Goal: Download file/media

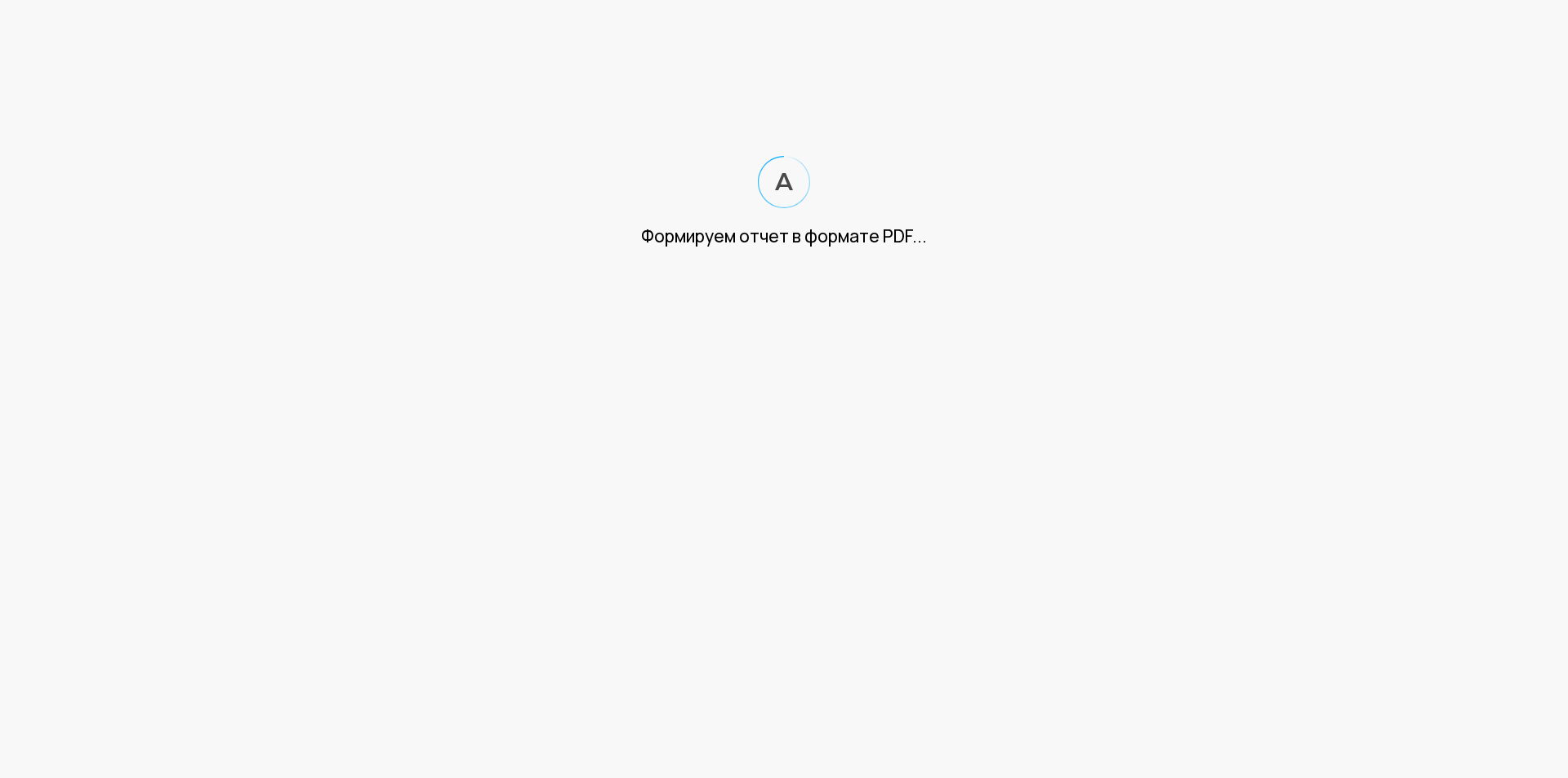
click at [682, 255] on html "Формируем отчет в формате PDF..." at bounding box center [784, 140] width 1568 height 280
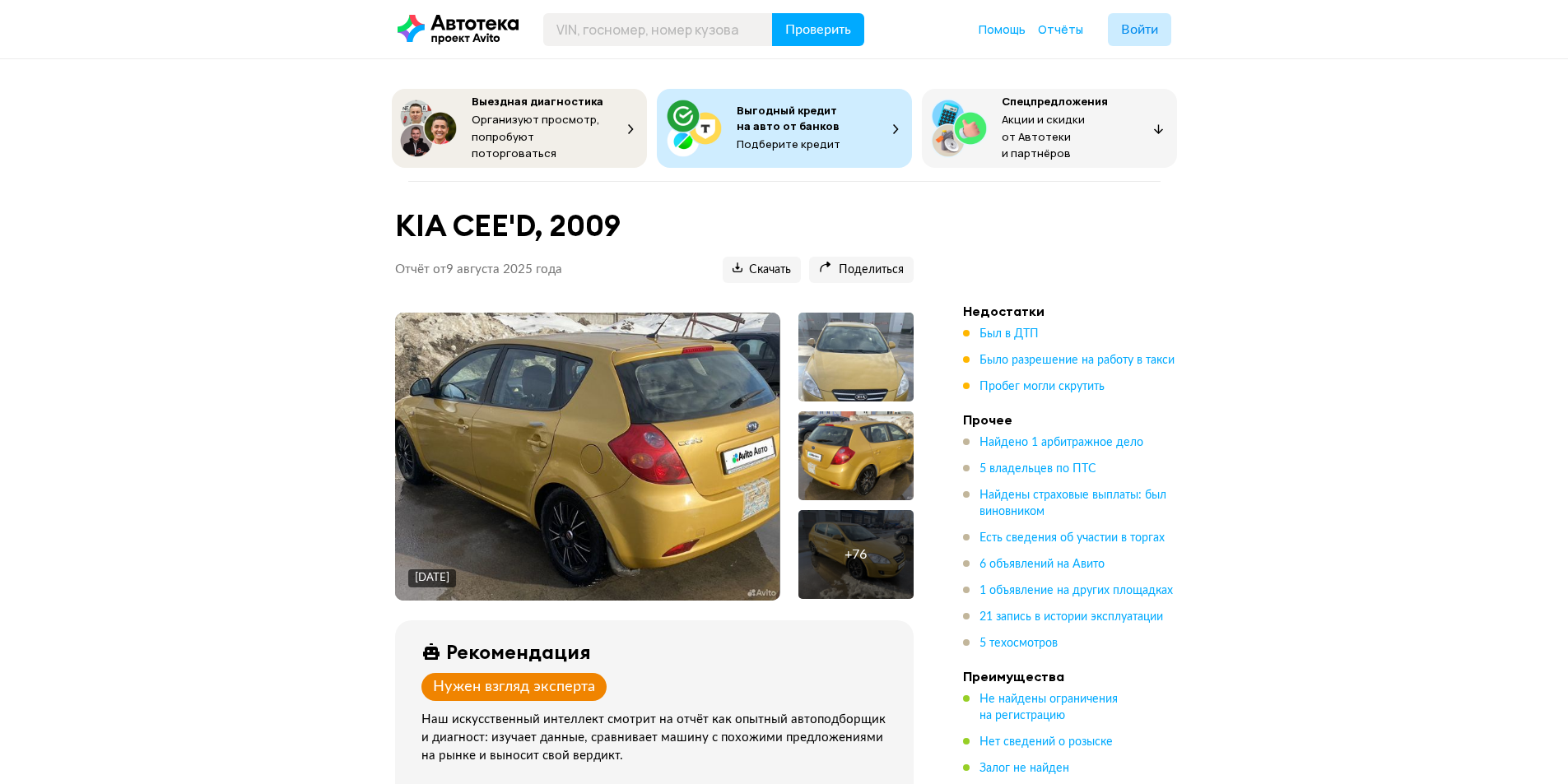
click at [712, 441] on img at bounding box center [587, 457] width 384 height 288
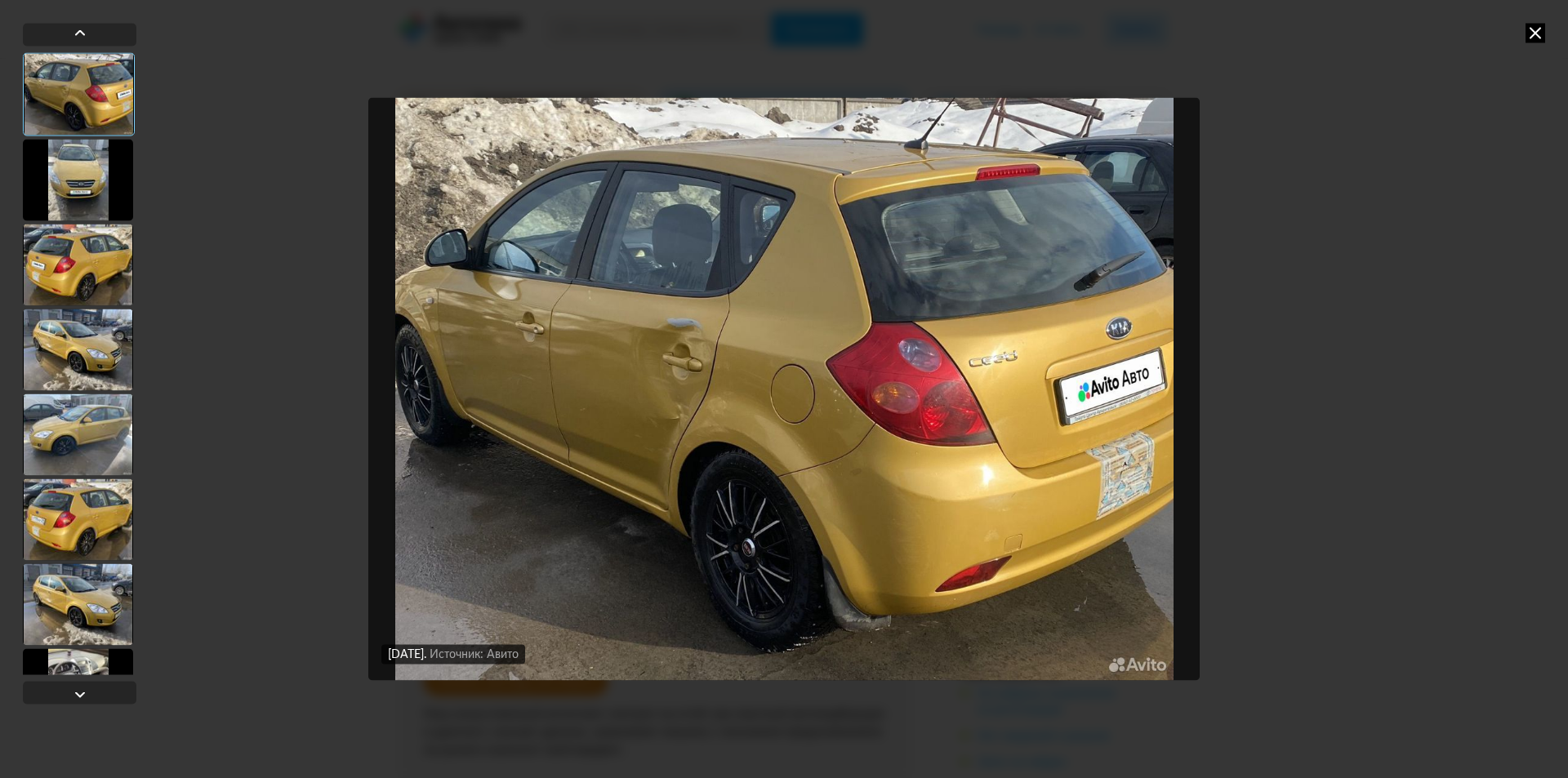
click at [75, 175] on div at bounding box center [78, 179] width 110 height 82
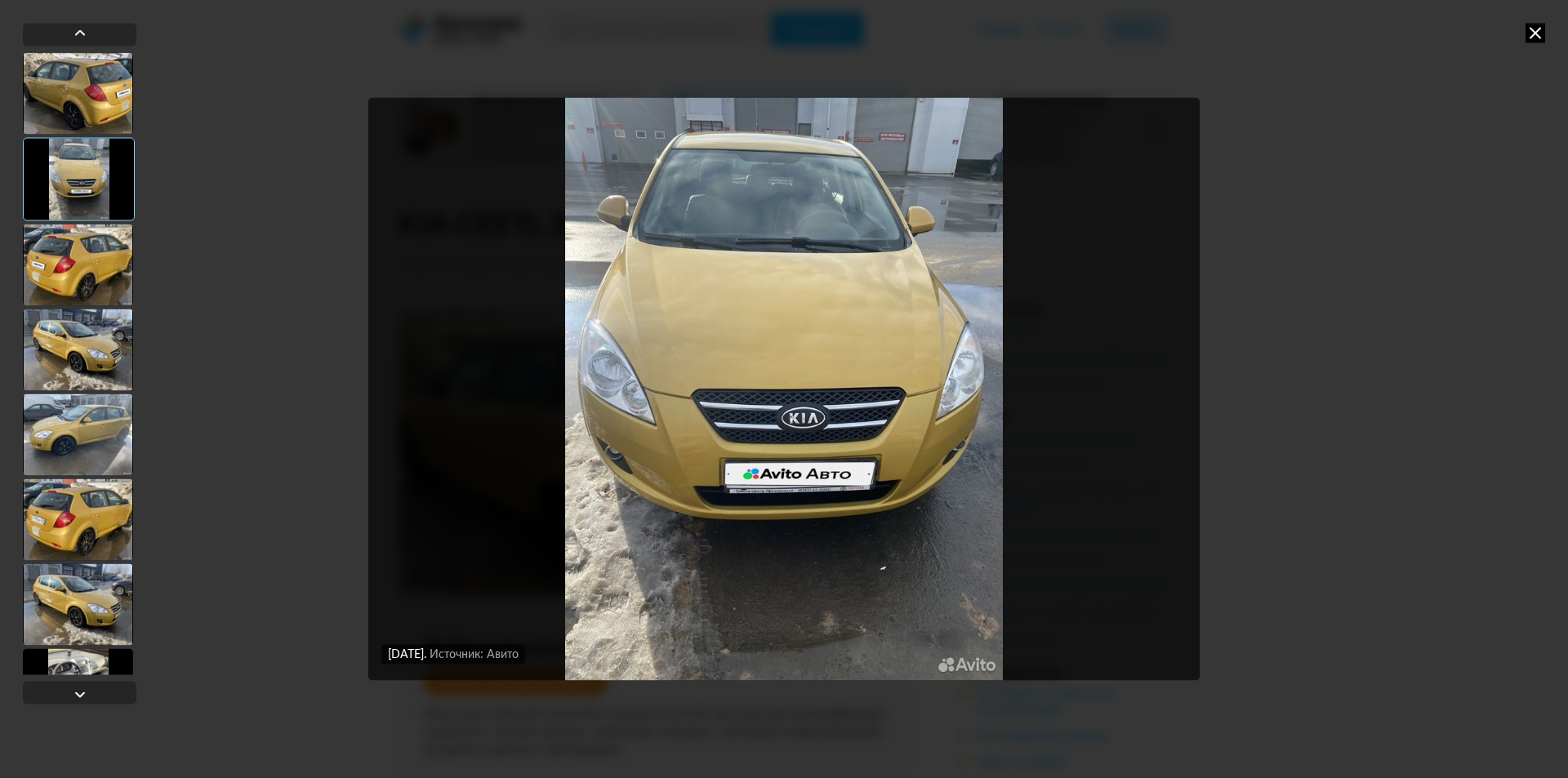
click at [60, 251] on div at bounding box center [78, 264] width 110 height 82
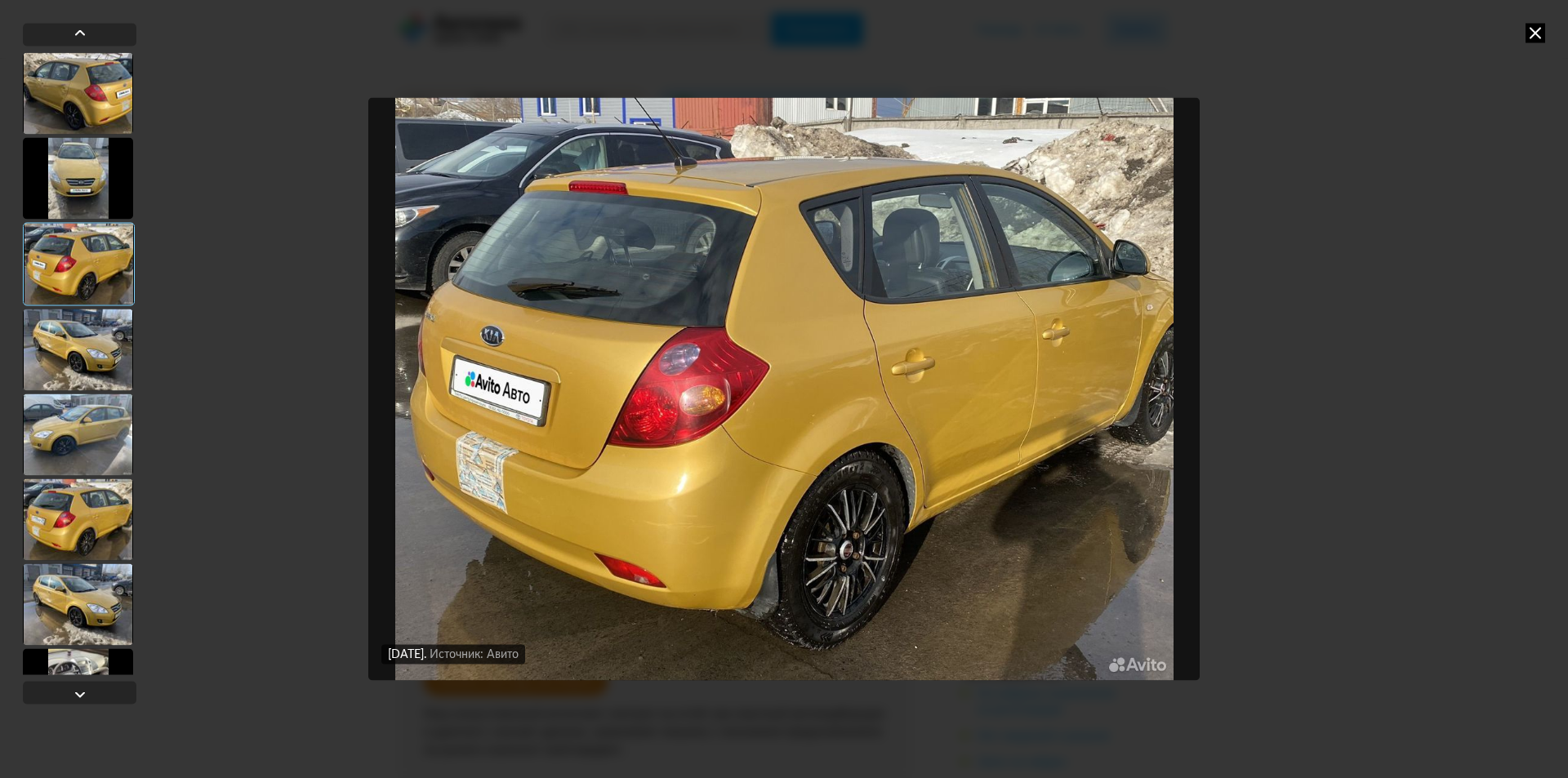
click at [57, 326] on div at bounding box center [78, 350] width 110 height 82
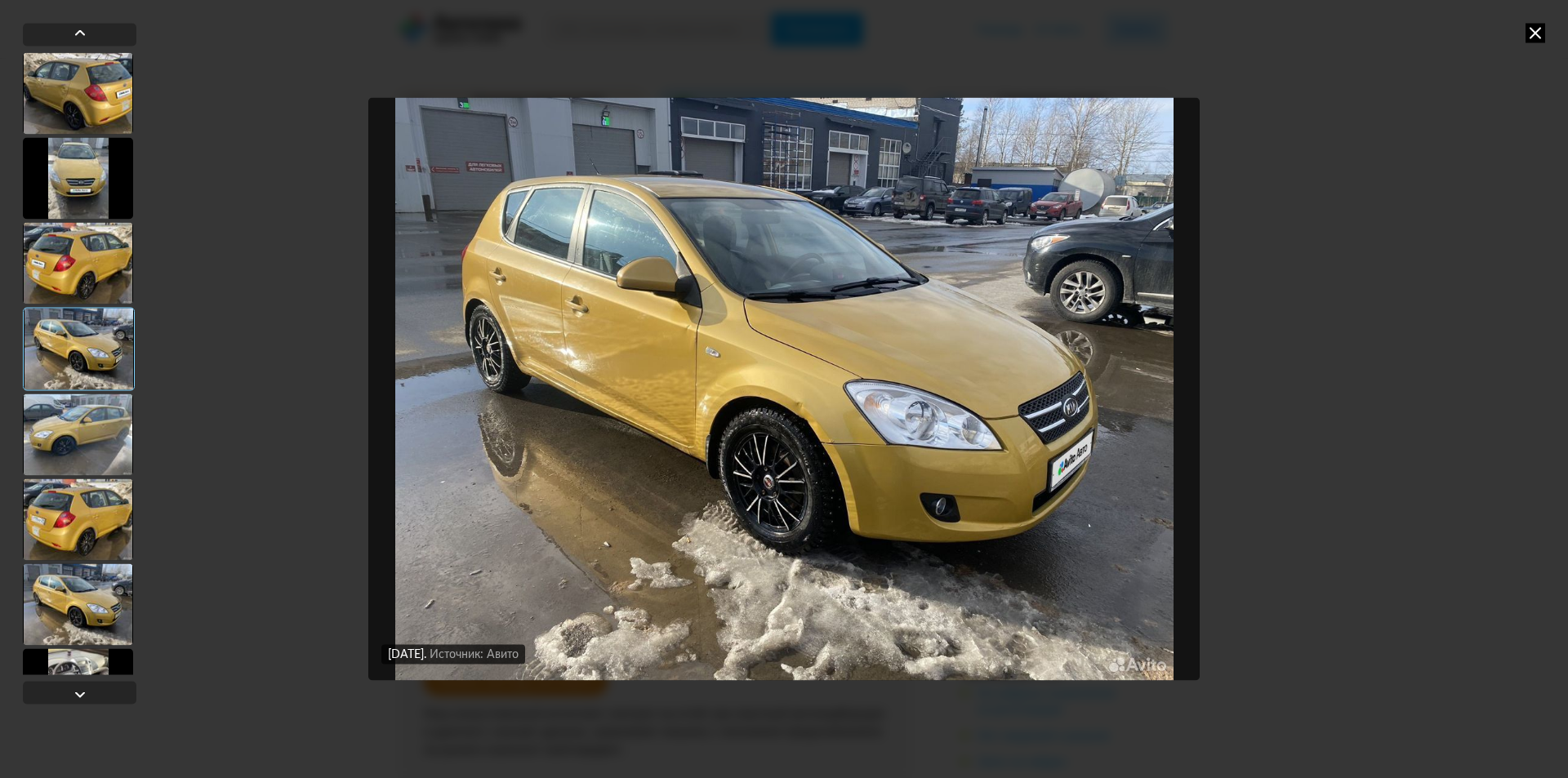
click at [96, 454] on div at bounding box center [78, 435] width 110 height 82
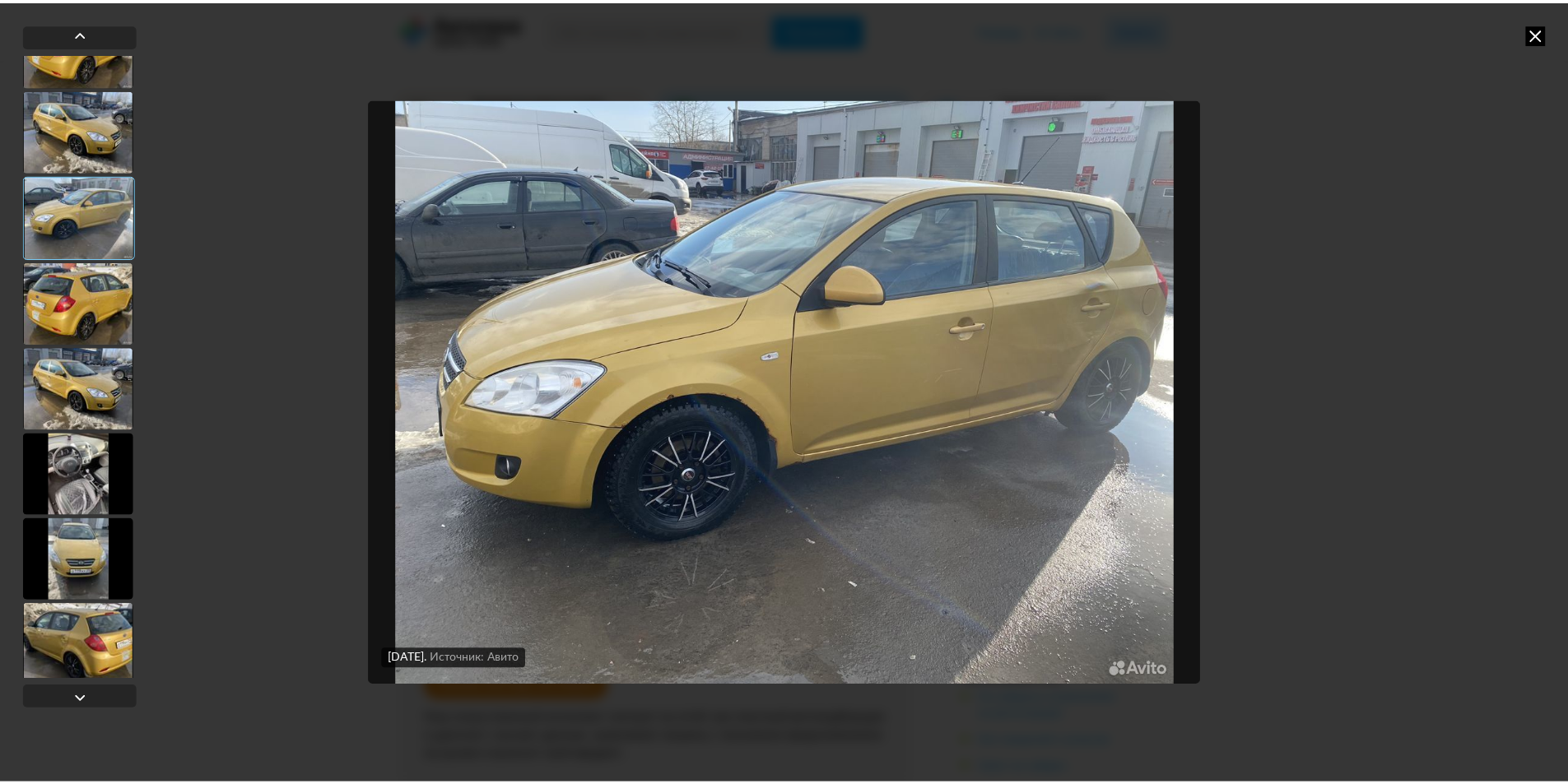
scroll to position [411, 0]
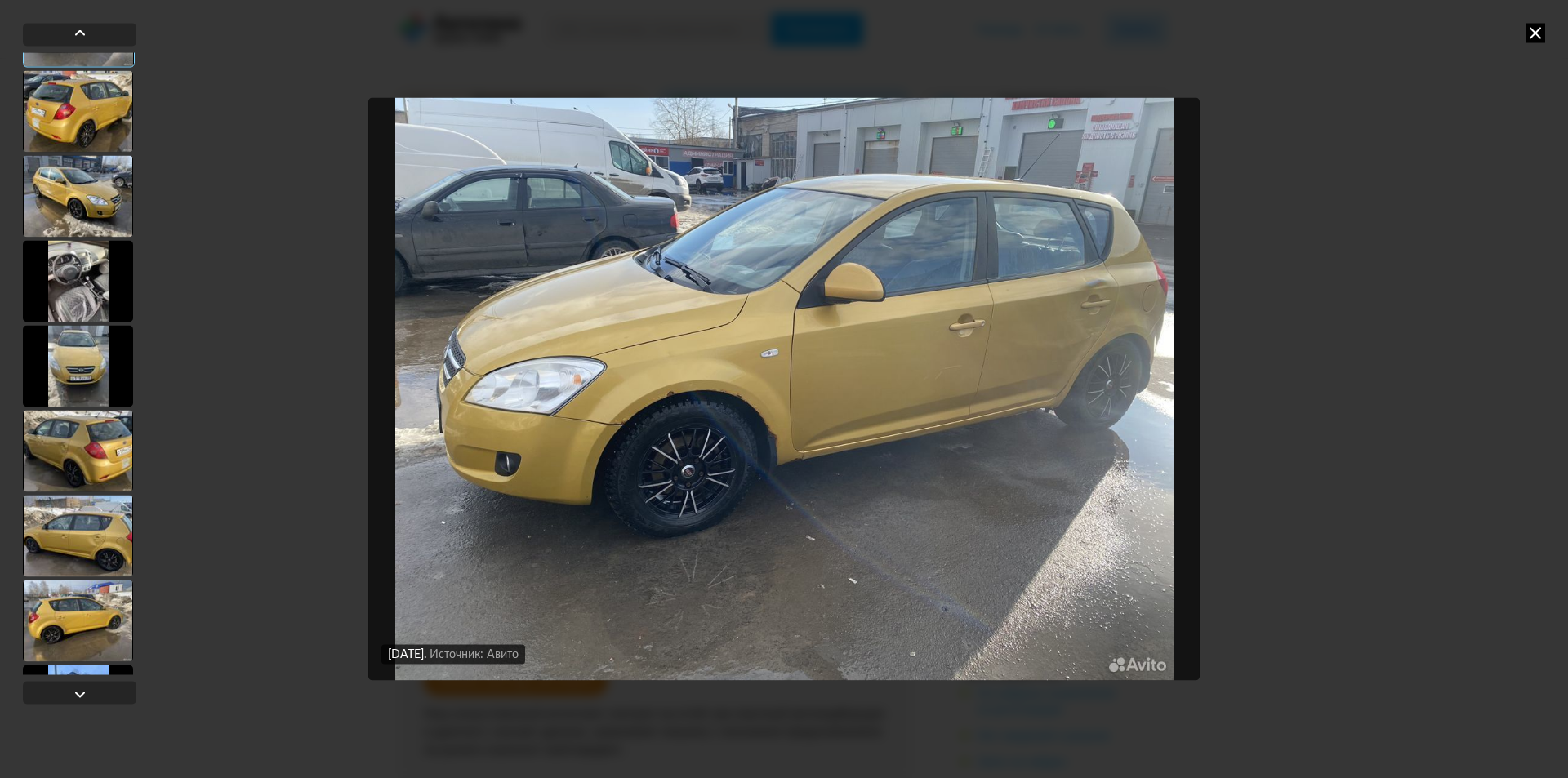
click at [104, 148] on div at bounding box center [78, 111] width 110 height 82
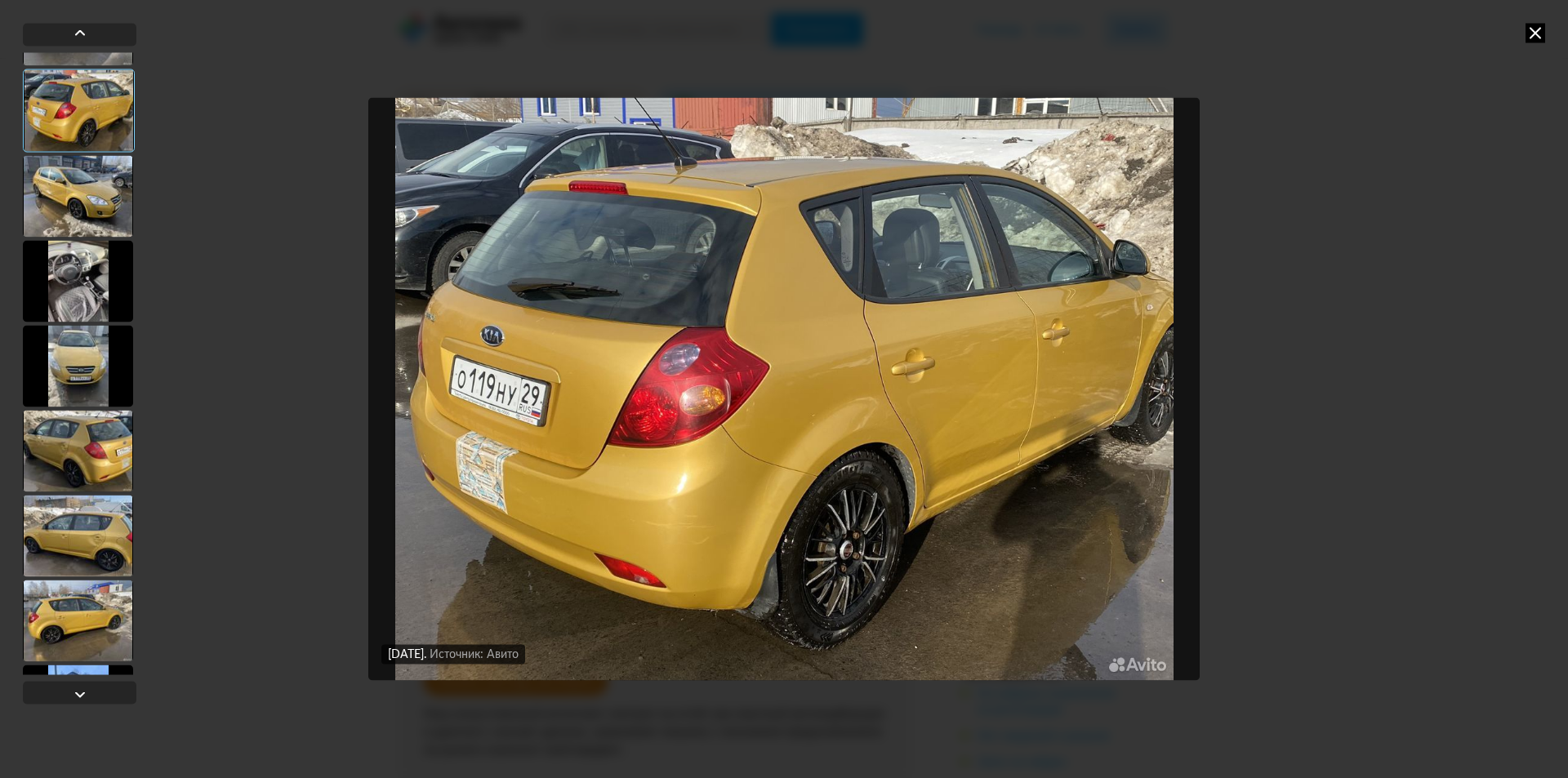
click at [88, 187] on div at bounding box center [78, 196] width 110 height 82
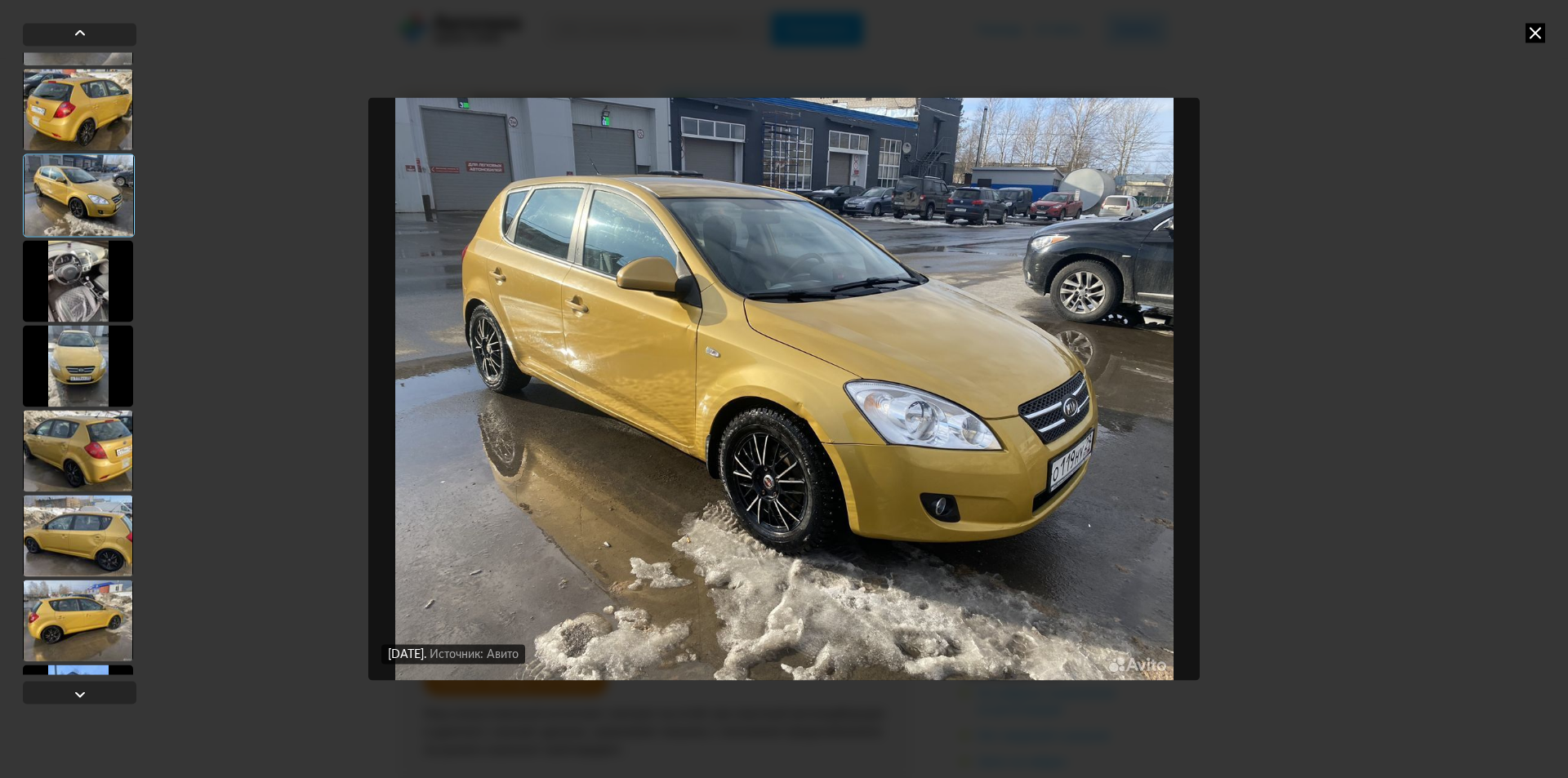
click at [82, 218] on div at bounding box center [79, 195] width 112 height 83
click at [89, 226] on div at bounding box center [79, 195] width 112 height 83
click at [60, 314] on div at bounding box center [78, 281] width 110 height 82
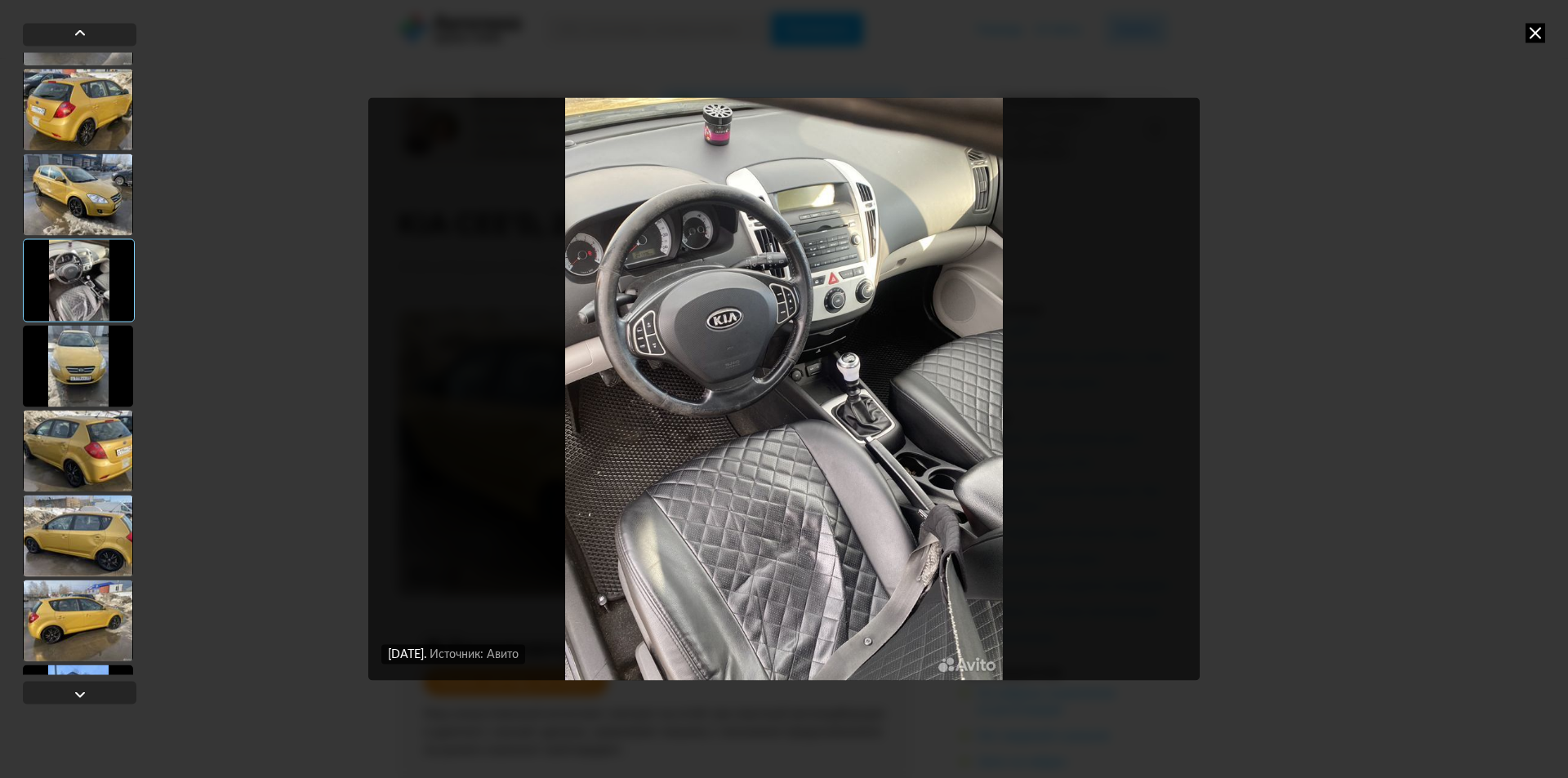
click at [51, 363] on div at bounding box center [78, 365] width 110 height 82
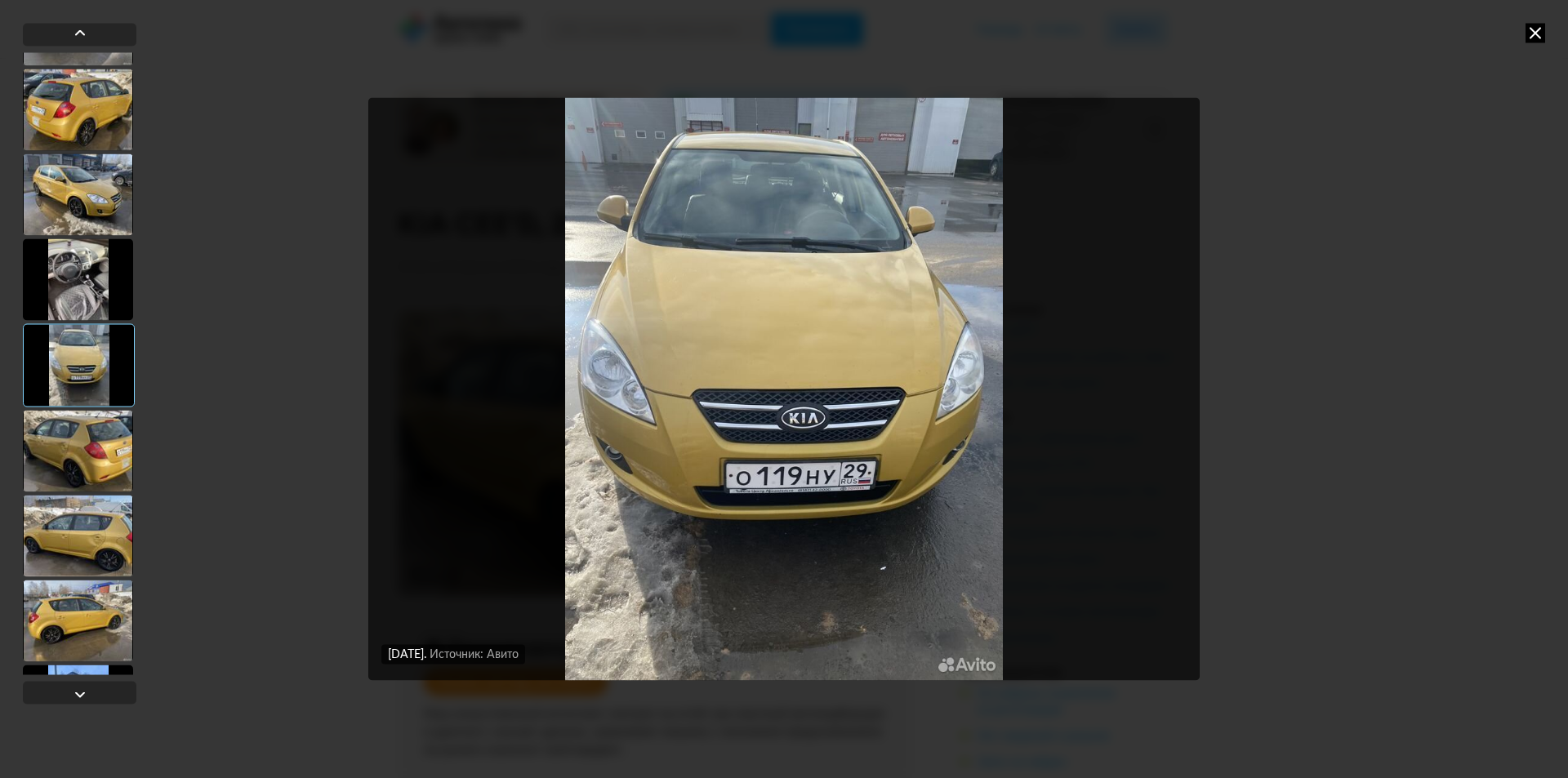
drag, startPoint x: 59, startPoint y: 419, endPoint x: 64, endPoint y: 462, distance: 43.3
click at [59, 420] on div at bounding box center [78, 451] width 110 height 82
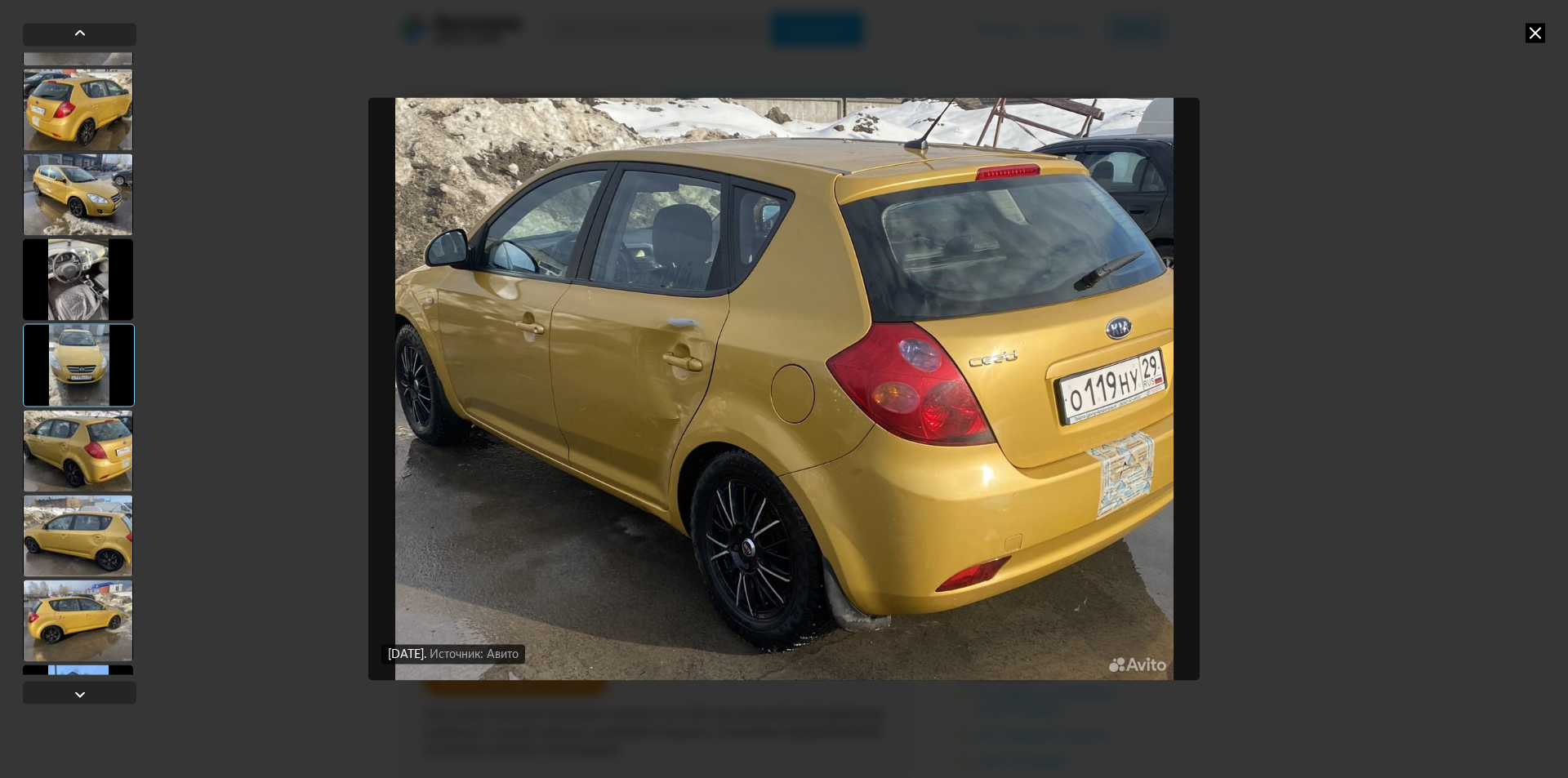
click at [73, 452] on div at bounding box center [78, 451] width 110 height 82
click at [71, 271] on div at bounding box center [78, 279] width 110 height 82
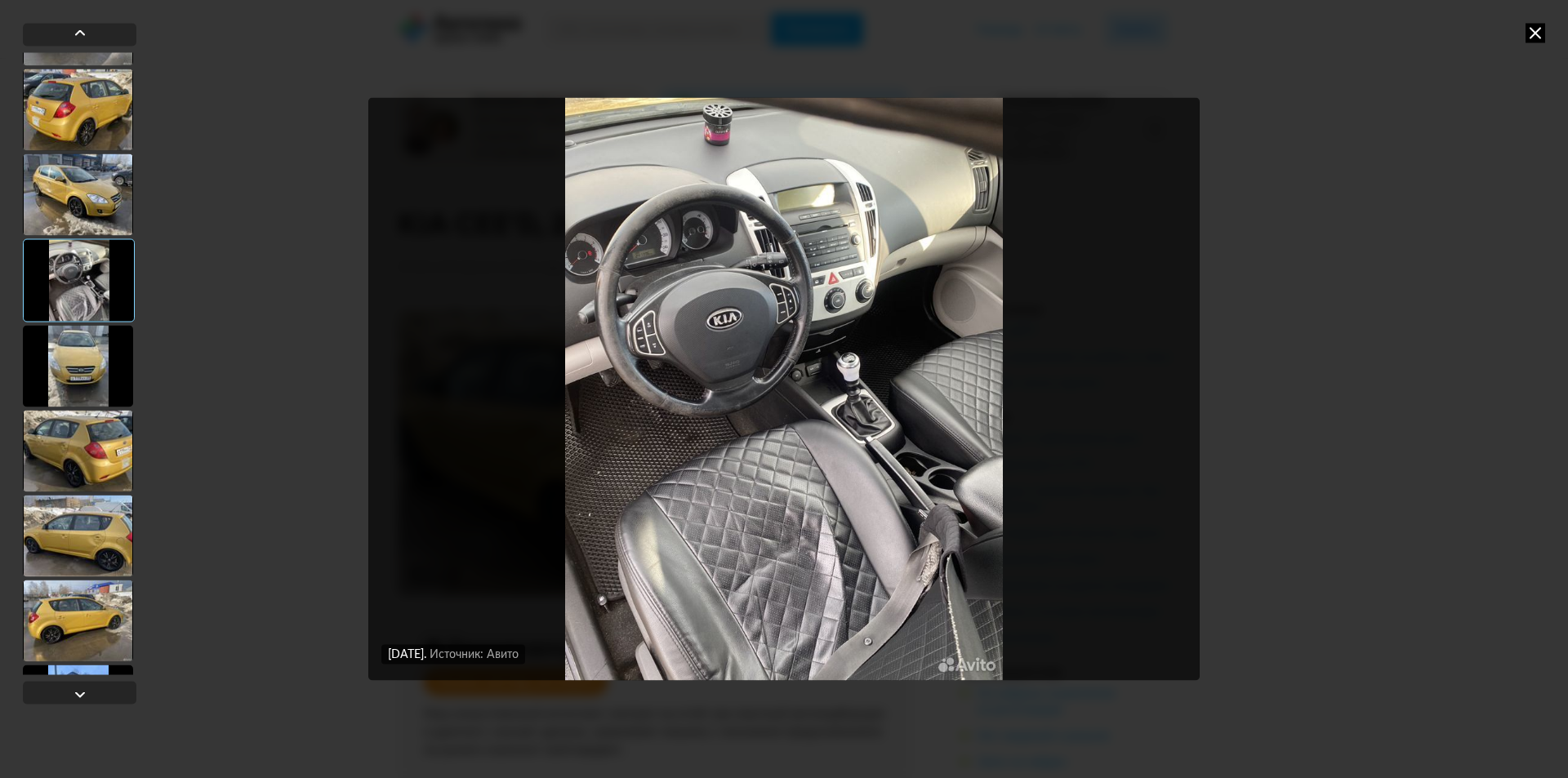
click at [1353, 315] on div "23 апреля 2024 года Источник: Авито 23 апреля 2024 года Источник: Авито 23 апре…" at bounding box center [784, 389] width 1568 height 778
click at [1529, 26] on icon at bounding box center [1535, 33] width 20 height 20
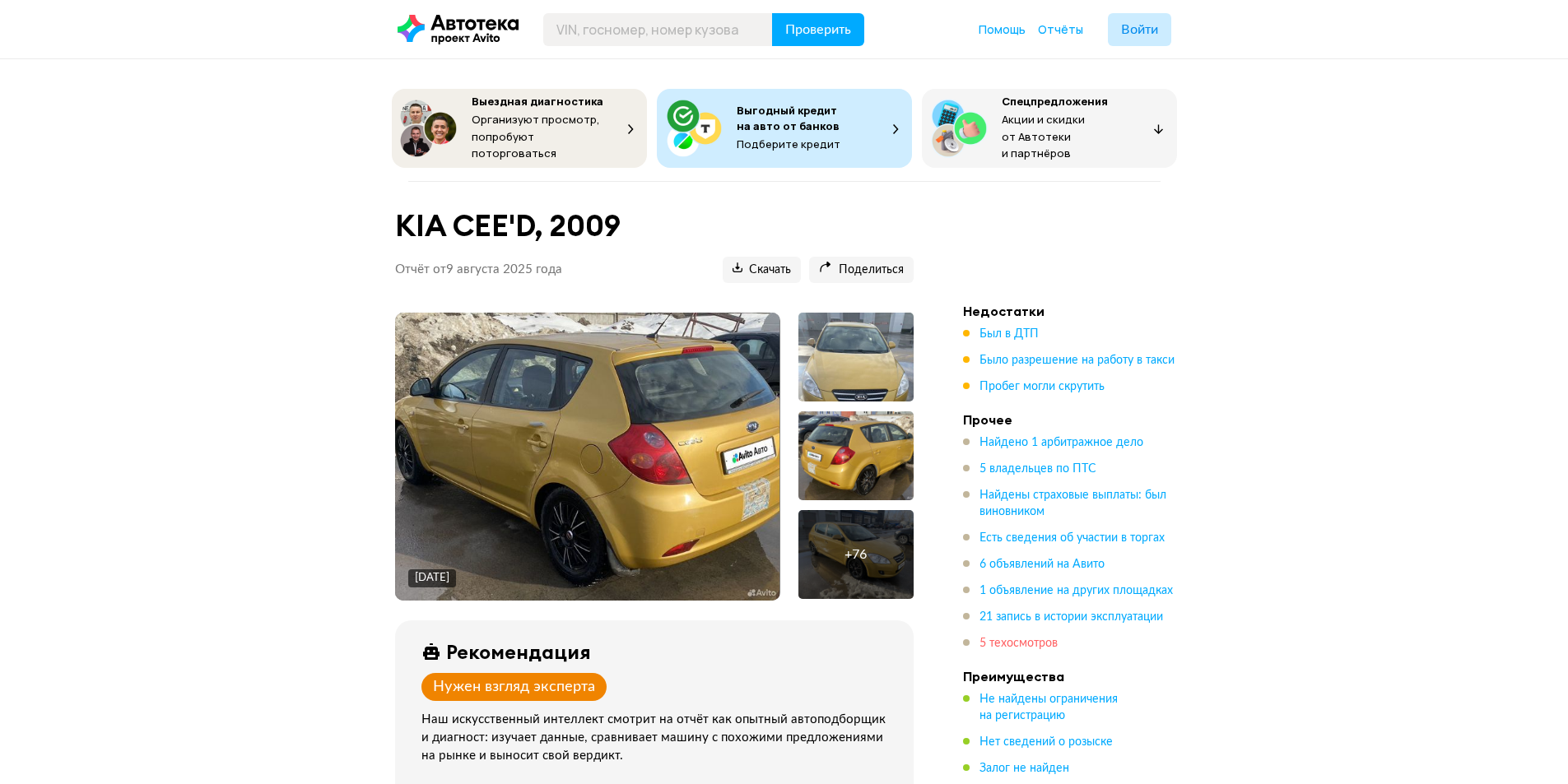
drag, startPoint x: 1033, startPoint y: 355, endPoint x: 1037, endPoint y: 367, distance: 12.6
click at [1033, 357] on span "Было разрешение на работу в такси" at bounding box center [1076, 360] width 195 height 12
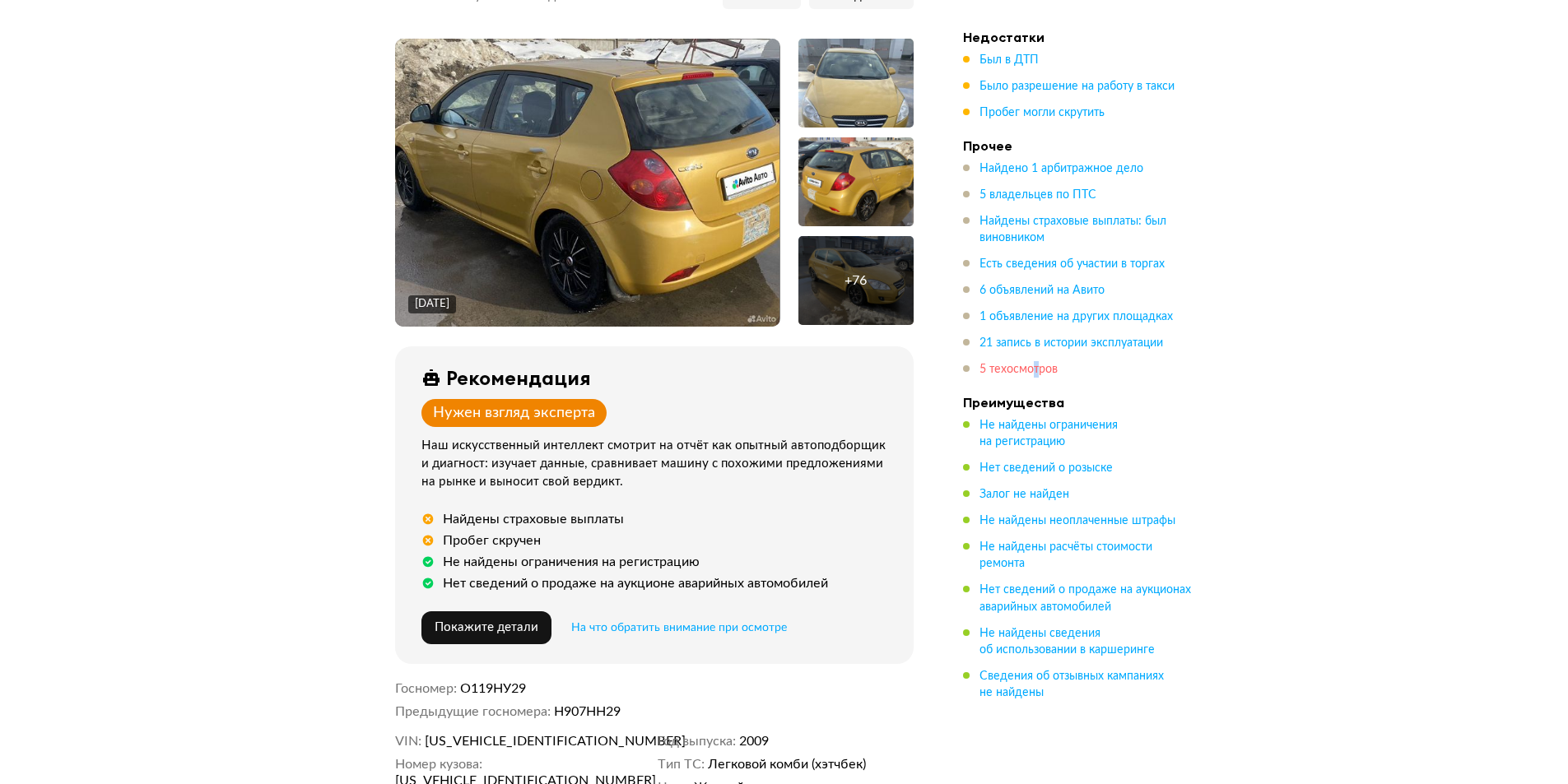
click at [1037, 367] on span "5 техосмотров" at bounding box center [1017, 369] width 78 height 12
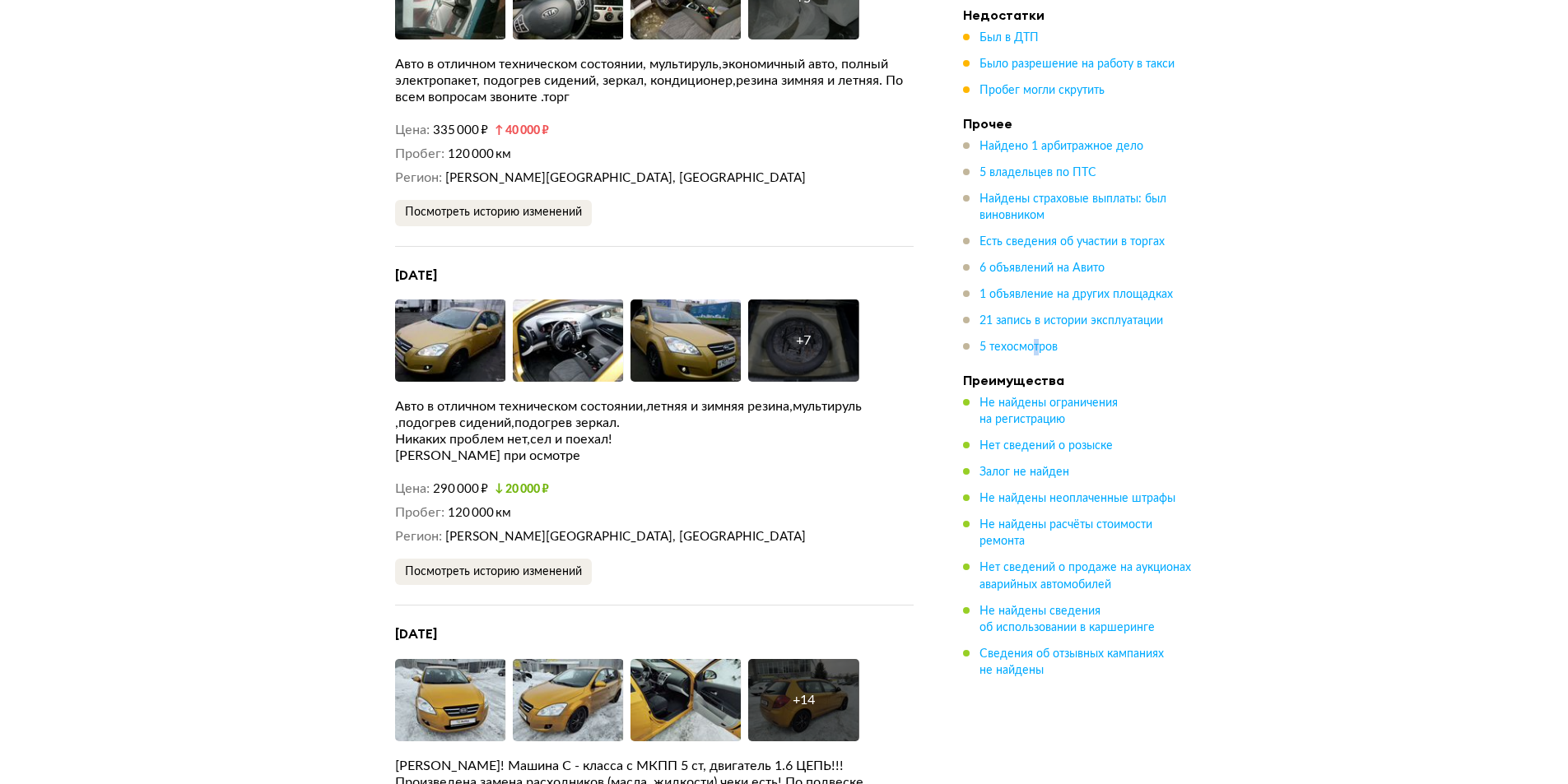
scroll to position [5432, 0]
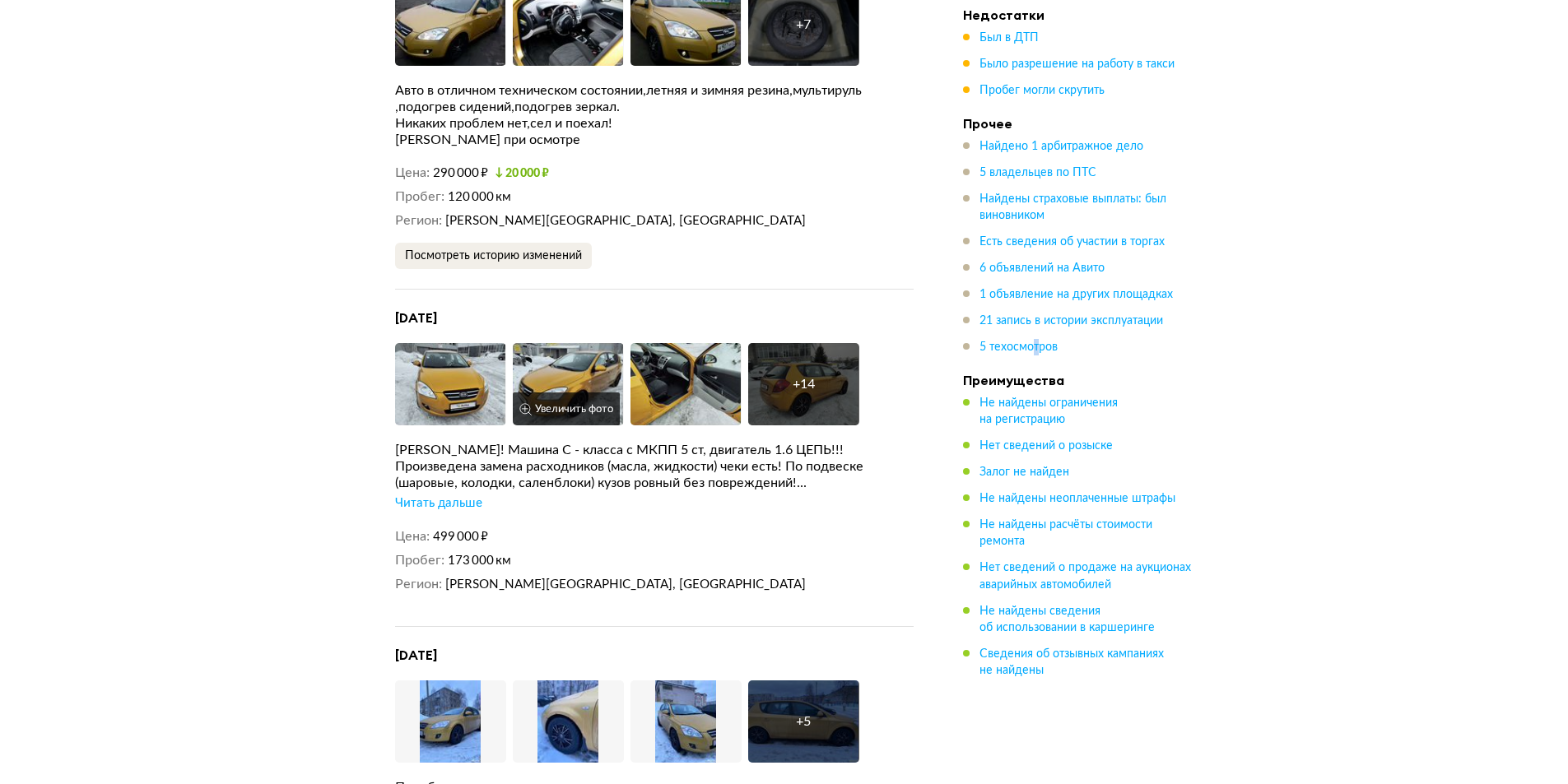
click at [614, 343] on img at bounding box center [568, 384] width 111 height 82
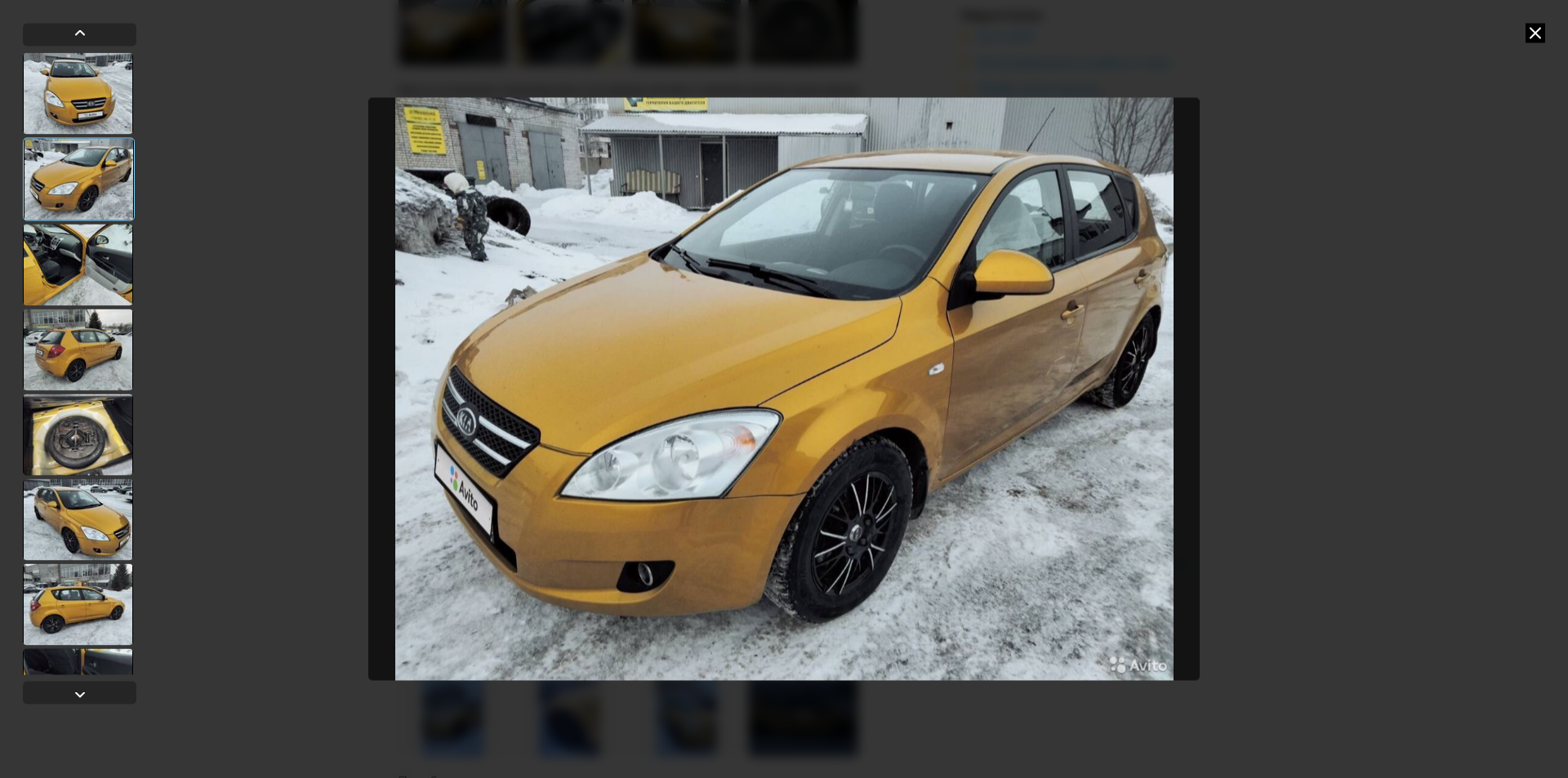
click at [1535, 32] on icon at bounding box center [1535, 33] width 20 height 20
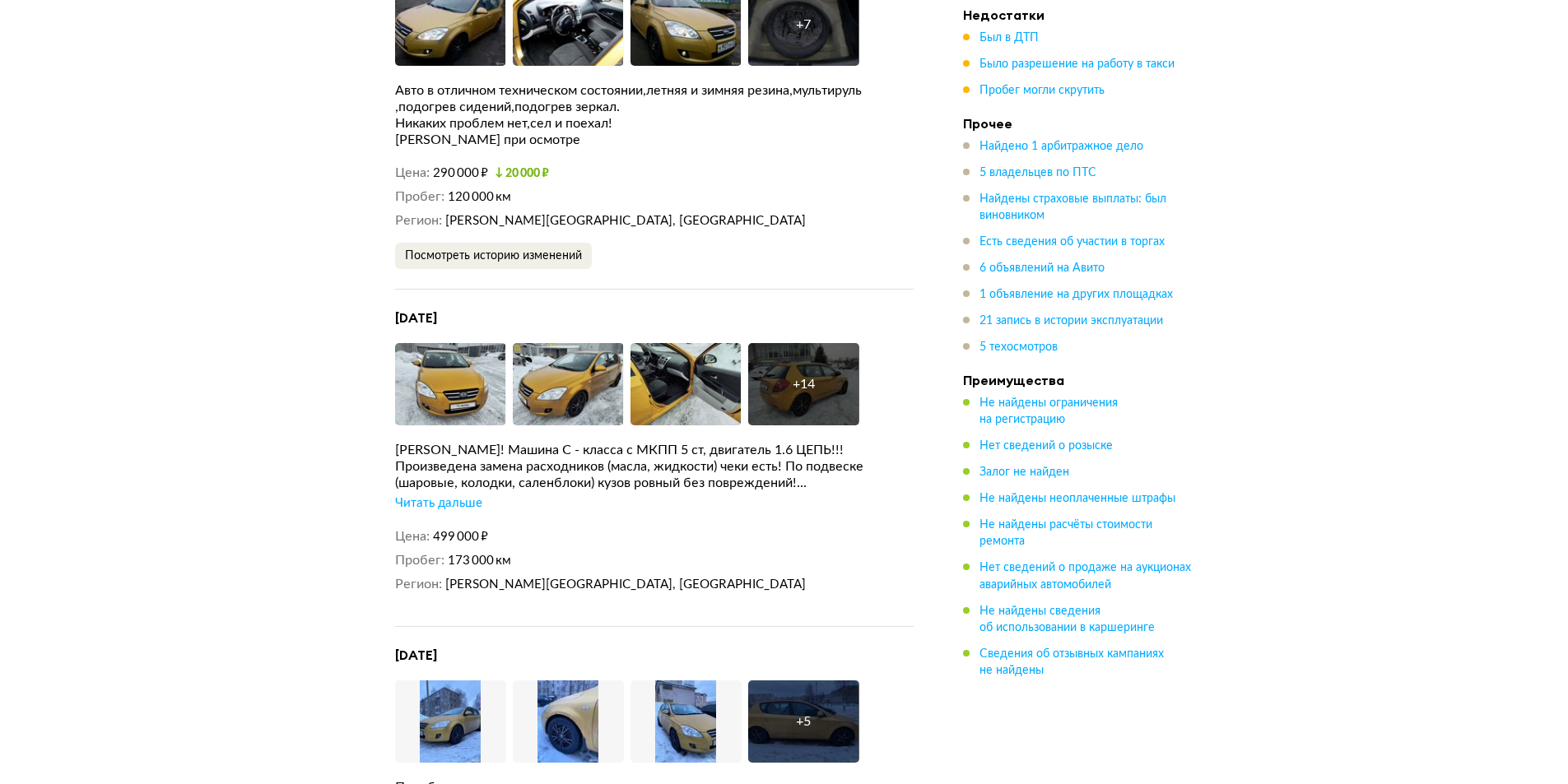
click at [457, 495] on div "Читать дальше" at bounding box center [439, 503] width 88 height 16
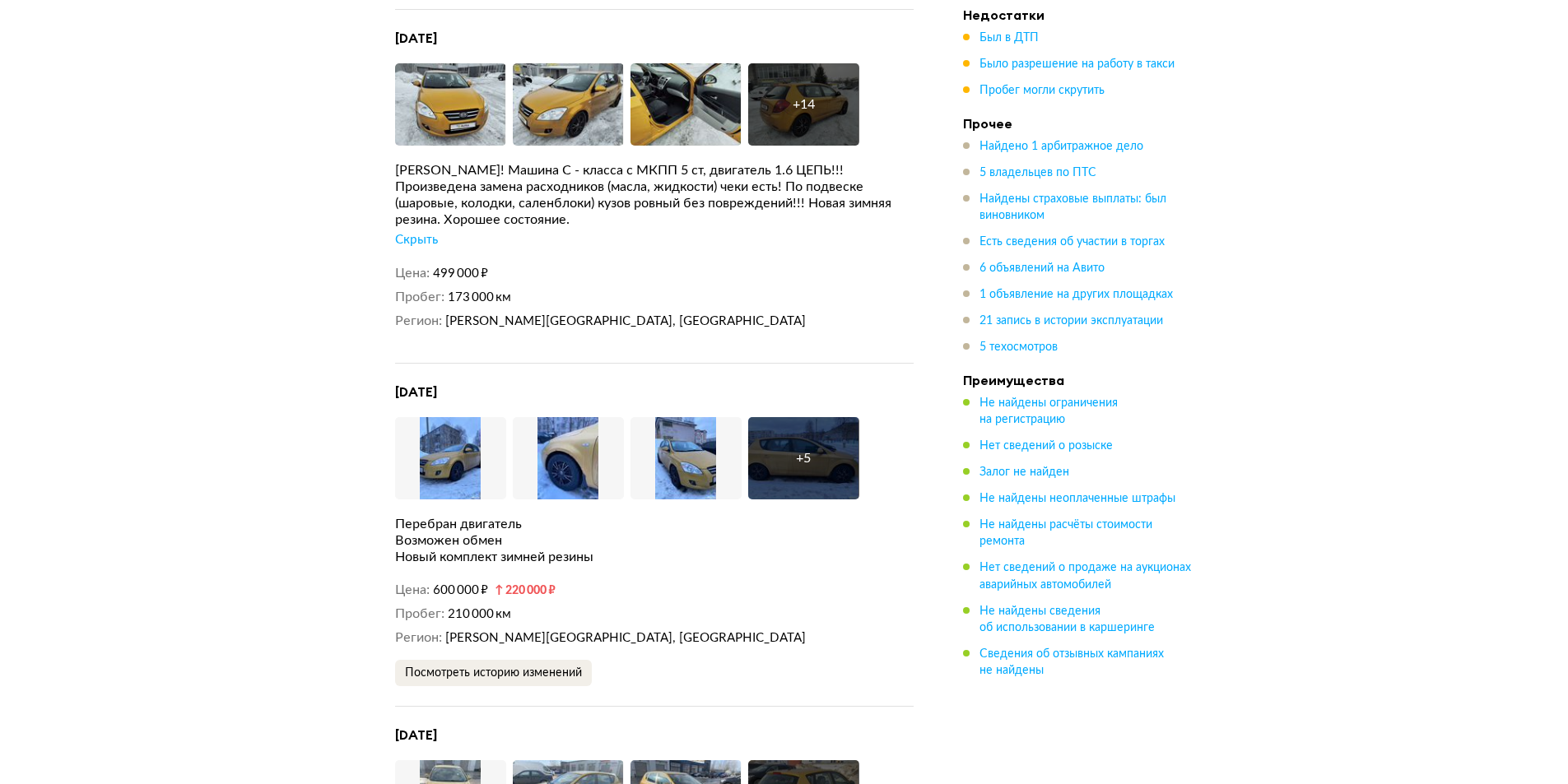
scroll to position [0, 0]
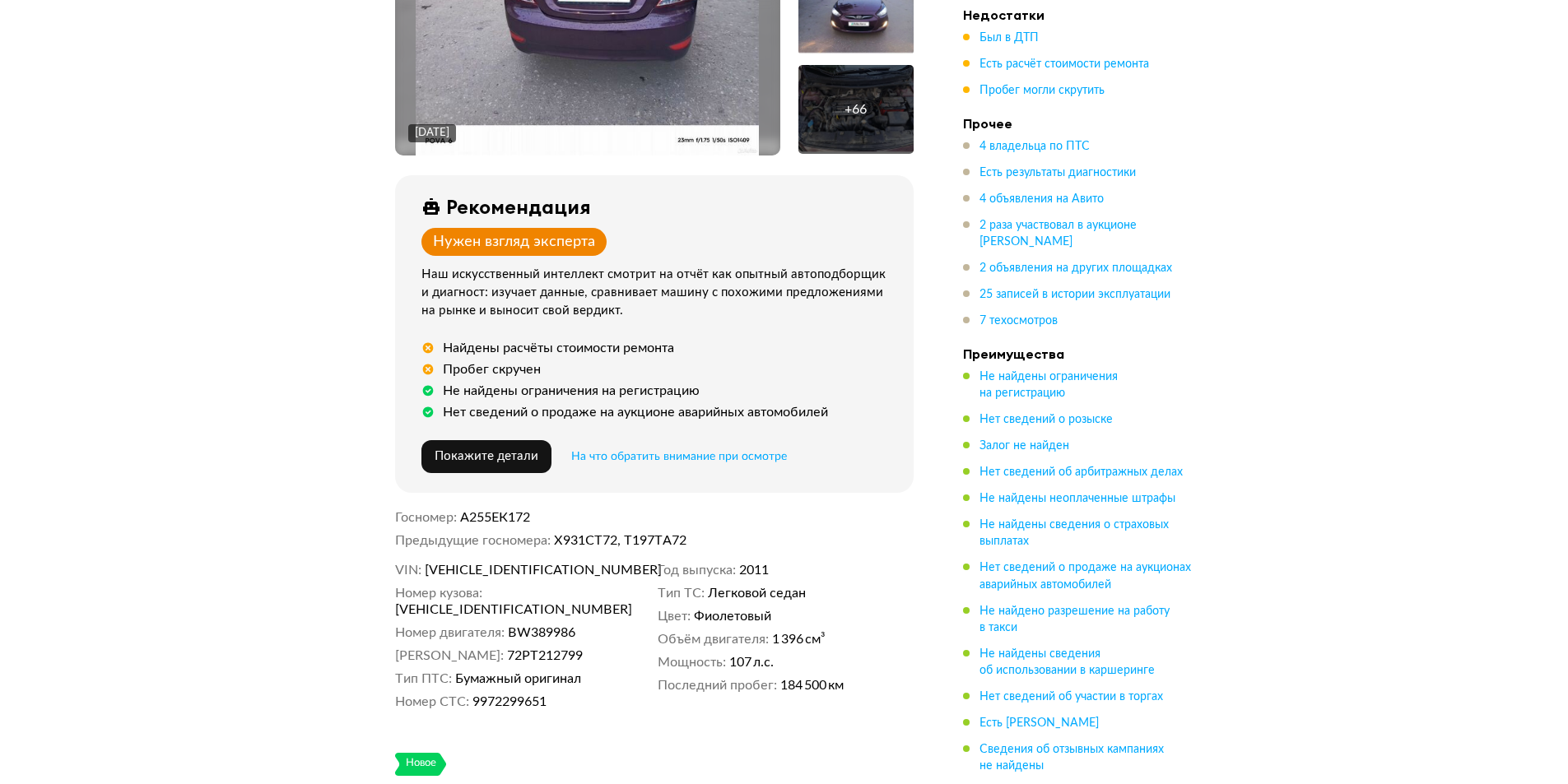
scroll to position [493, 0]
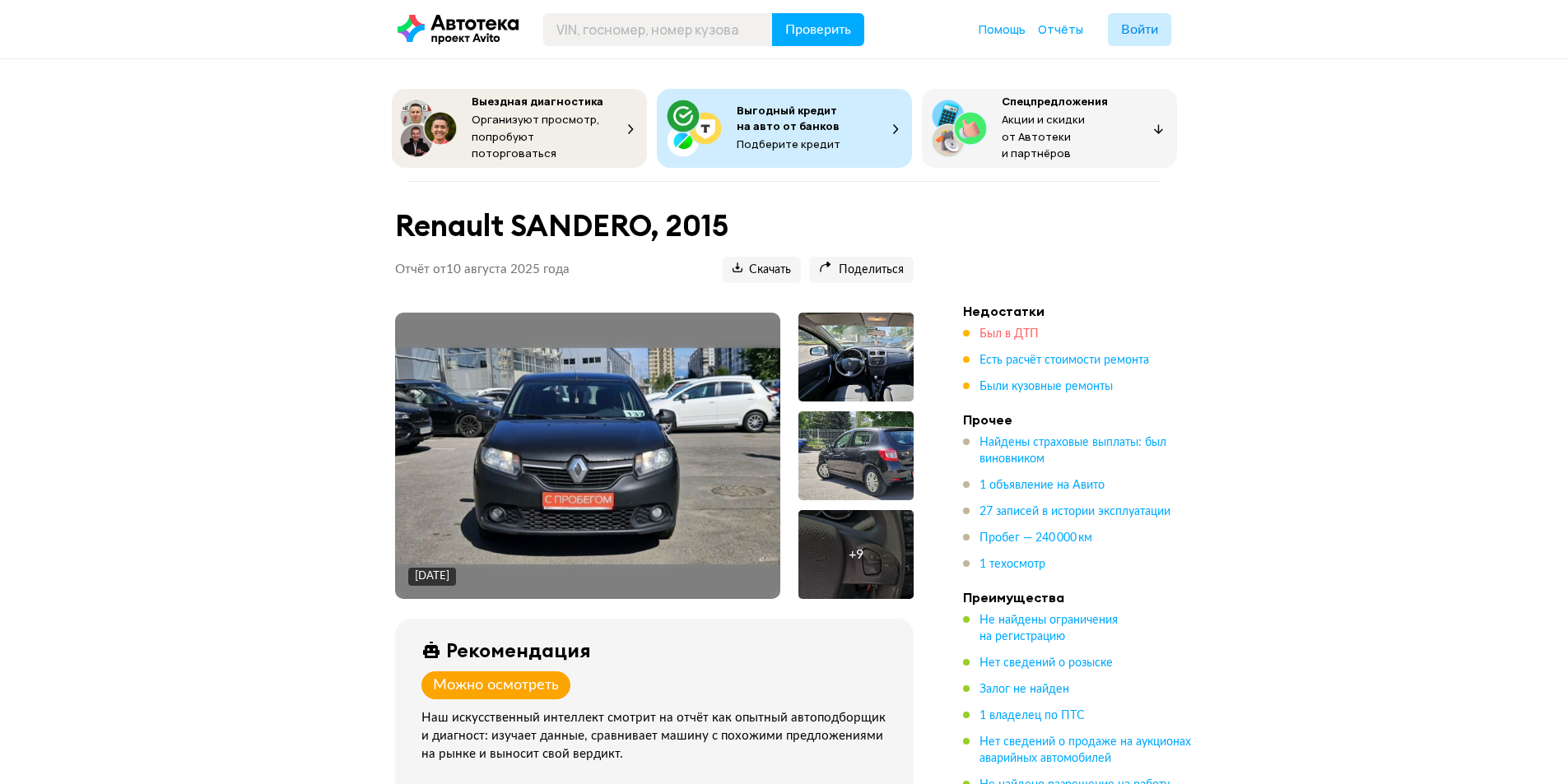
click at [1021, 328] on span "Был в ДТП" at bounding box center [1008, 333] width 59 height 12
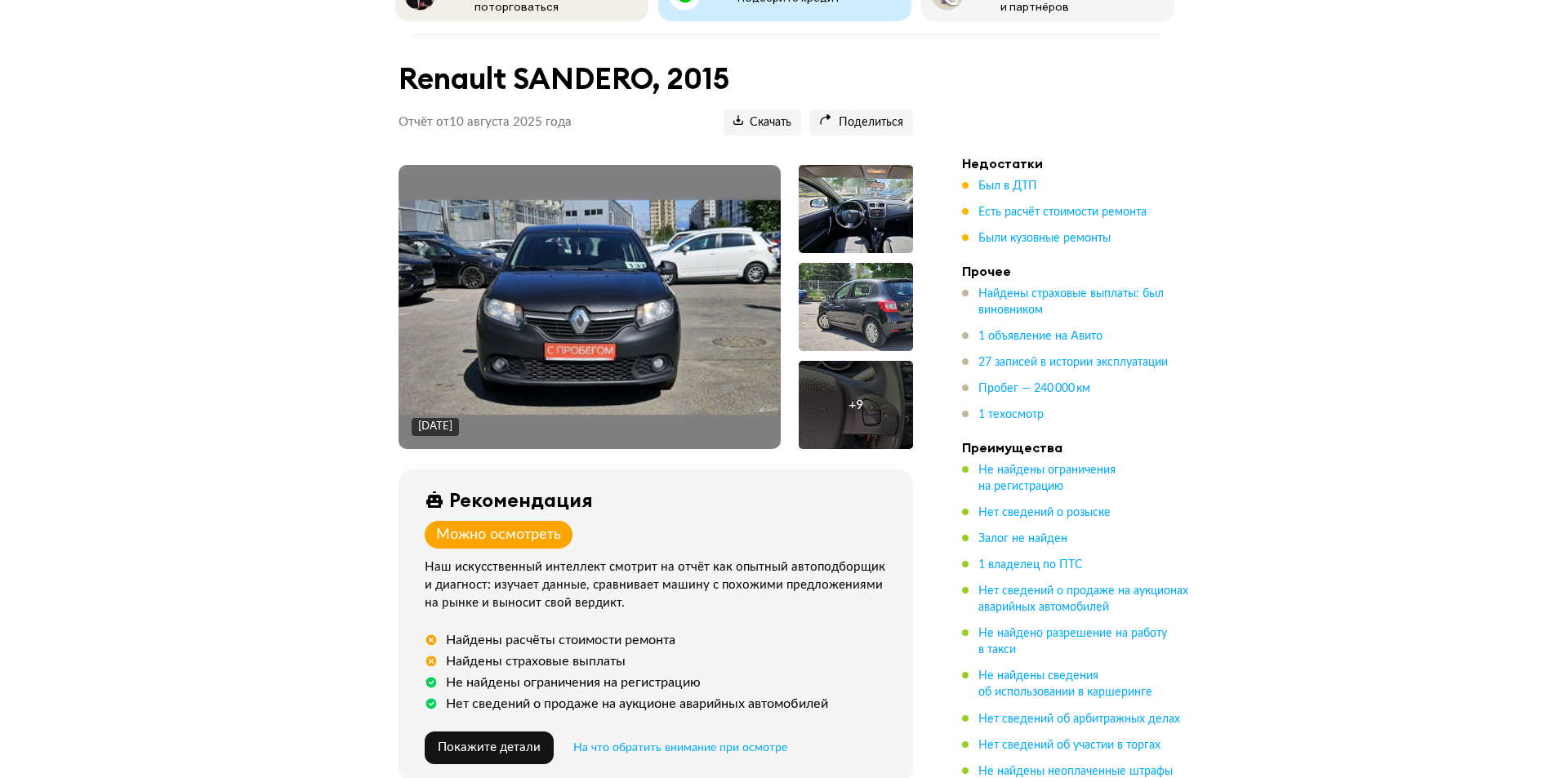
scroll to position [56, 0]
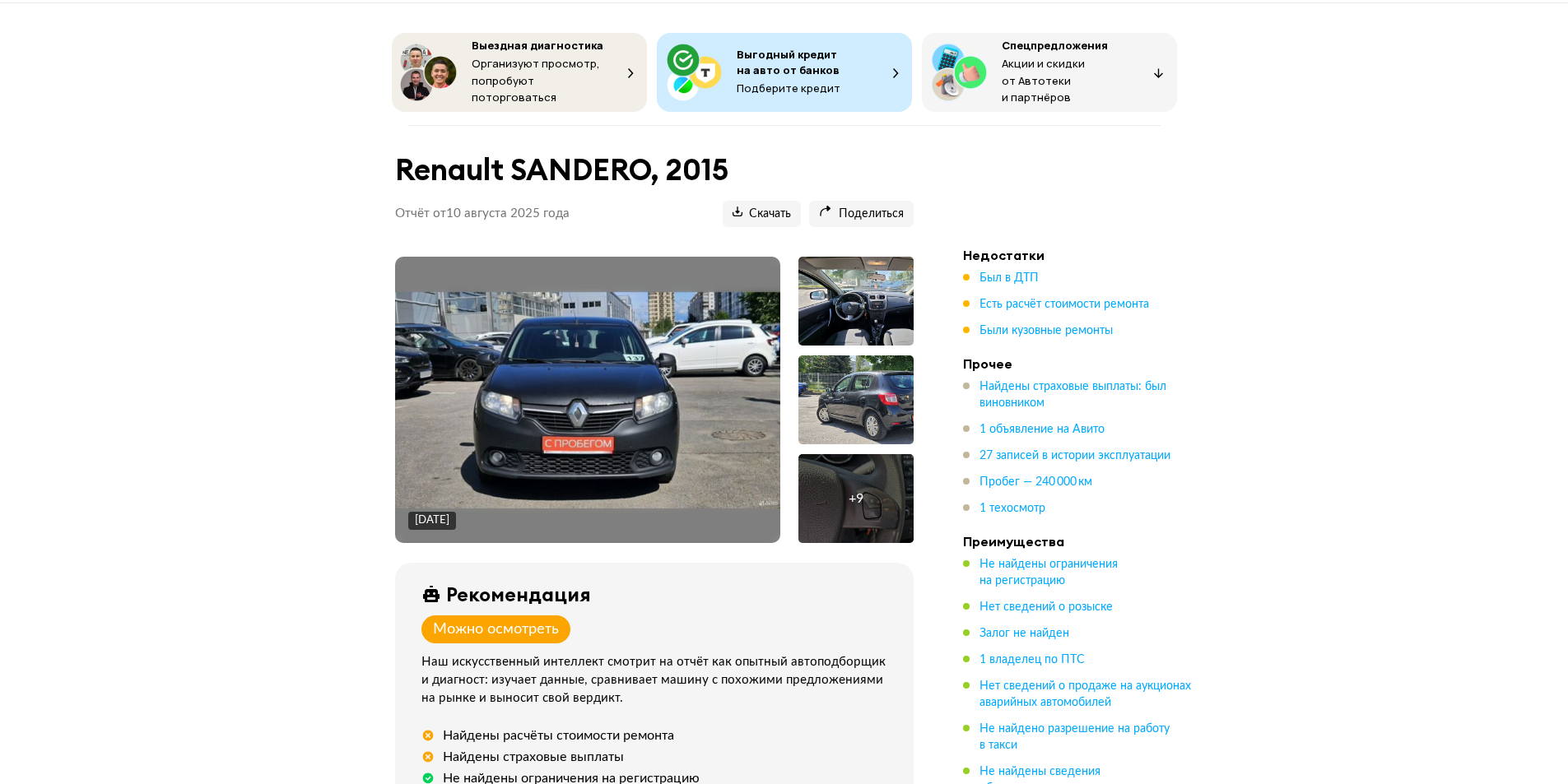
click at [678, 353] on img at bounding box center [587, 400] width 385 height 216
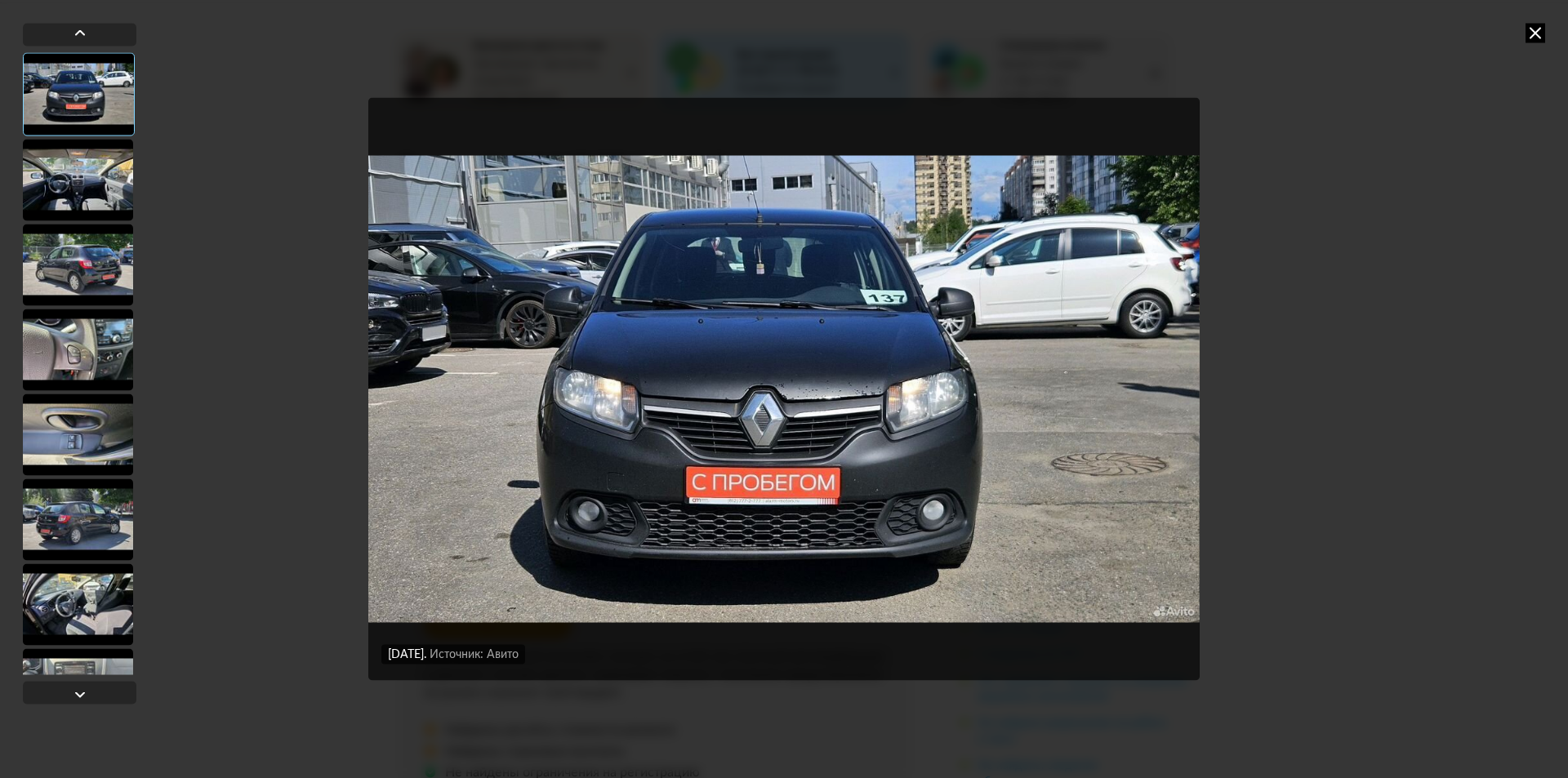
click at [104, 171] on div at bounding box center [78, 179] width 110 height 82
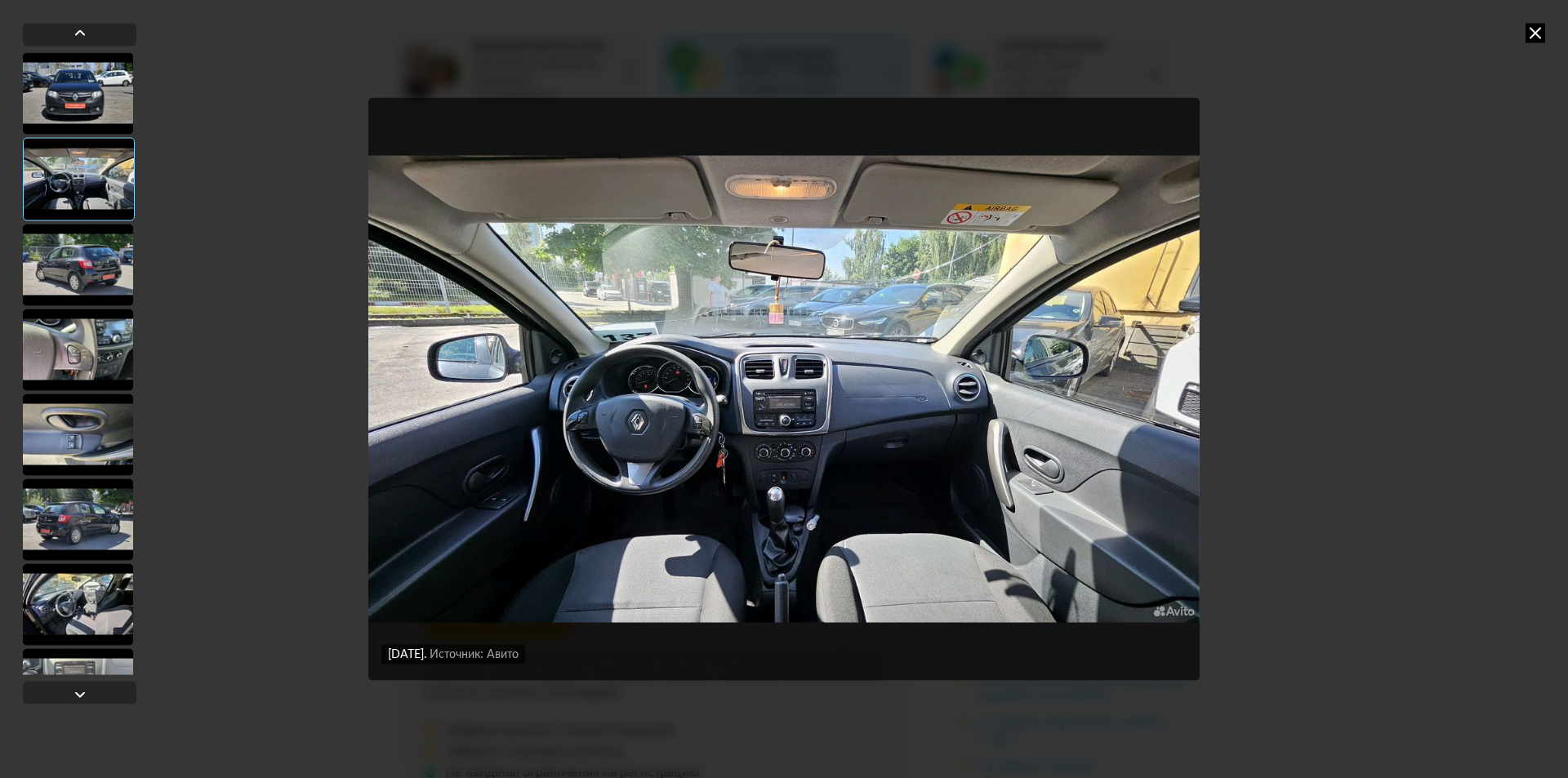
click at [84, 268] on div at bounding box center [78, 264] width 110 height 82
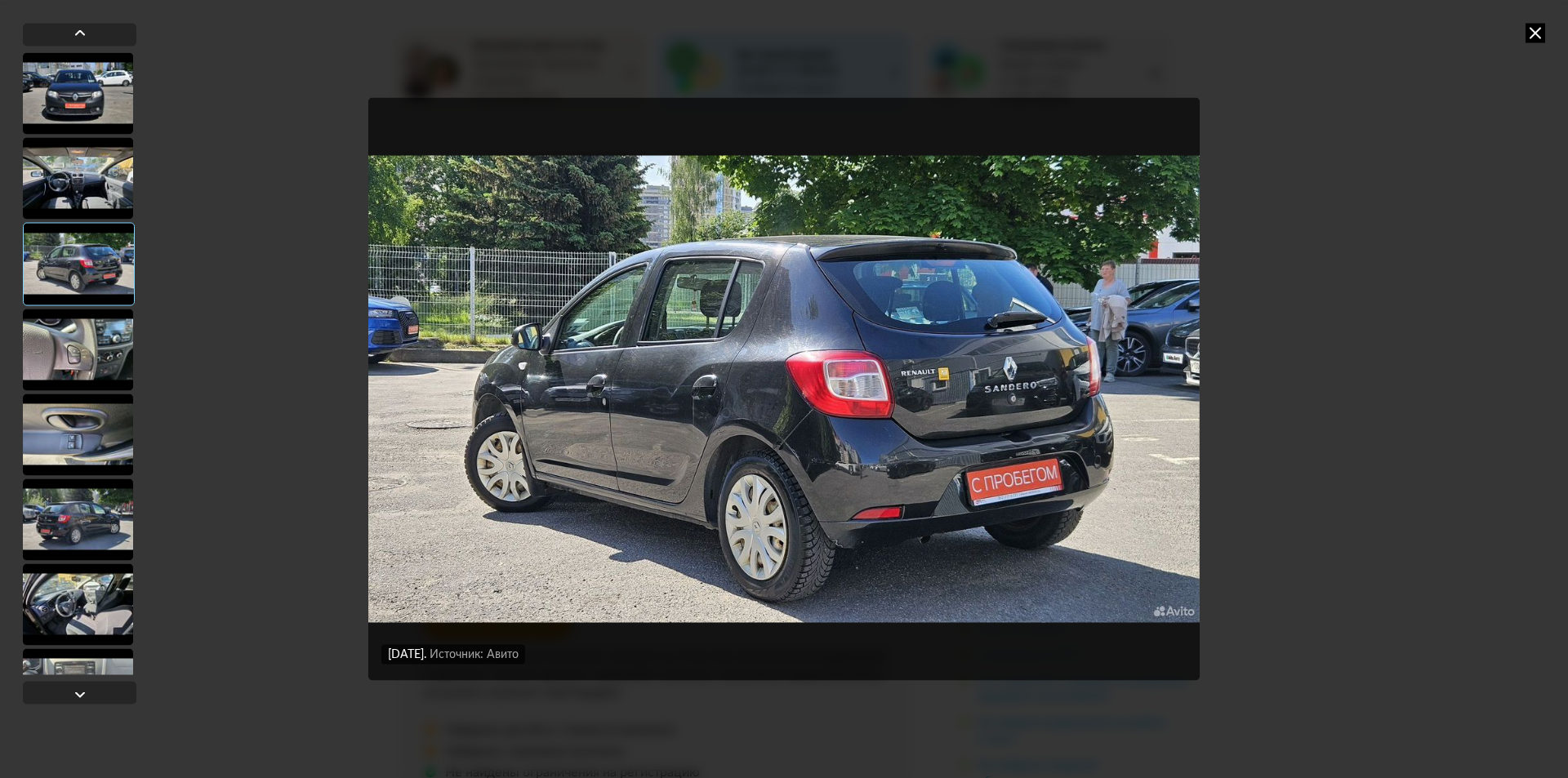
click at [83, 345] on div at bounding box center [78, 350] width 110 height 82
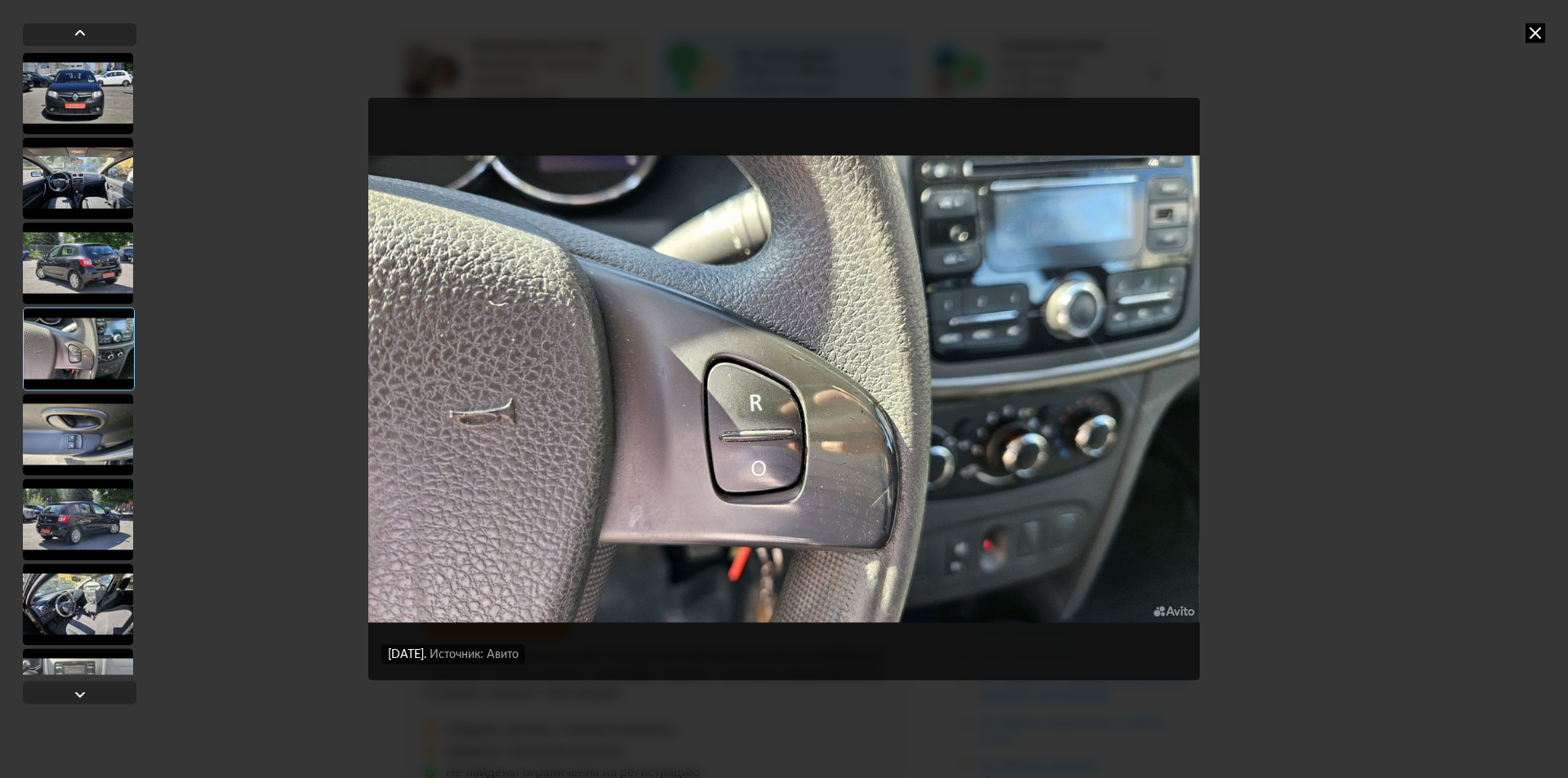
click at [74, 395] on div at bounding box center [78, 435] width 110 height 82
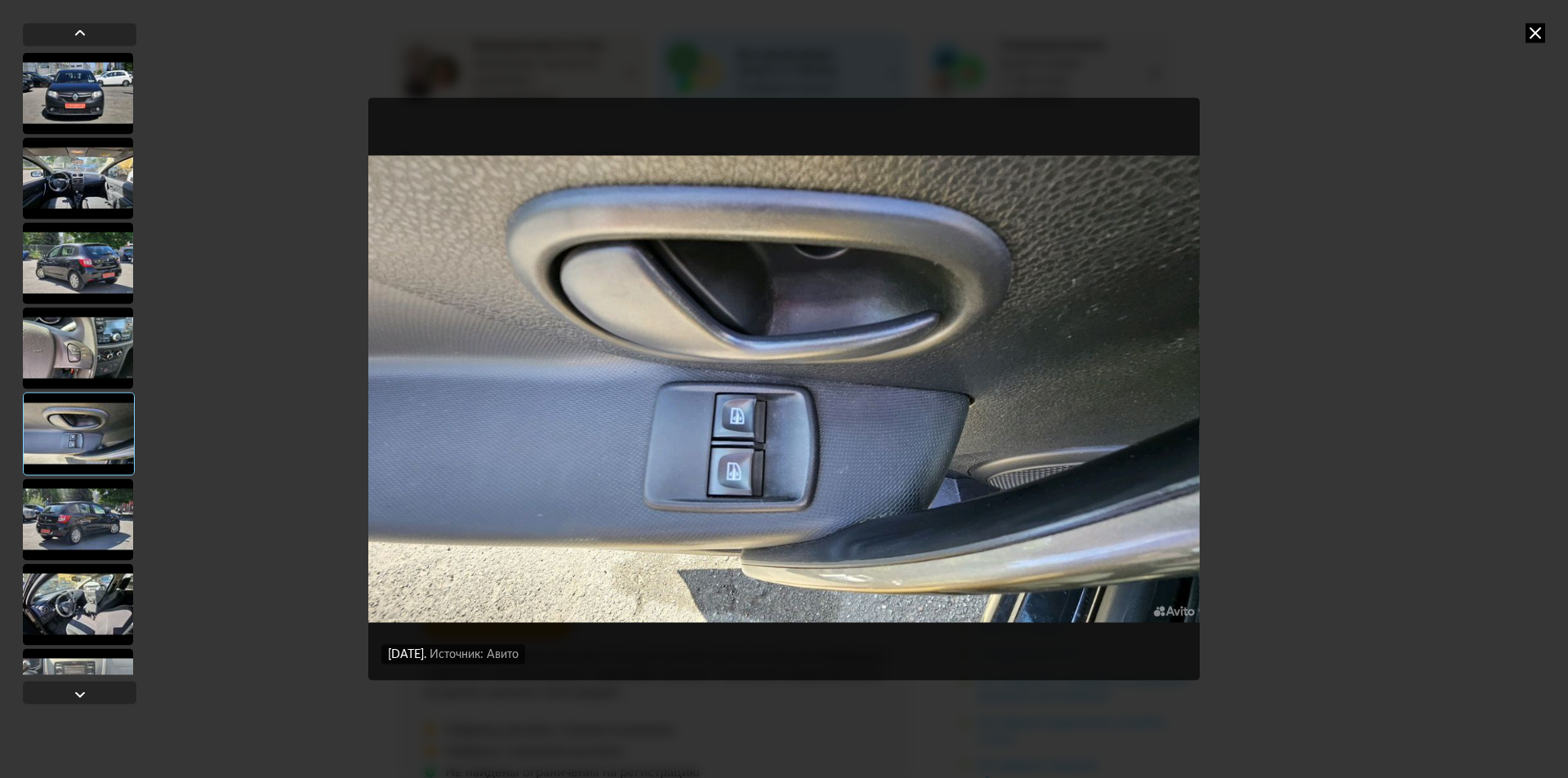
click at [97, 346] on div at bounding box center [78, 348] width 110 height 82
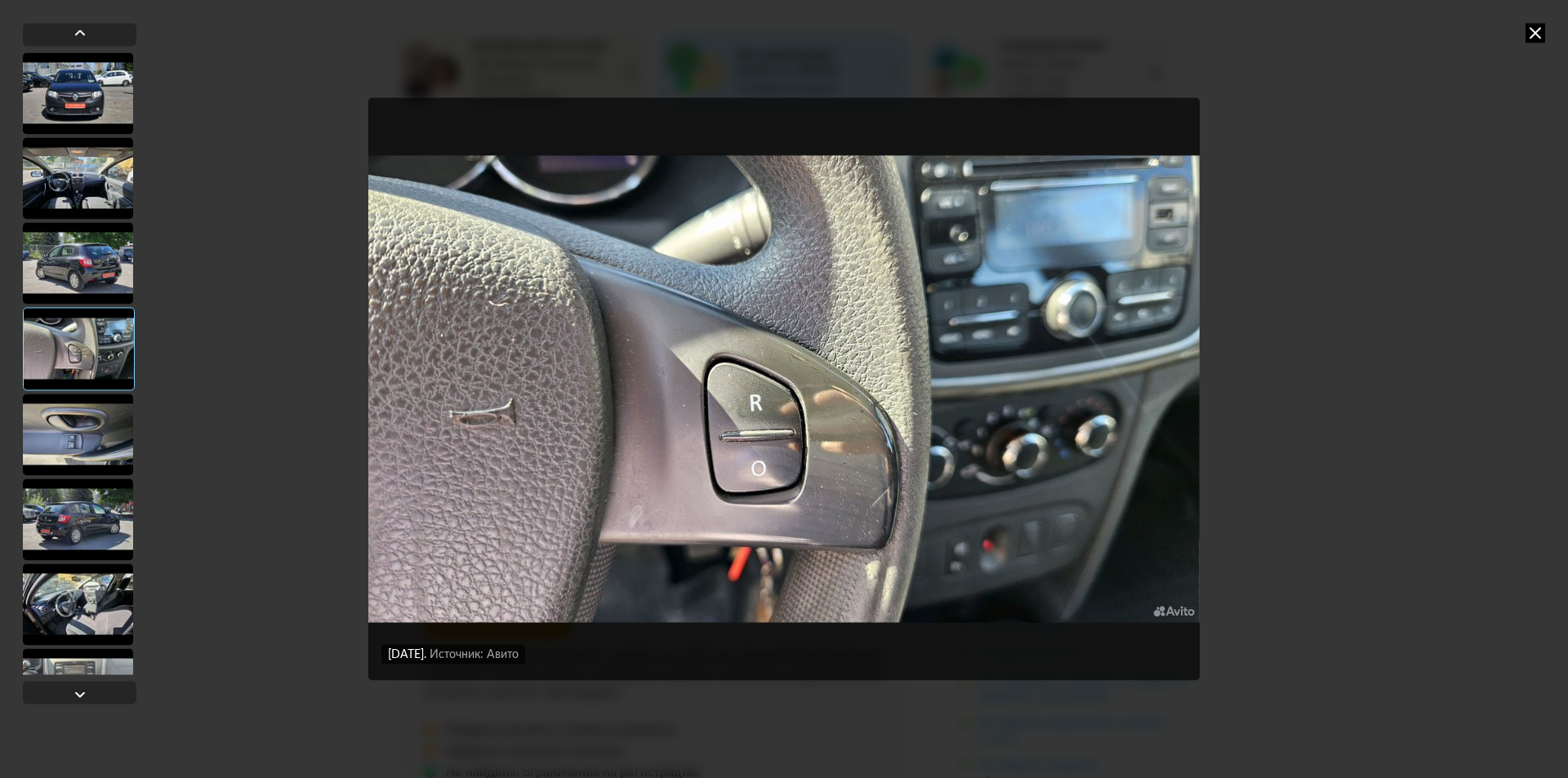
click at [80, 447] on div at bounding box center [78, 435] width 110 height 82
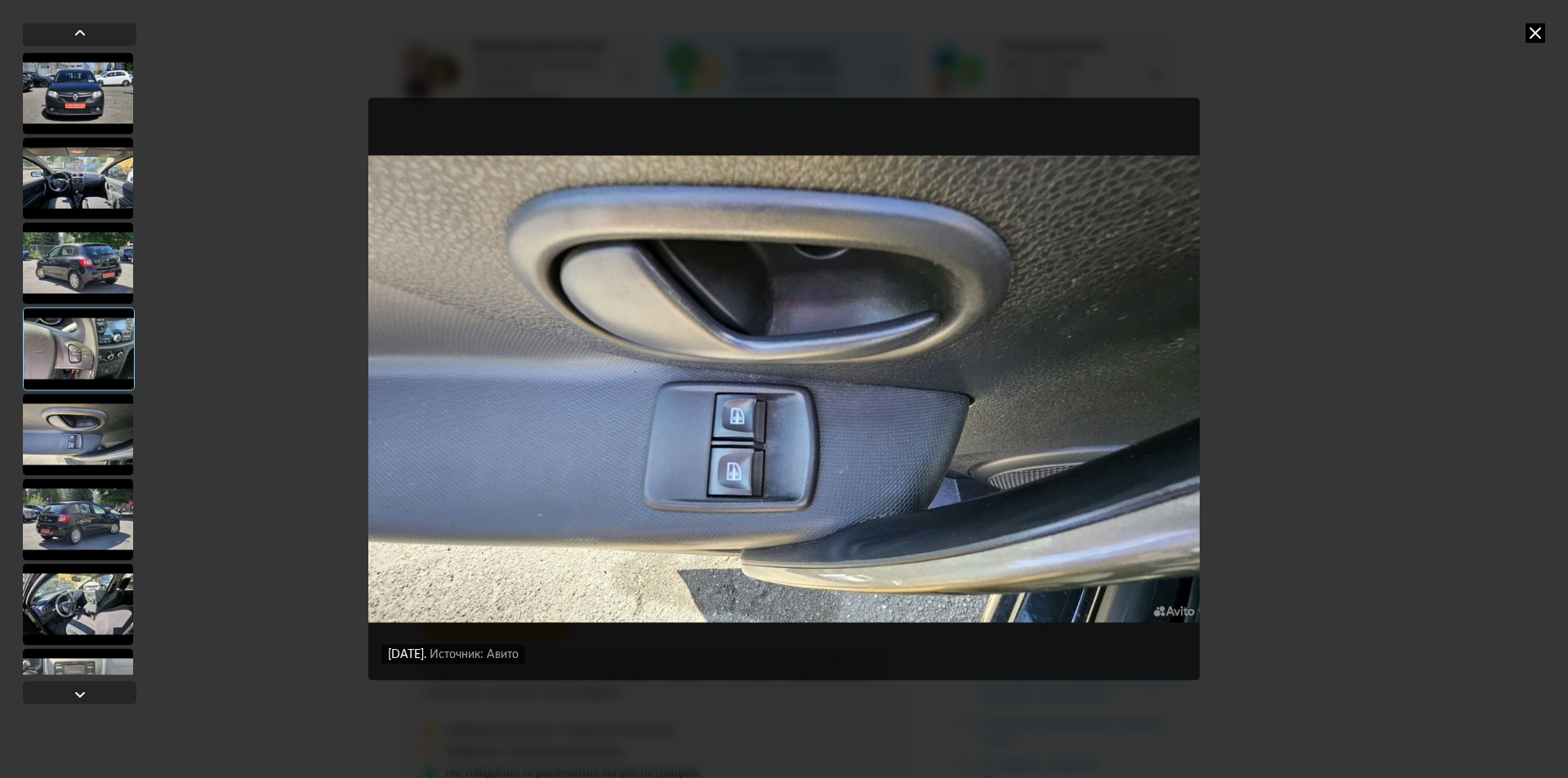
click at [85, 525] on div at bounding box center [78, 519] width 110 height 82
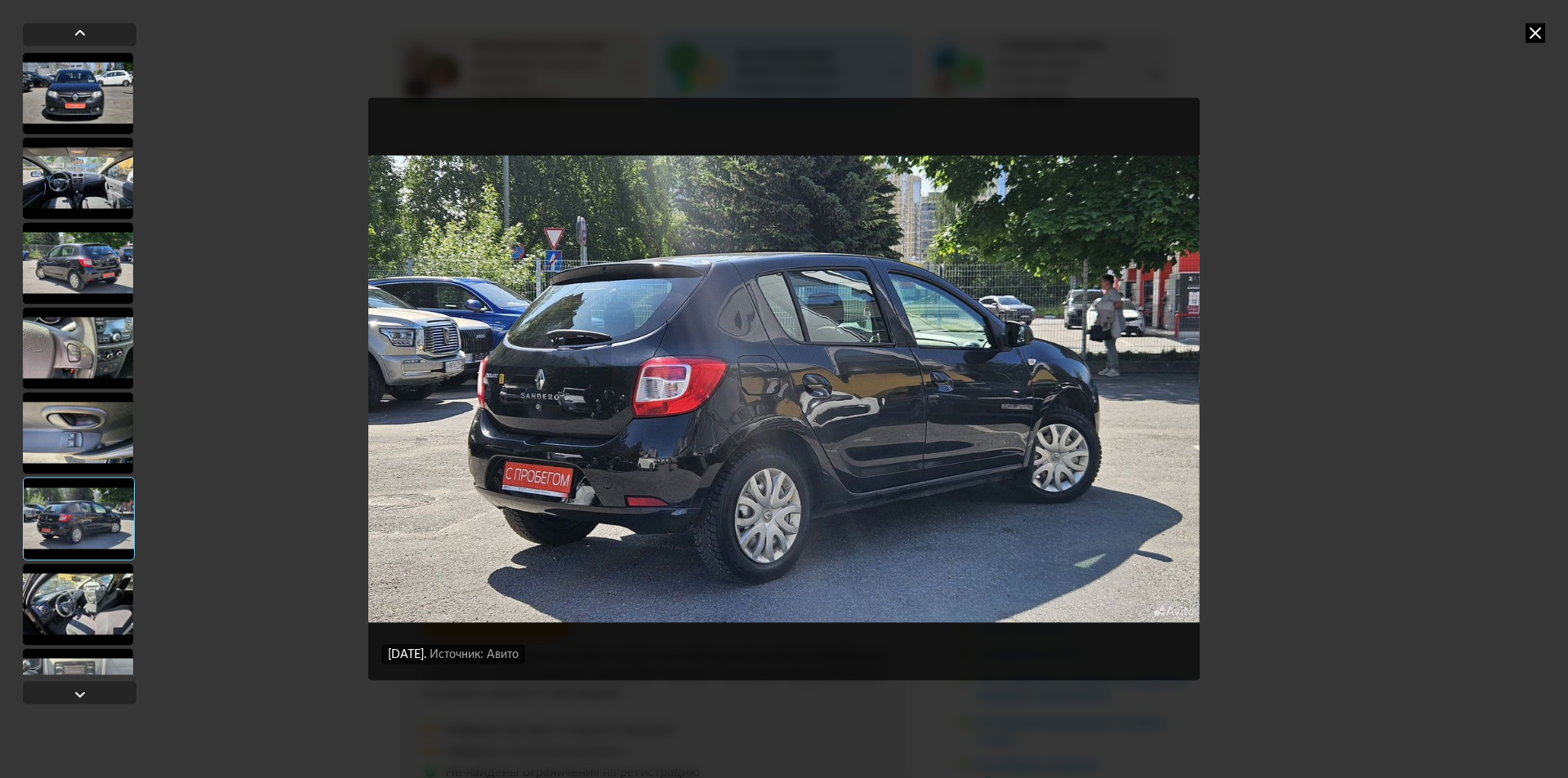
click at [77, 593] on div at bounding box center [78, 604] width 110 height 82
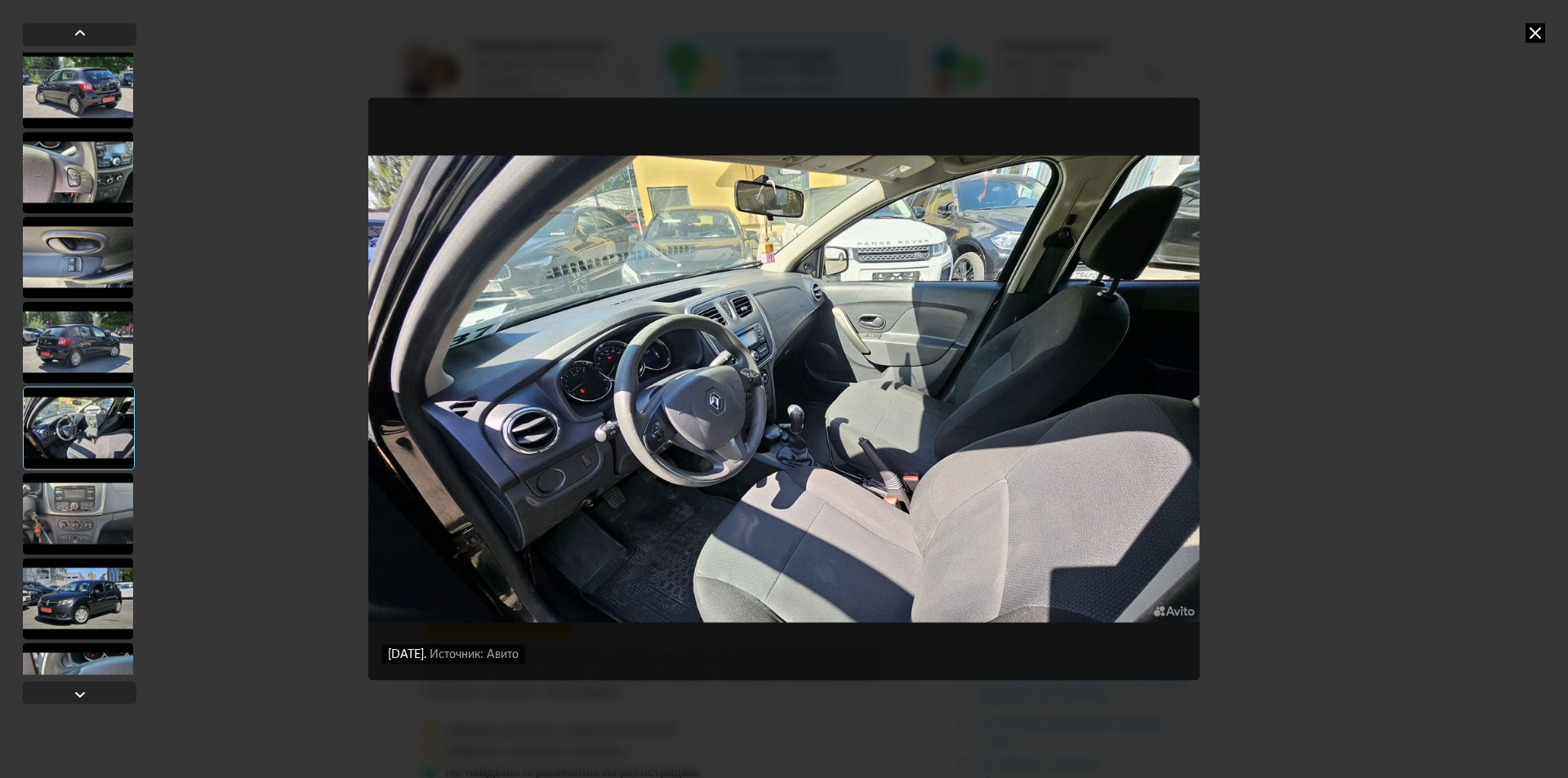
scroll to position [245, 0]
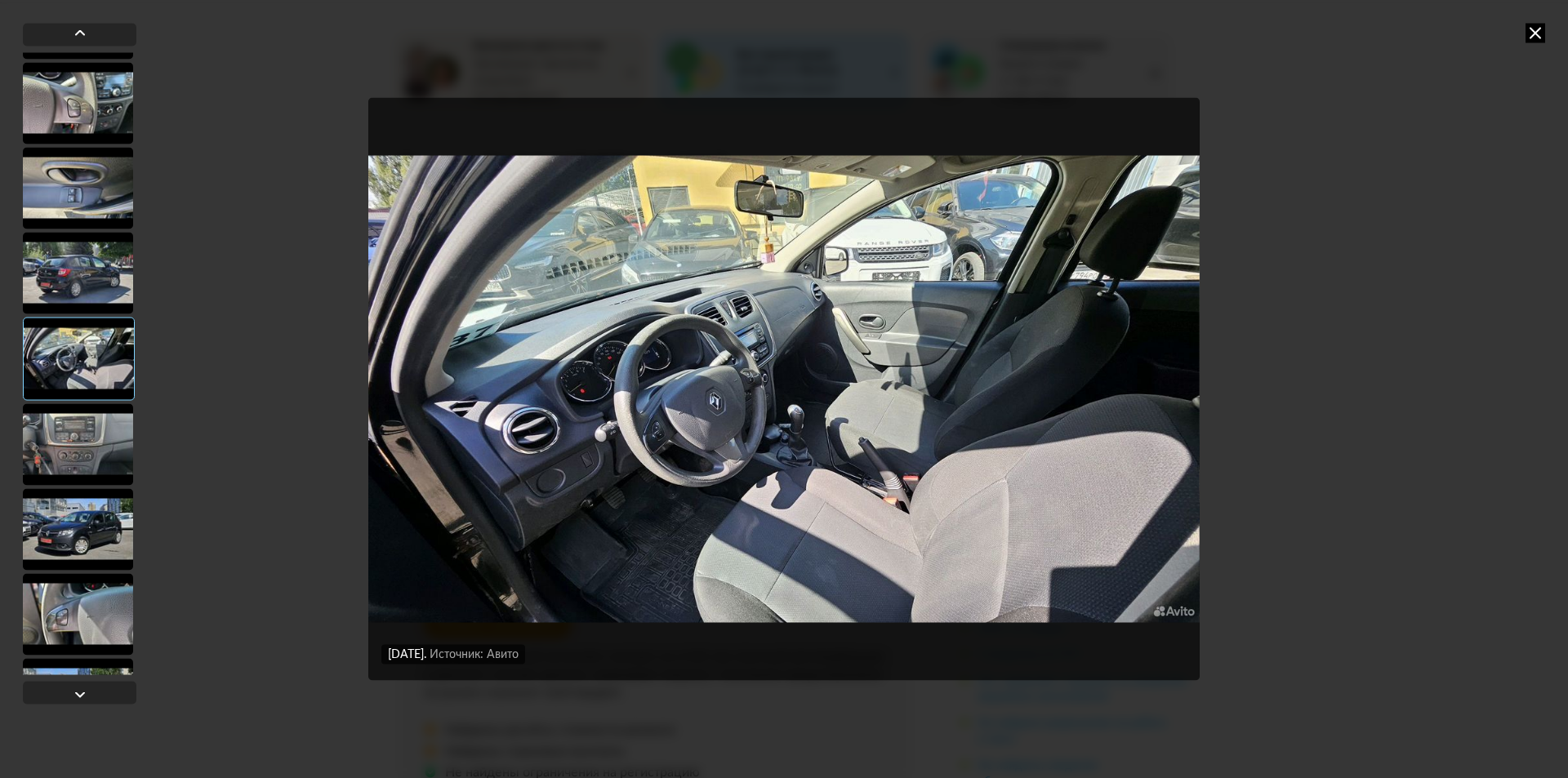
click at [97, 456] on div at bounding box center [78, 444] width 110 height 82
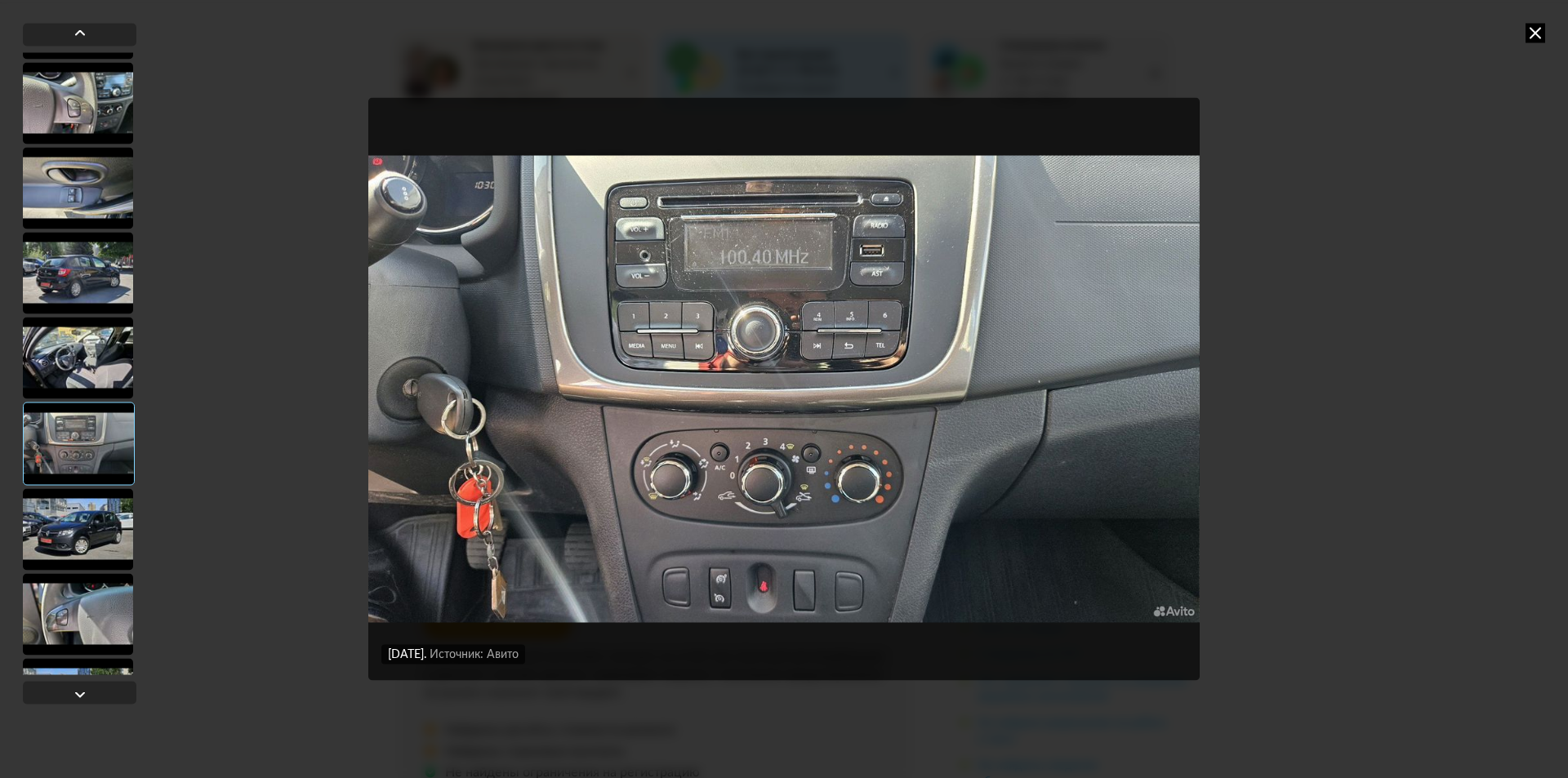
click at [85, 508] on div at bounding box center [78, 529] width 110 height 82
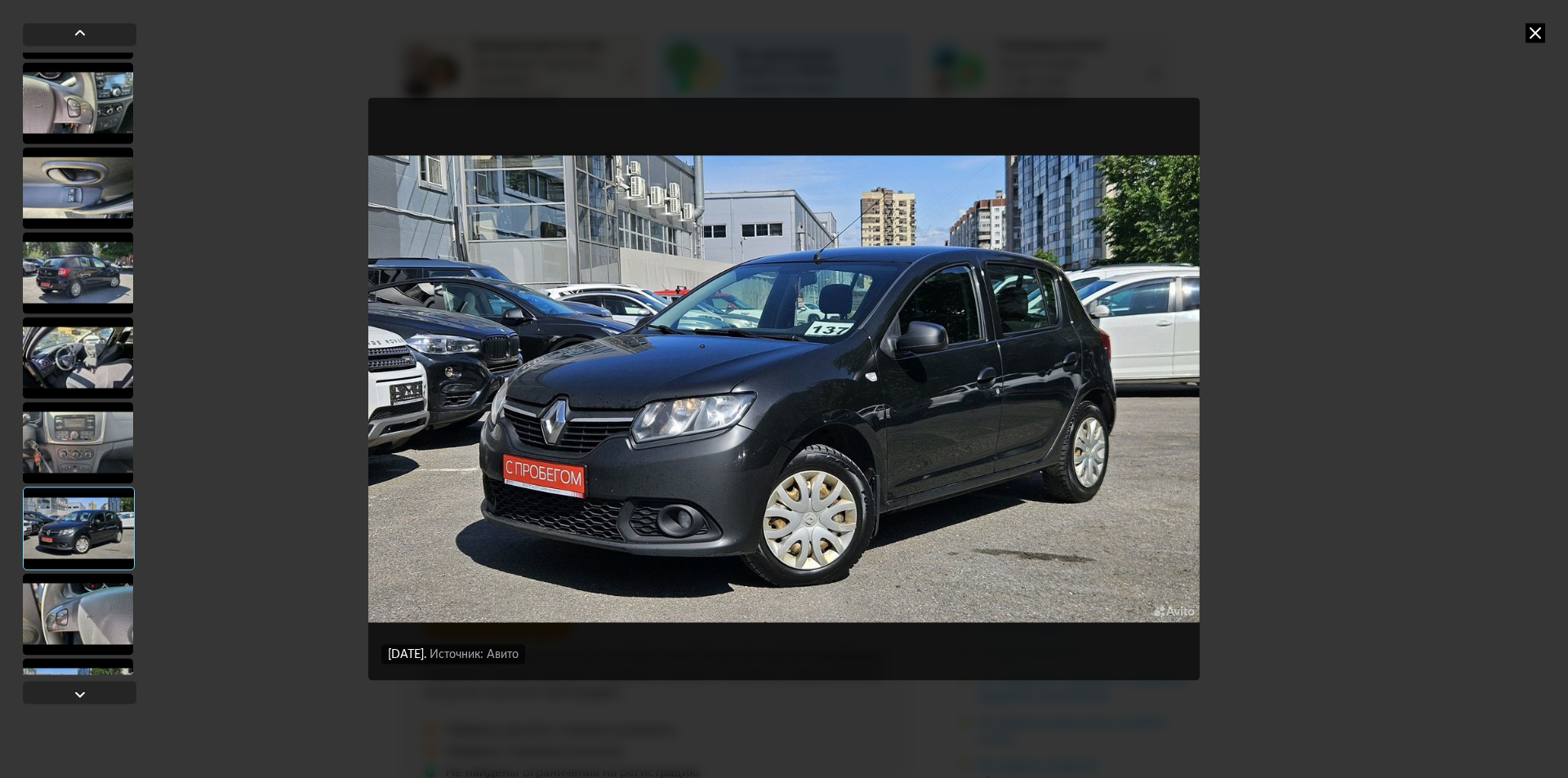
click at [98, 589] on div at bounding box center [78, 614] width 110 height 82
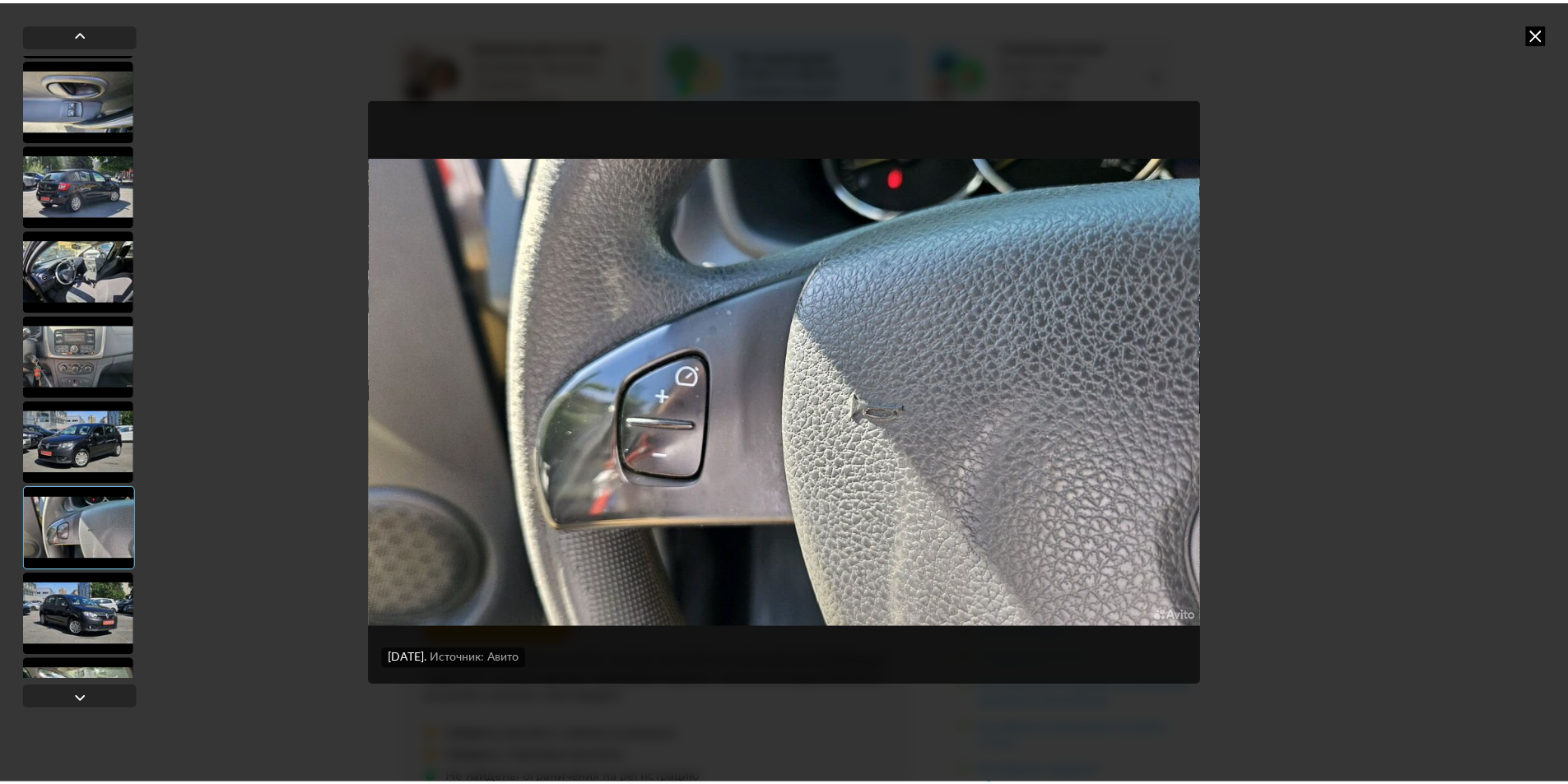
scroll to position [401, 0]
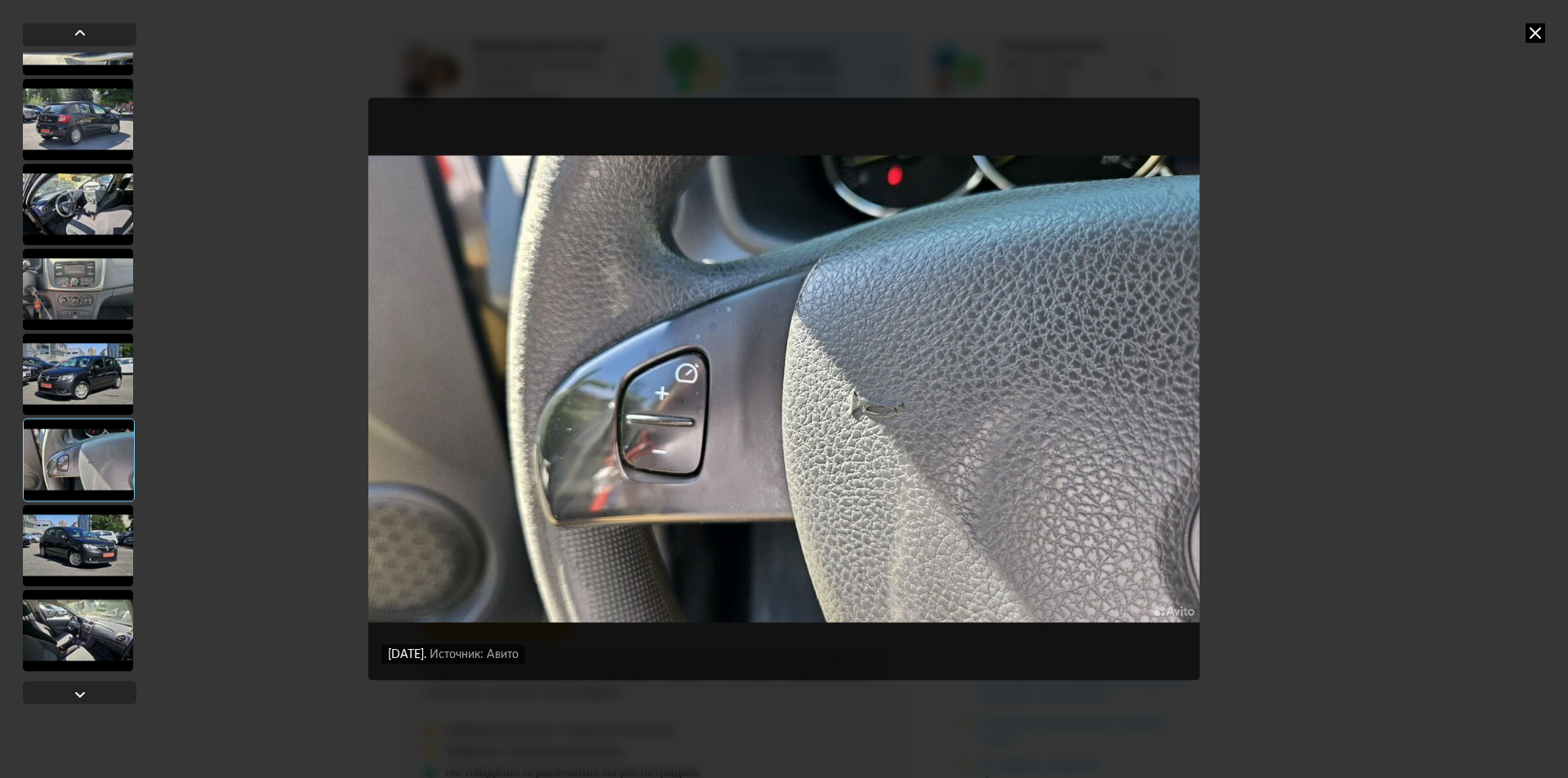
click at [98, 538] on div at bounding box center [78, 546] width 110 height 82
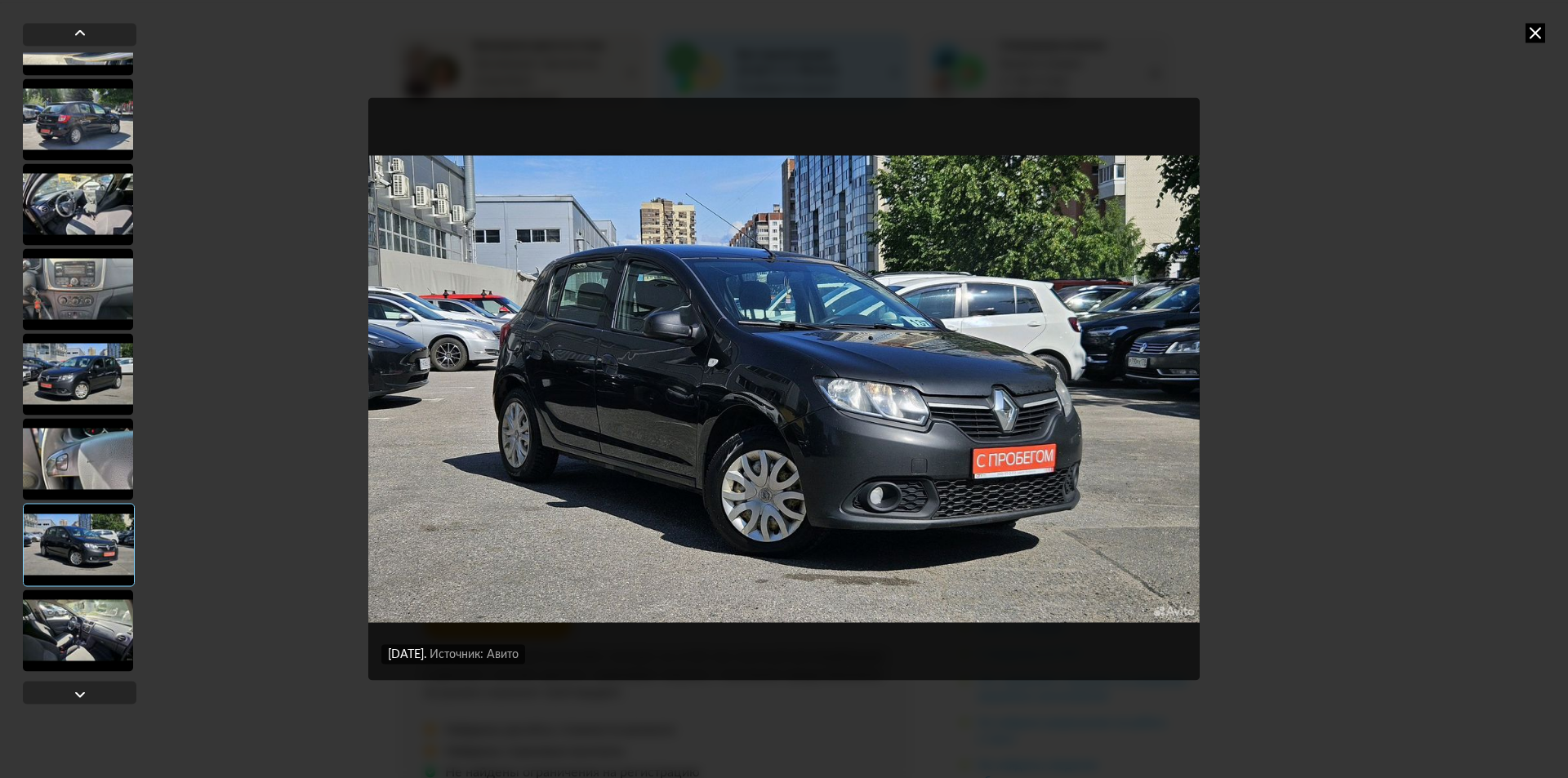
click at [64, 621] on div at bounding box center [78, 631] width 110 height 82
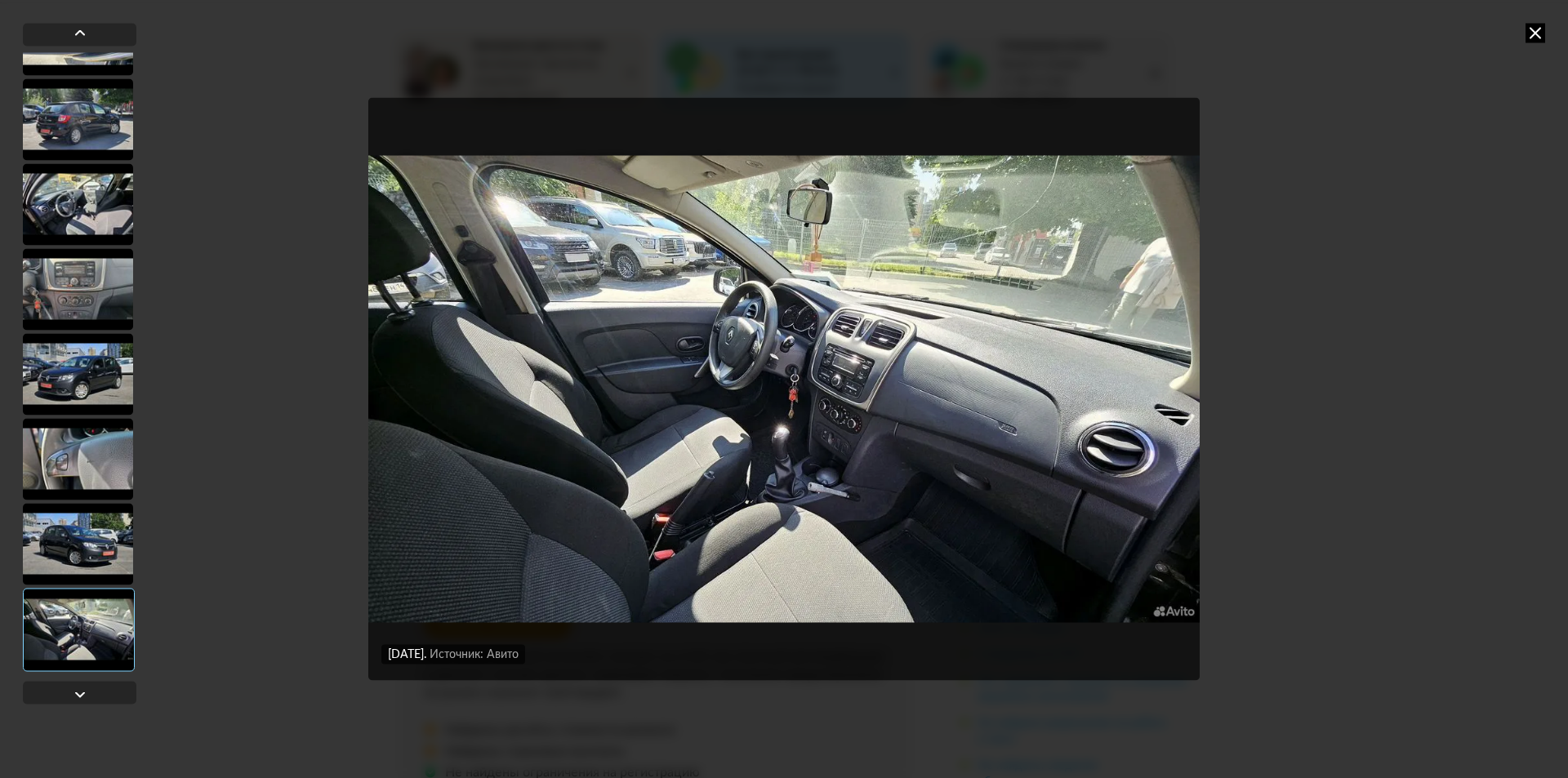
click at [1533, 25] on icon at bounding box center [1535, 33] width 20 height 20
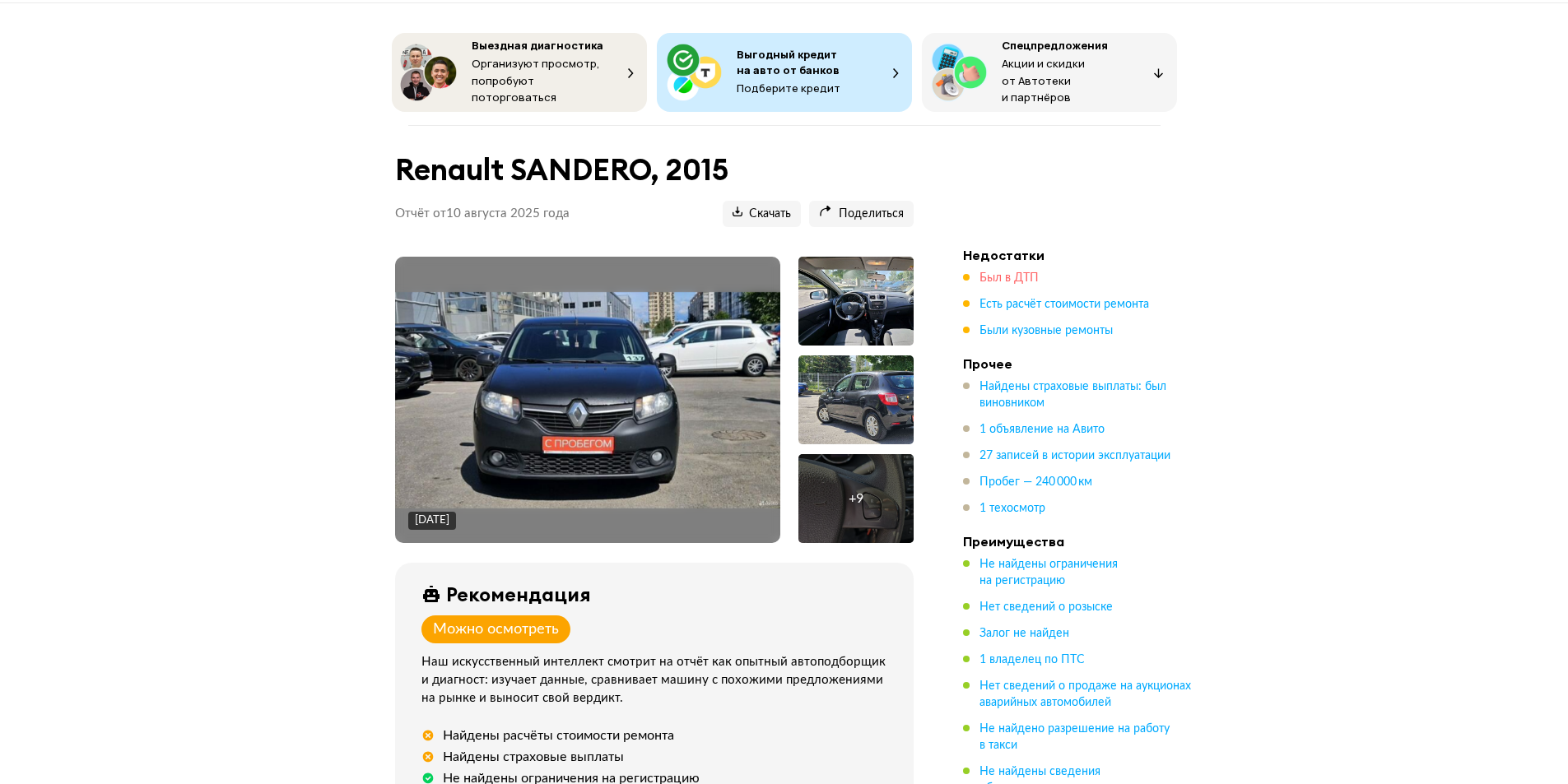
click at [997, 273] on span "Был в ДТП" at bounding box center [1008, 278] width 59 height 12
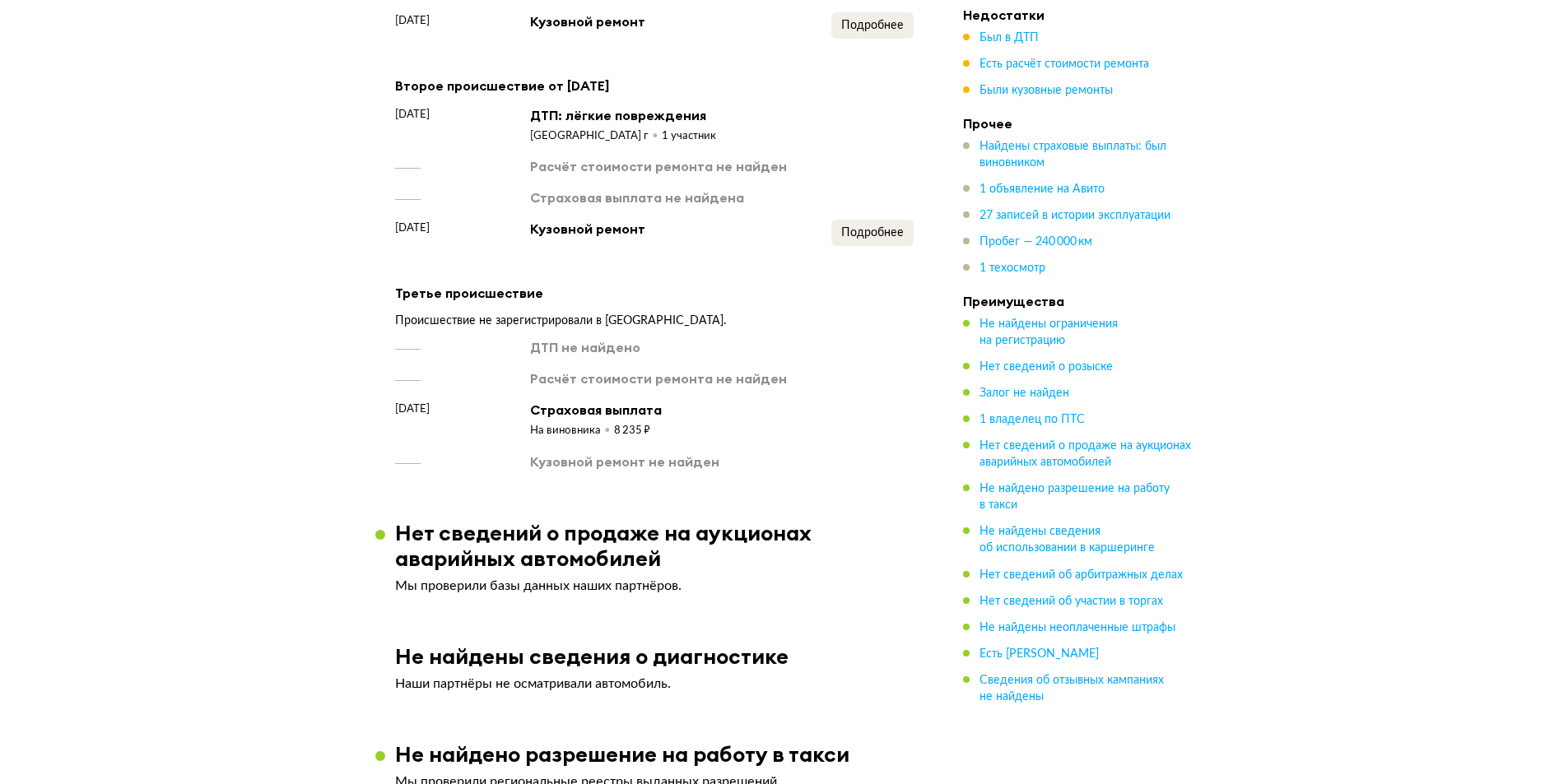
scroll to position [2038, 0]
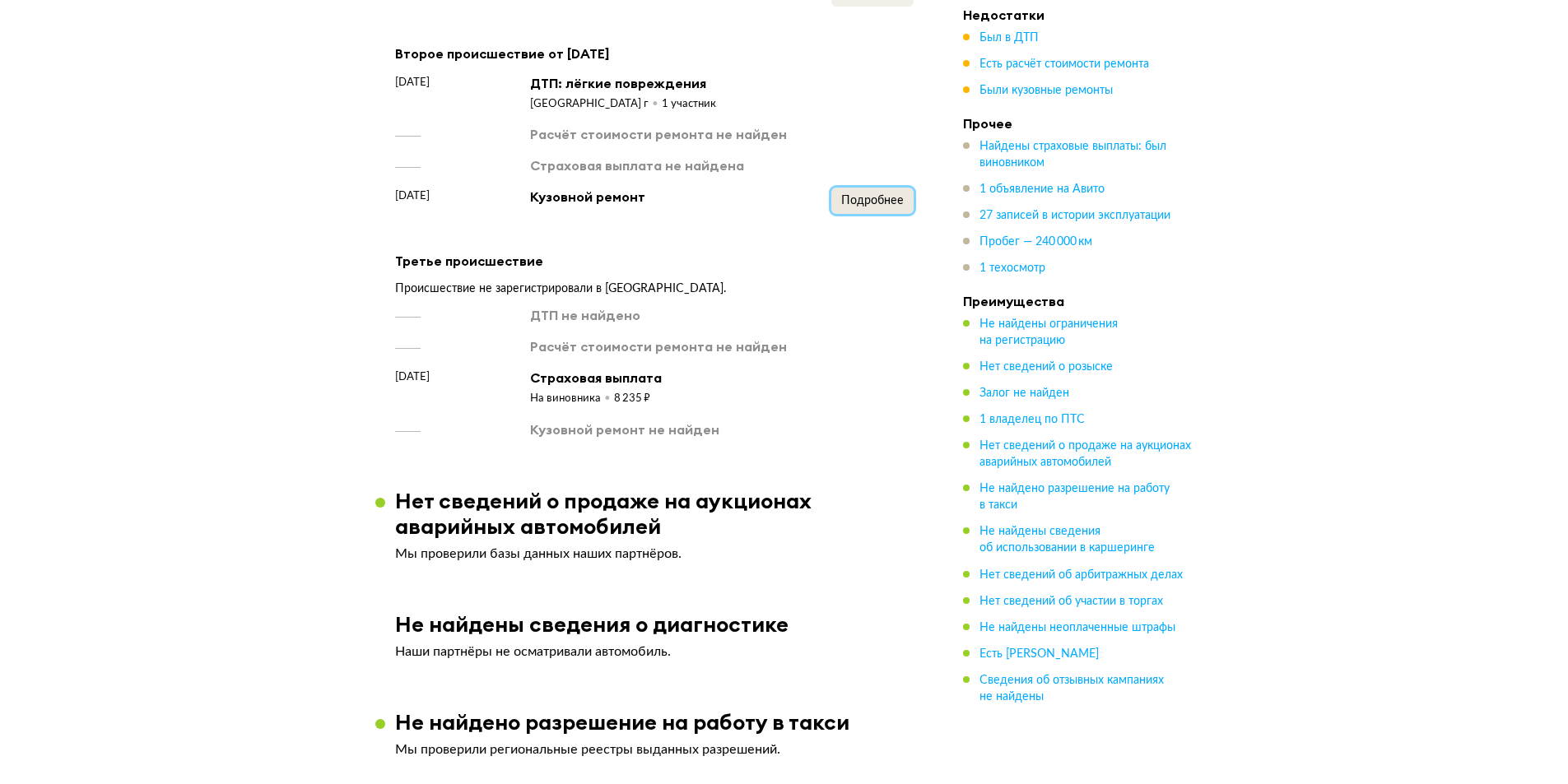
click at [891, 214] on button "Подробнее" at bounding box center [873, 200] width 82 height 26
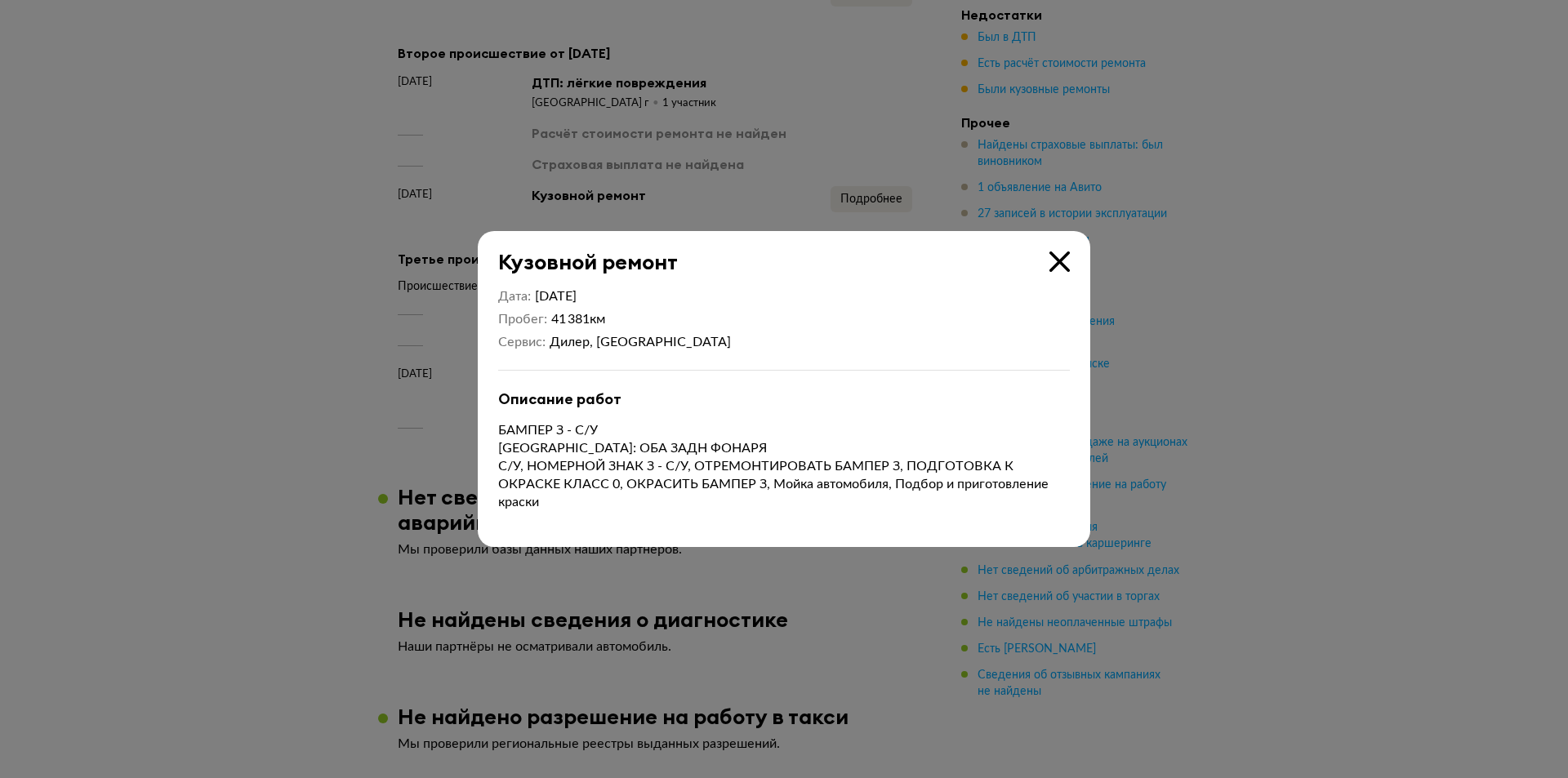
click at [1052, 260] on icon at bounding box center [1060, 262] width 20 height 20
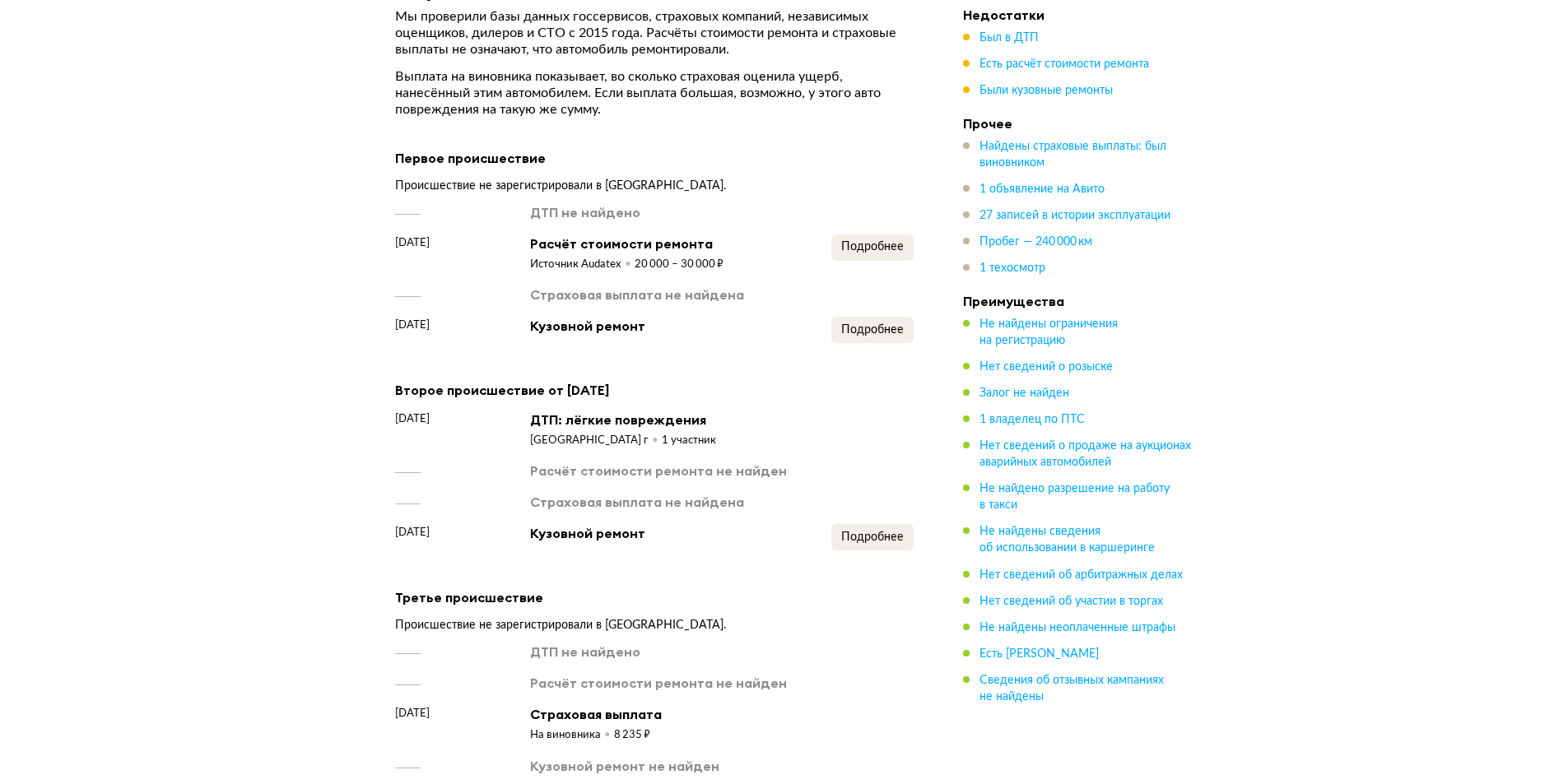
scroll to position [1709, 0]
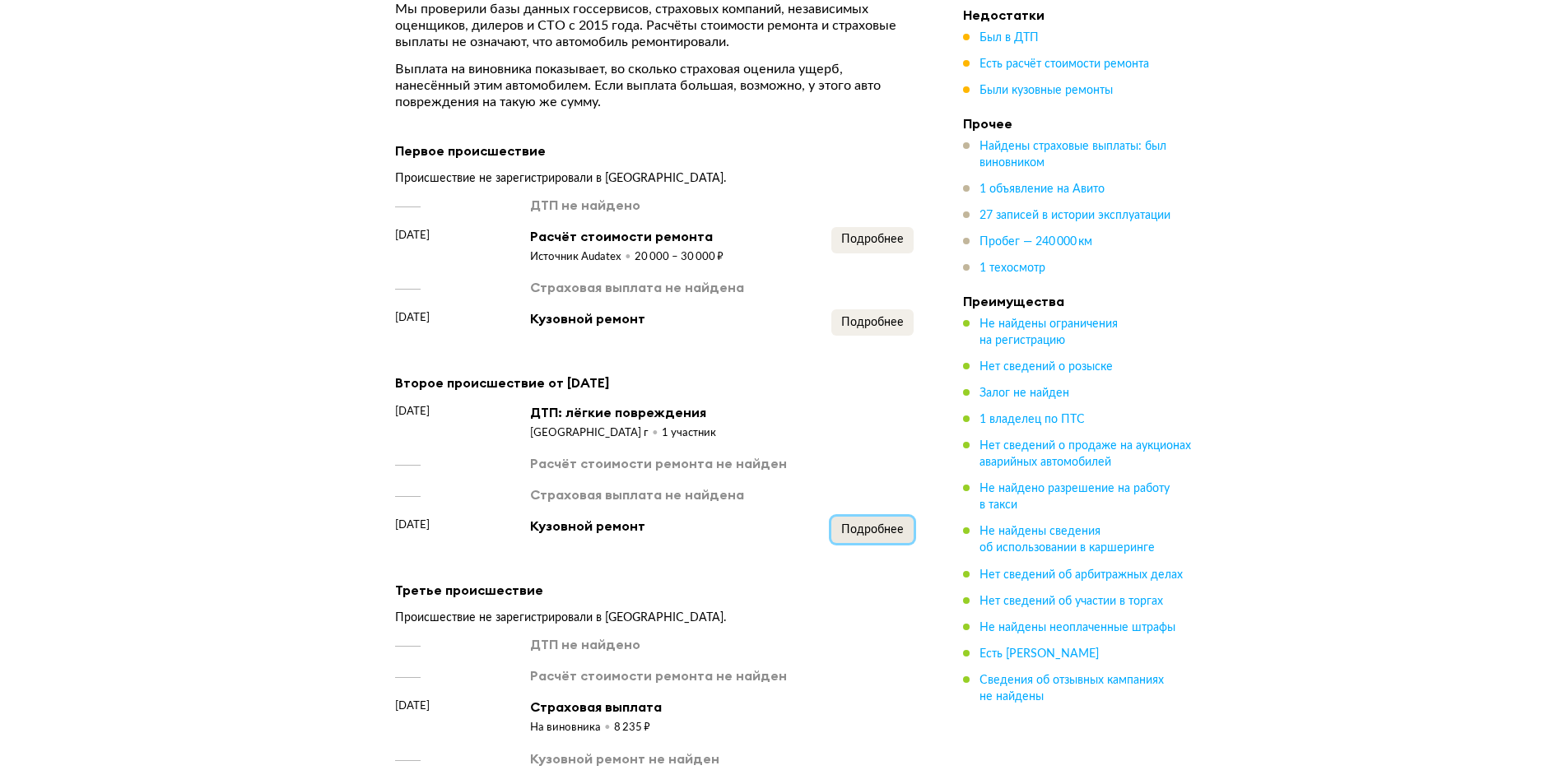
click at [896, 533] on span "Подробнее" at bounding box center [873, 529] width 63 height 12
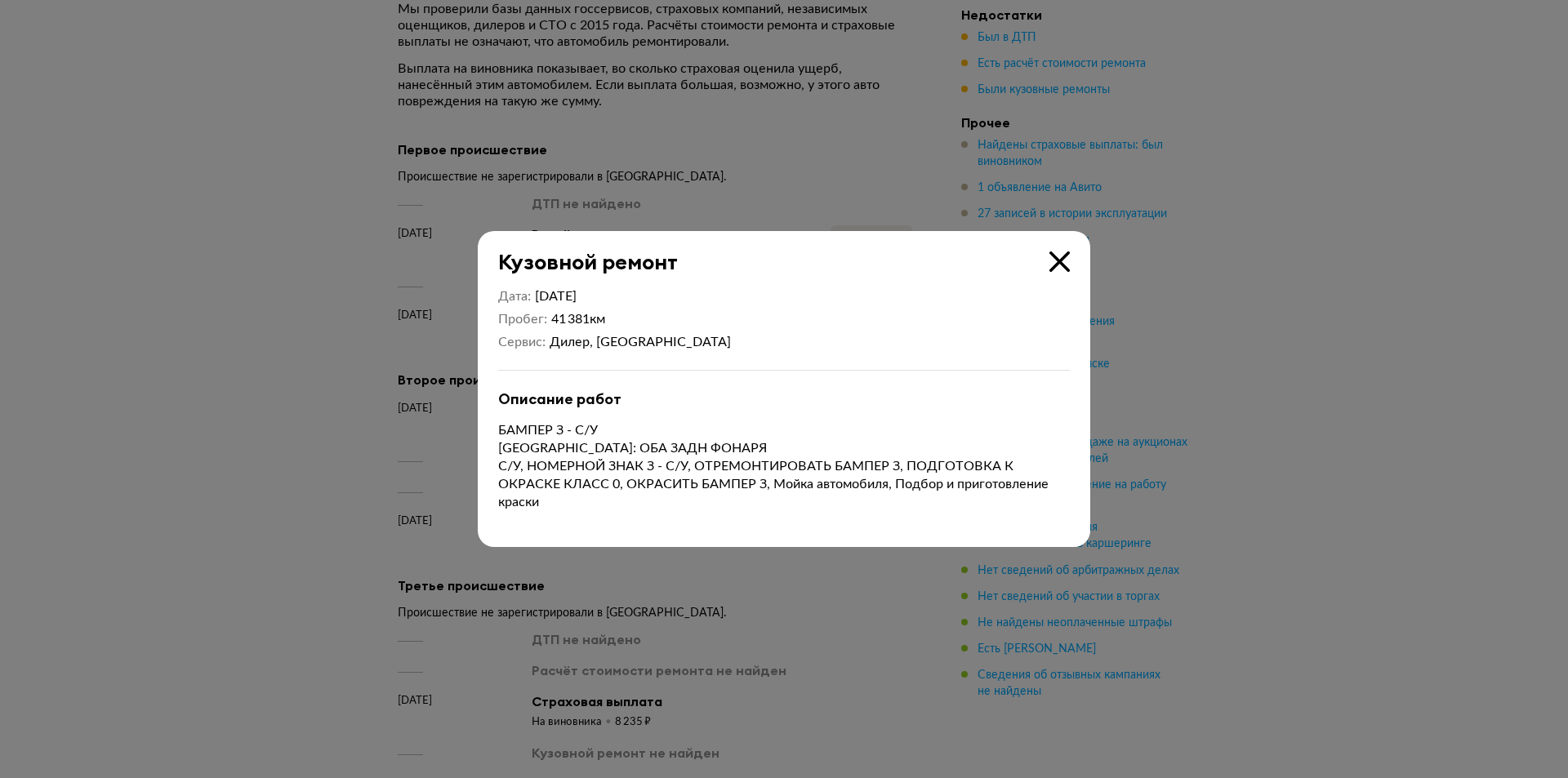
click at [1060, 256] on icon at bounding box center [1060, 262] width 20 height 20
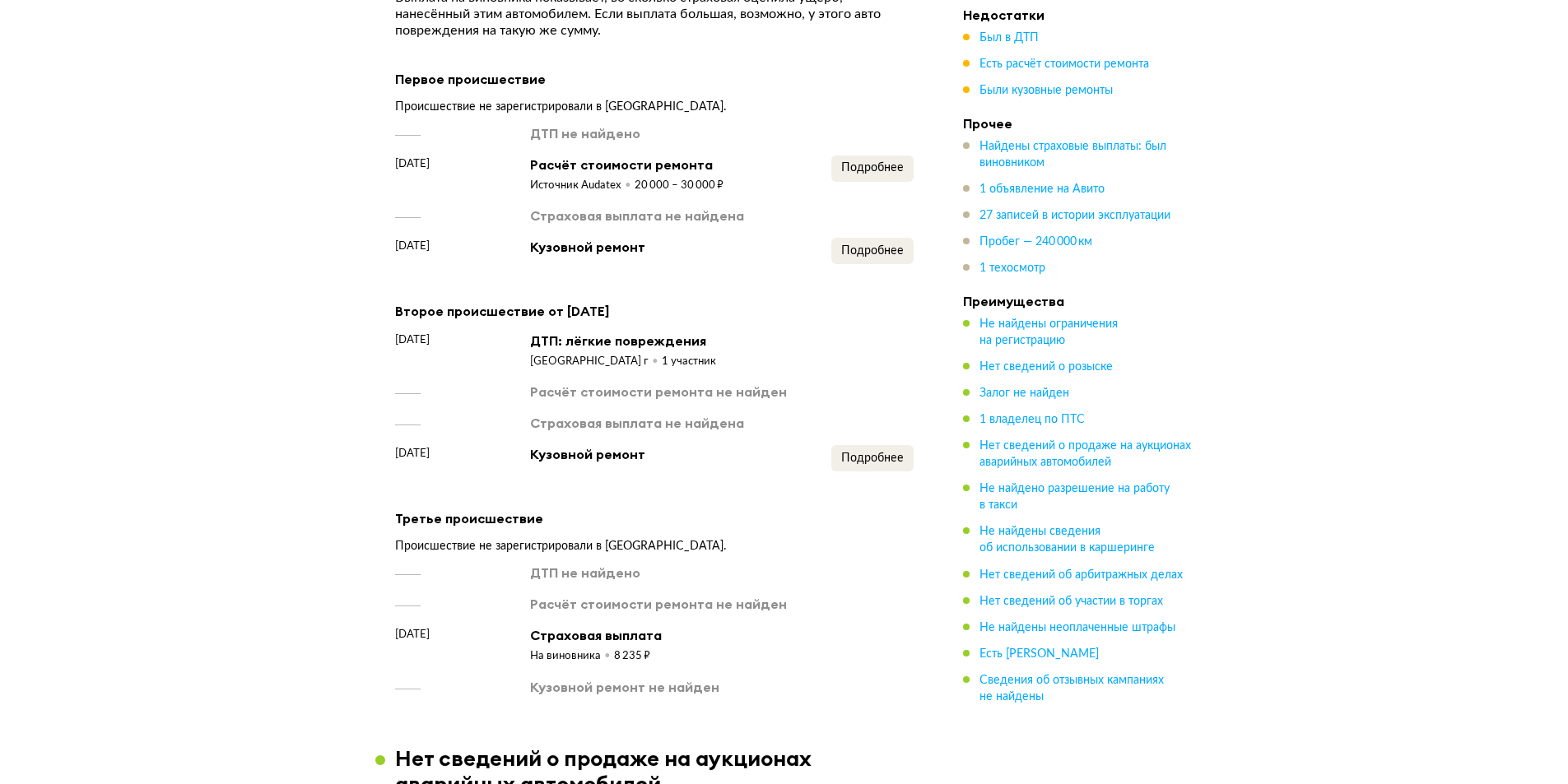
scroll to position [1791, 0]
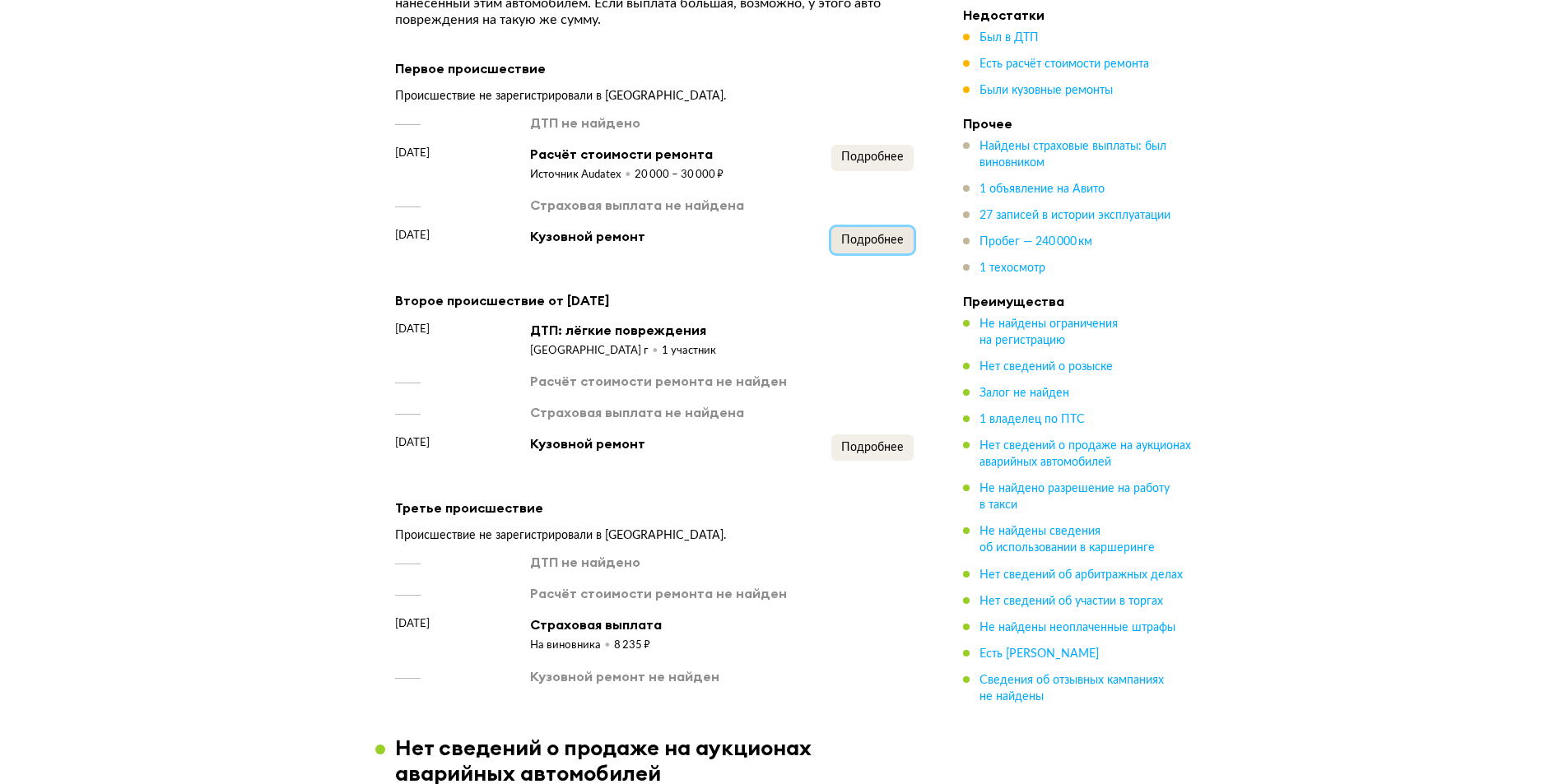
click at [867, 242] on span "Подробнее" at bounding box center [873, 240] width 63 height 12
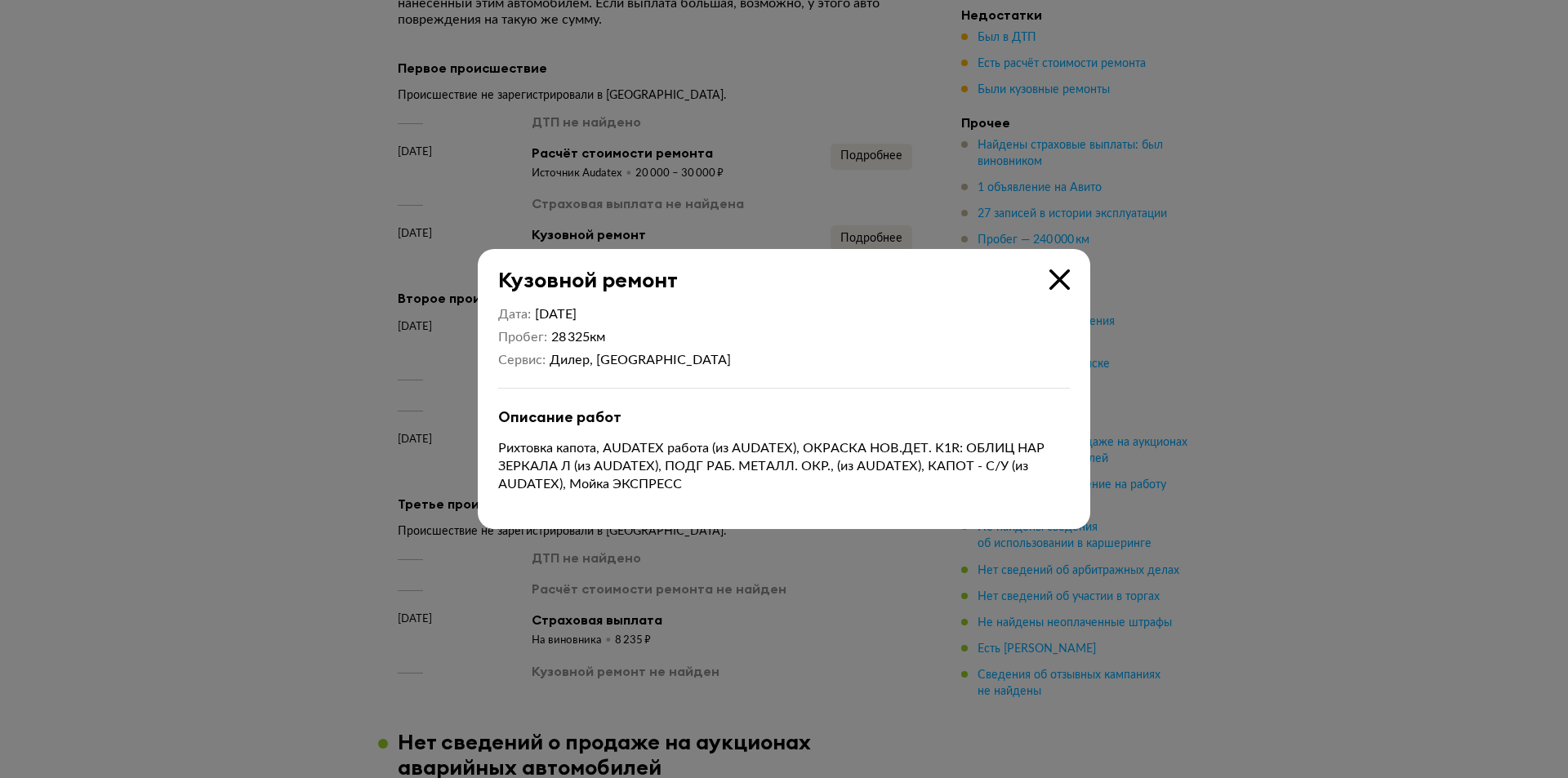
click at [1059, 275] on icon at bounding box center [1060, 279] width 20 height 20
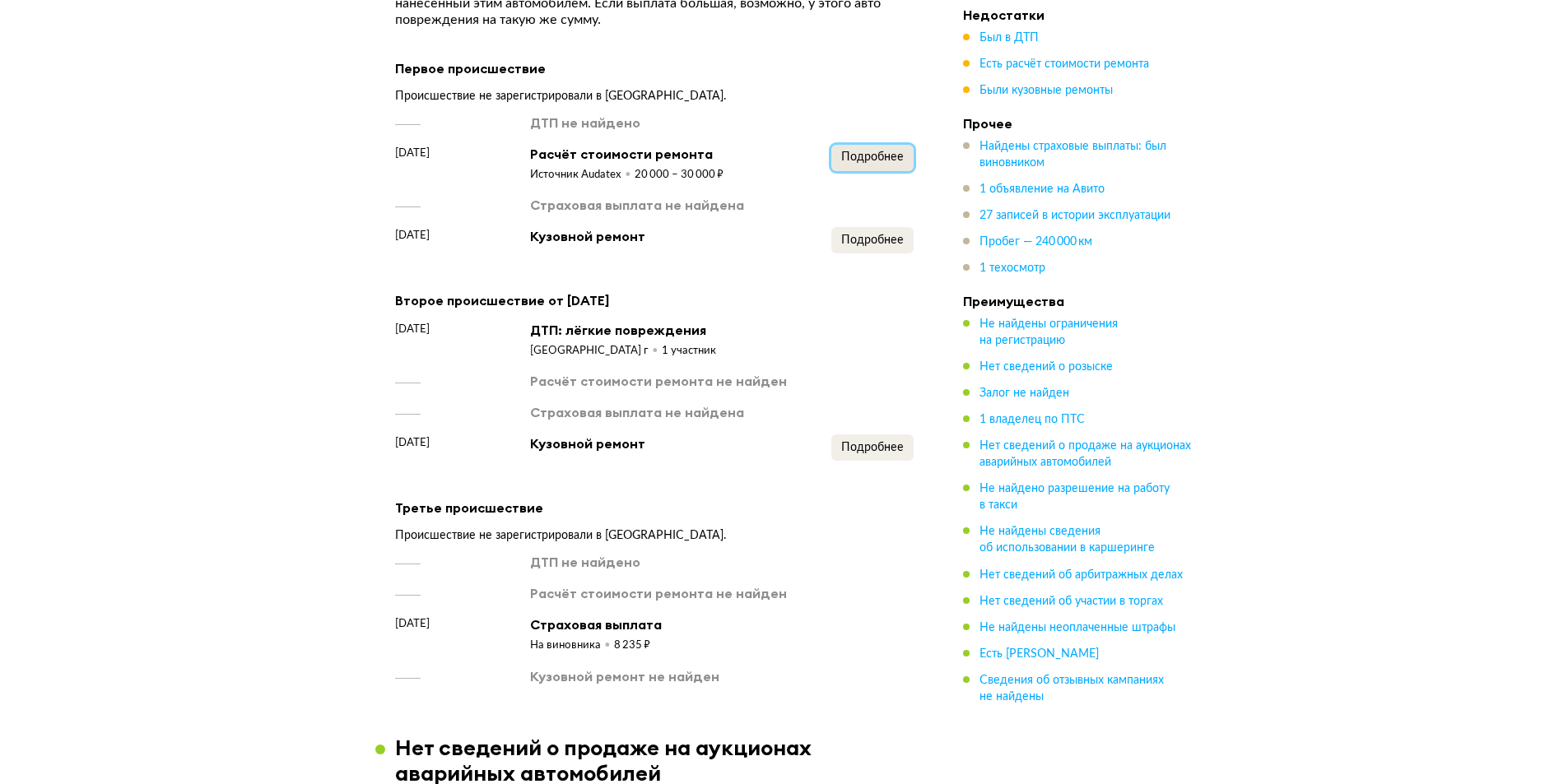
click at [898, 161] on span "Подробнее" at bounding box center [873, 156] width 63 height 12
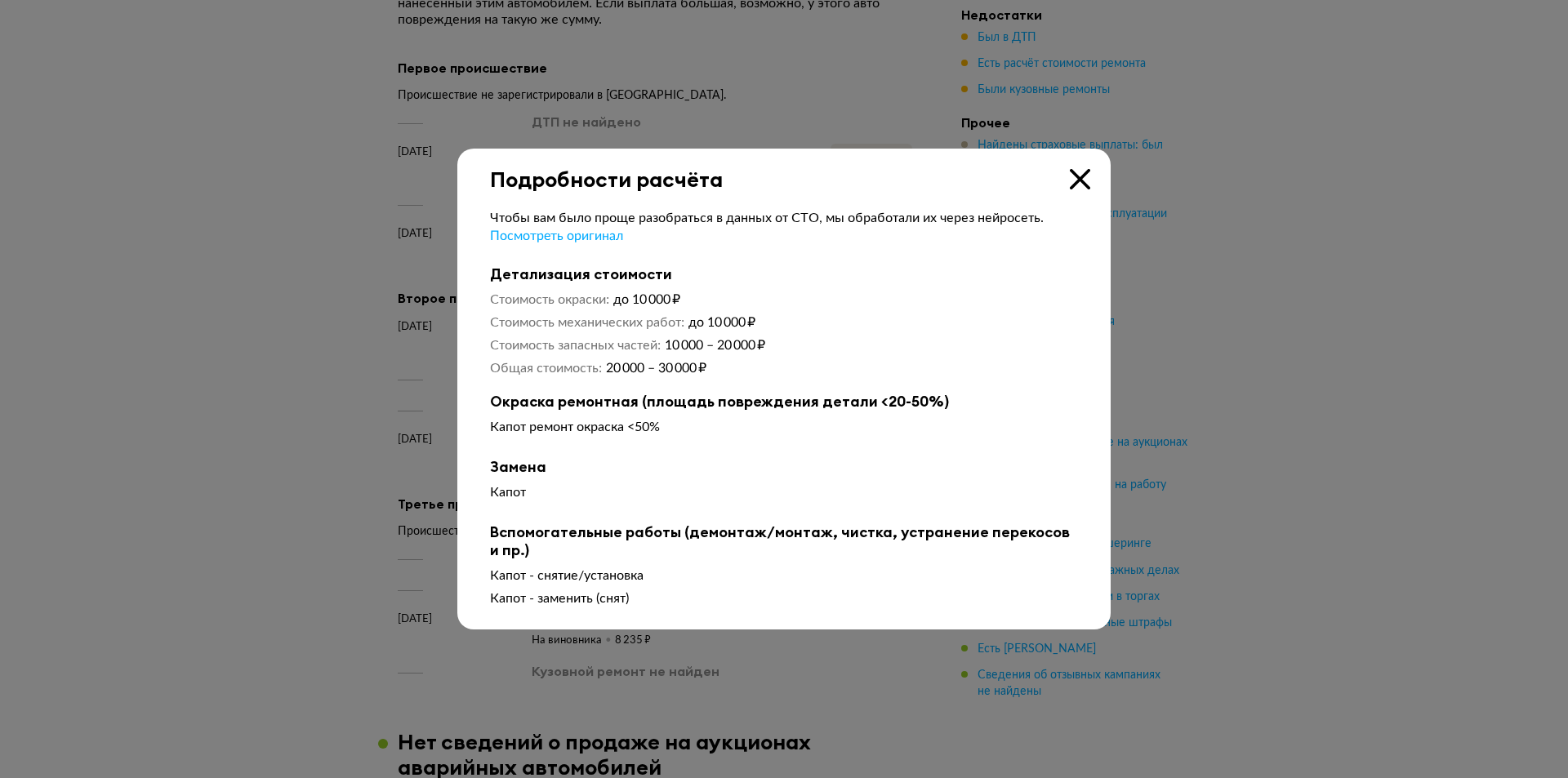
click at [1080, 177] on icon at bounding box center [1080, 179] width 20 height 20
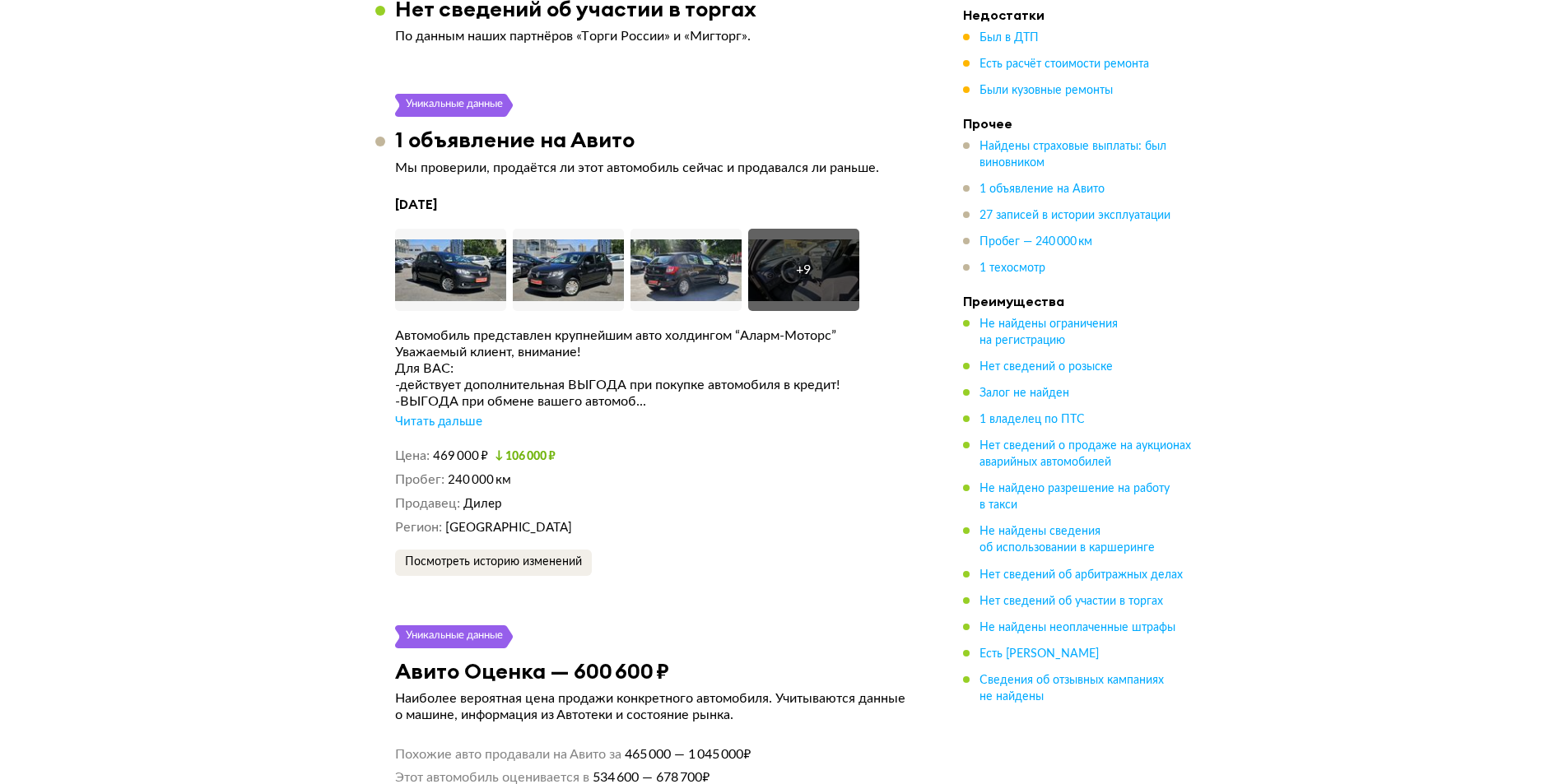
scroll to position [3191, 0]
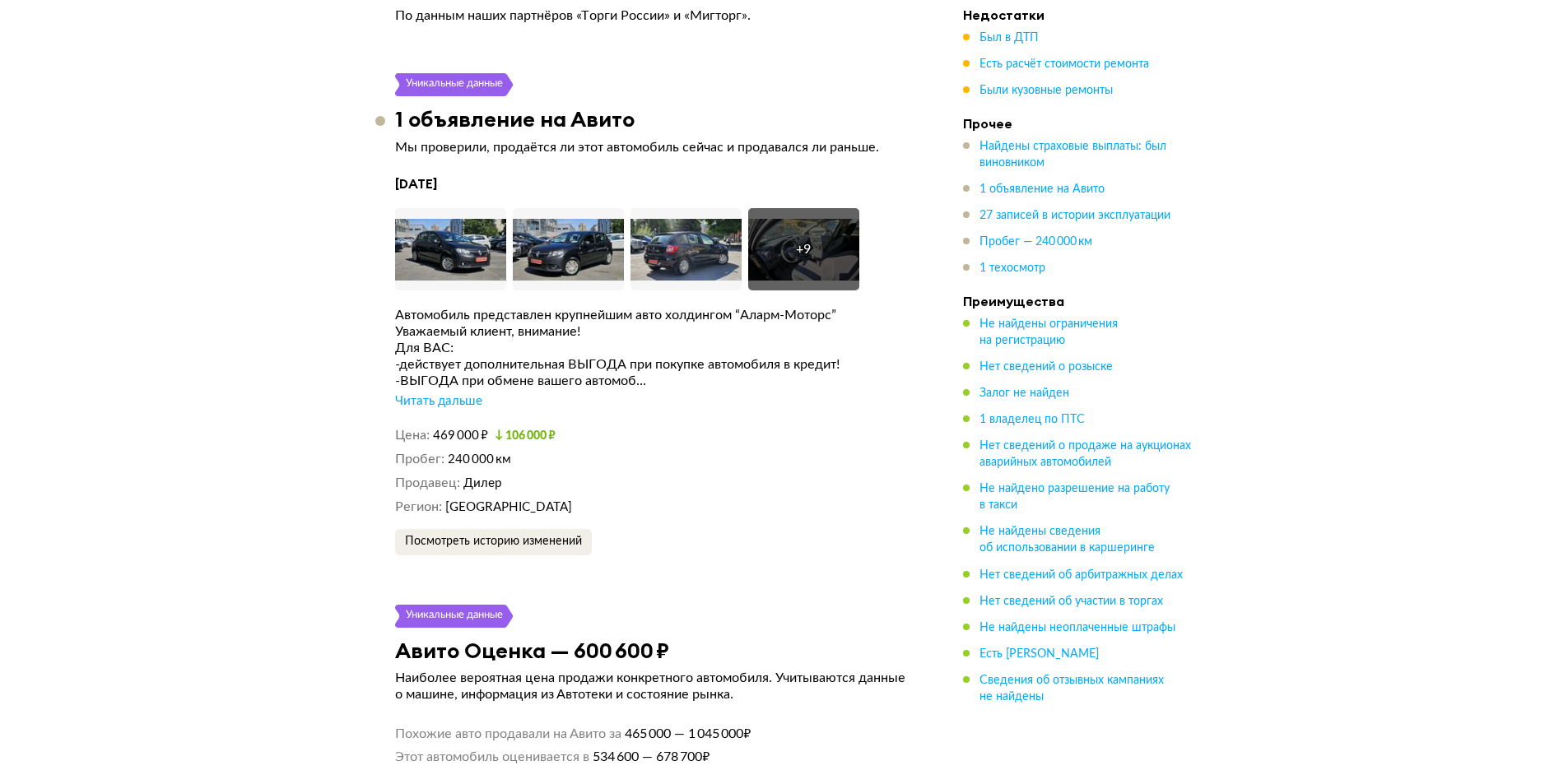
click at [445, 409] on div "Читать дальше" at bounding box center [439, 401] width 88 height 16
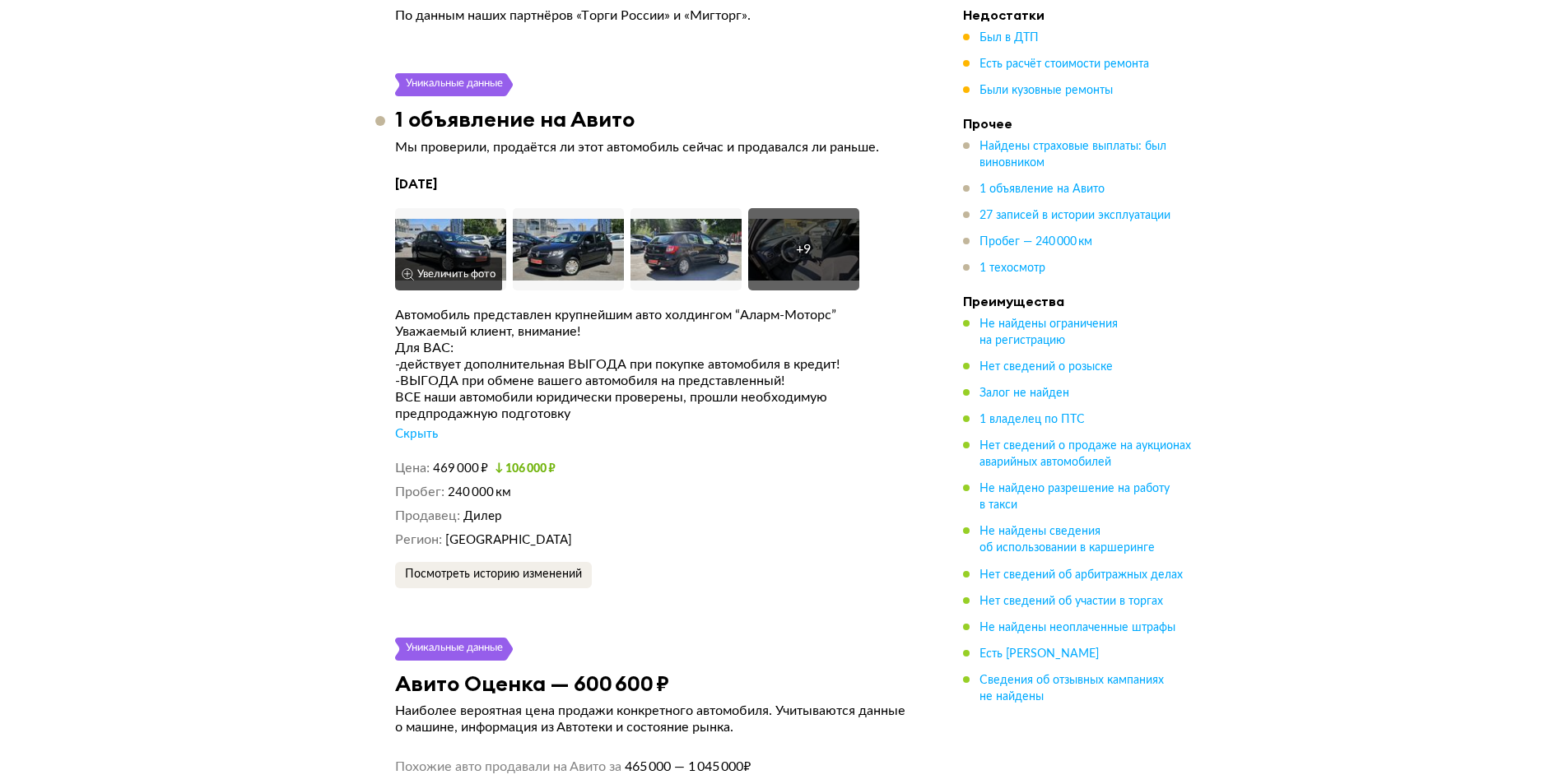
click at [468, 274] on button "Увеличить фото" at bounding box center [449, 274] width 107 height 33
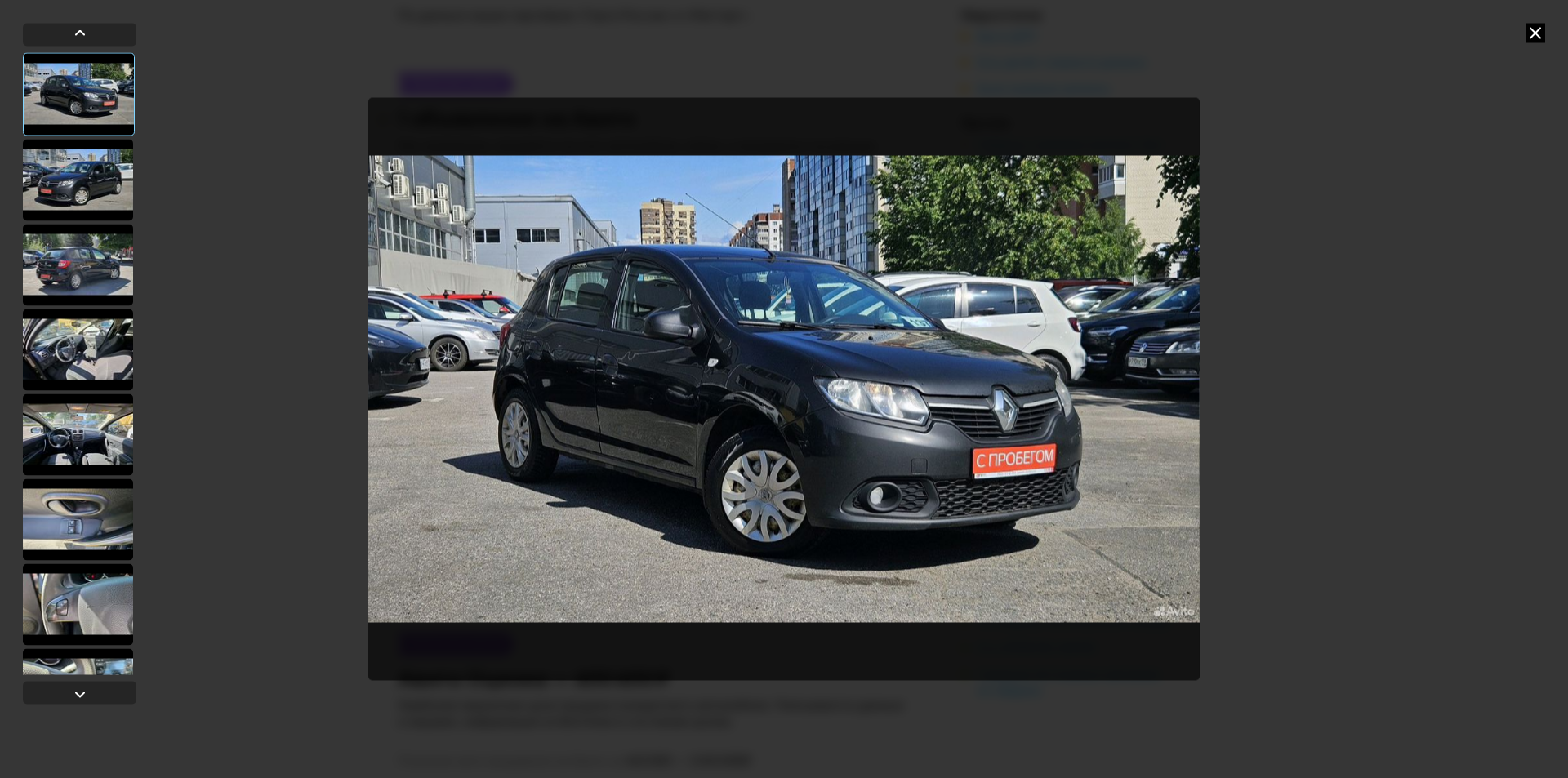
click at [1420, 276] on div at bounding box center [784, 389] width 1568 height 778
click at [1529, 34] on icon at bounding box center [1535, 33] width 20 height 20
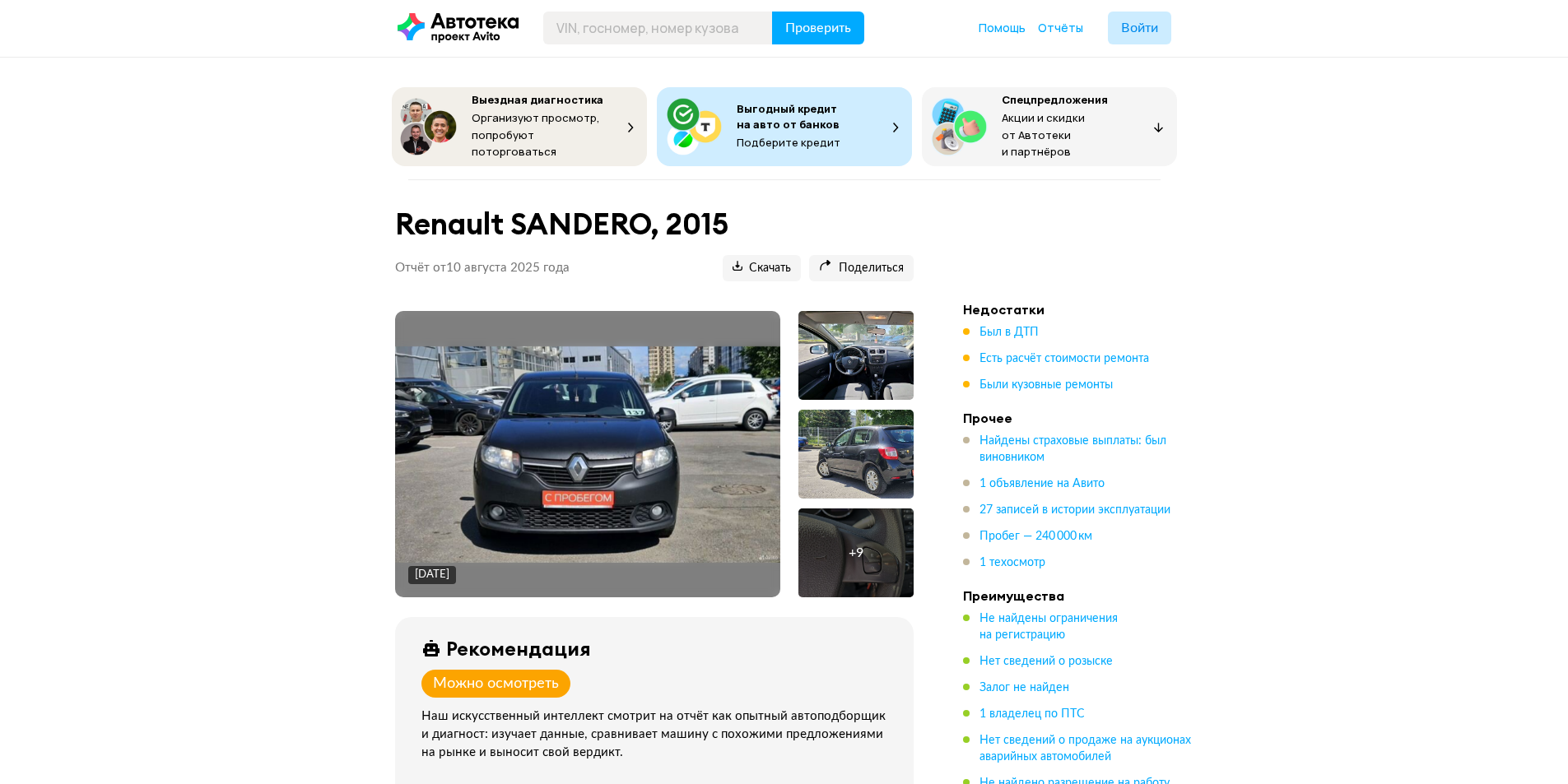
scroll to position [0, 0]
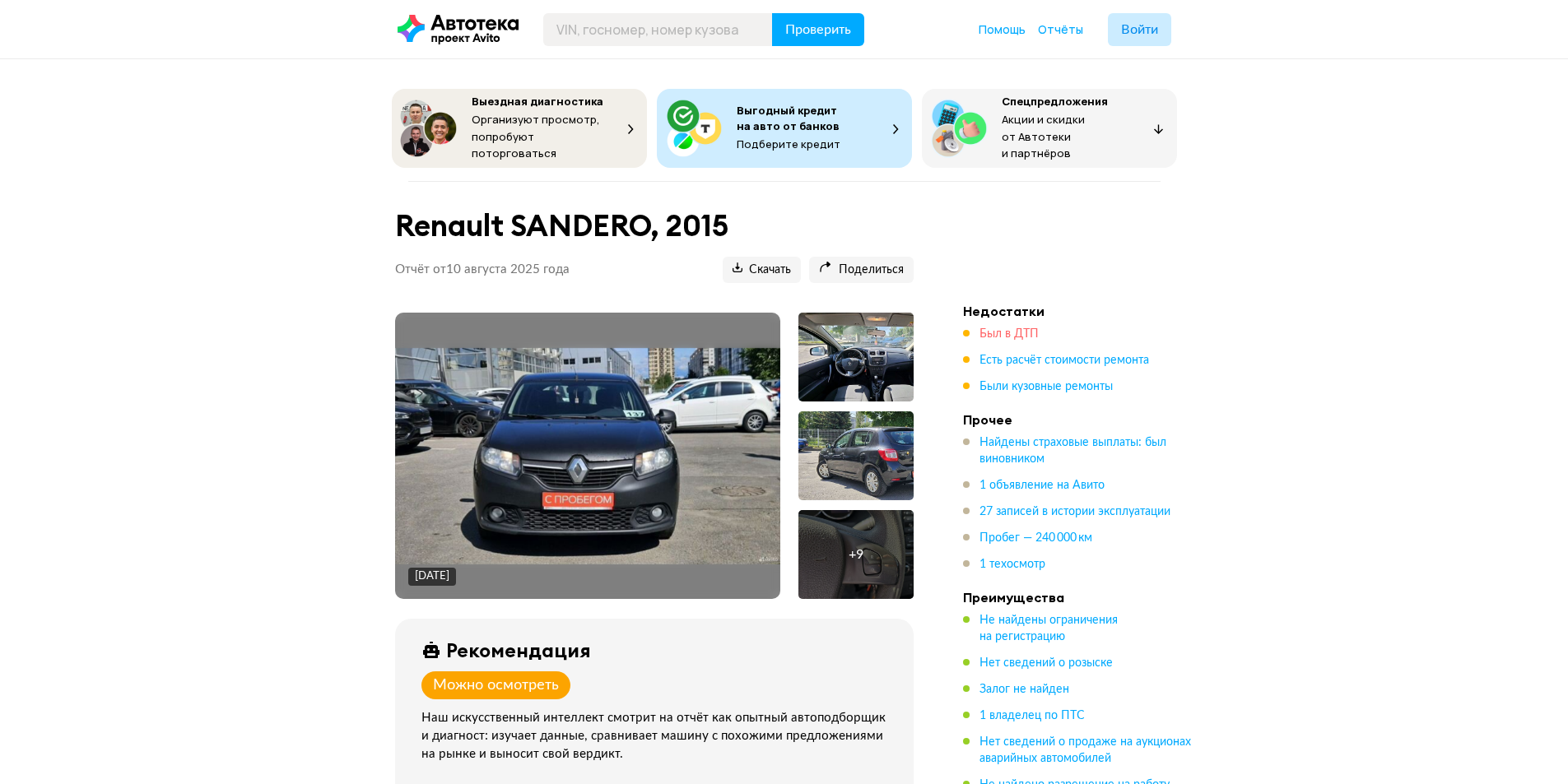
click at [1019, 328] on span "Был в ДТП" at bounding box center [1008, 333] width 59 height 12
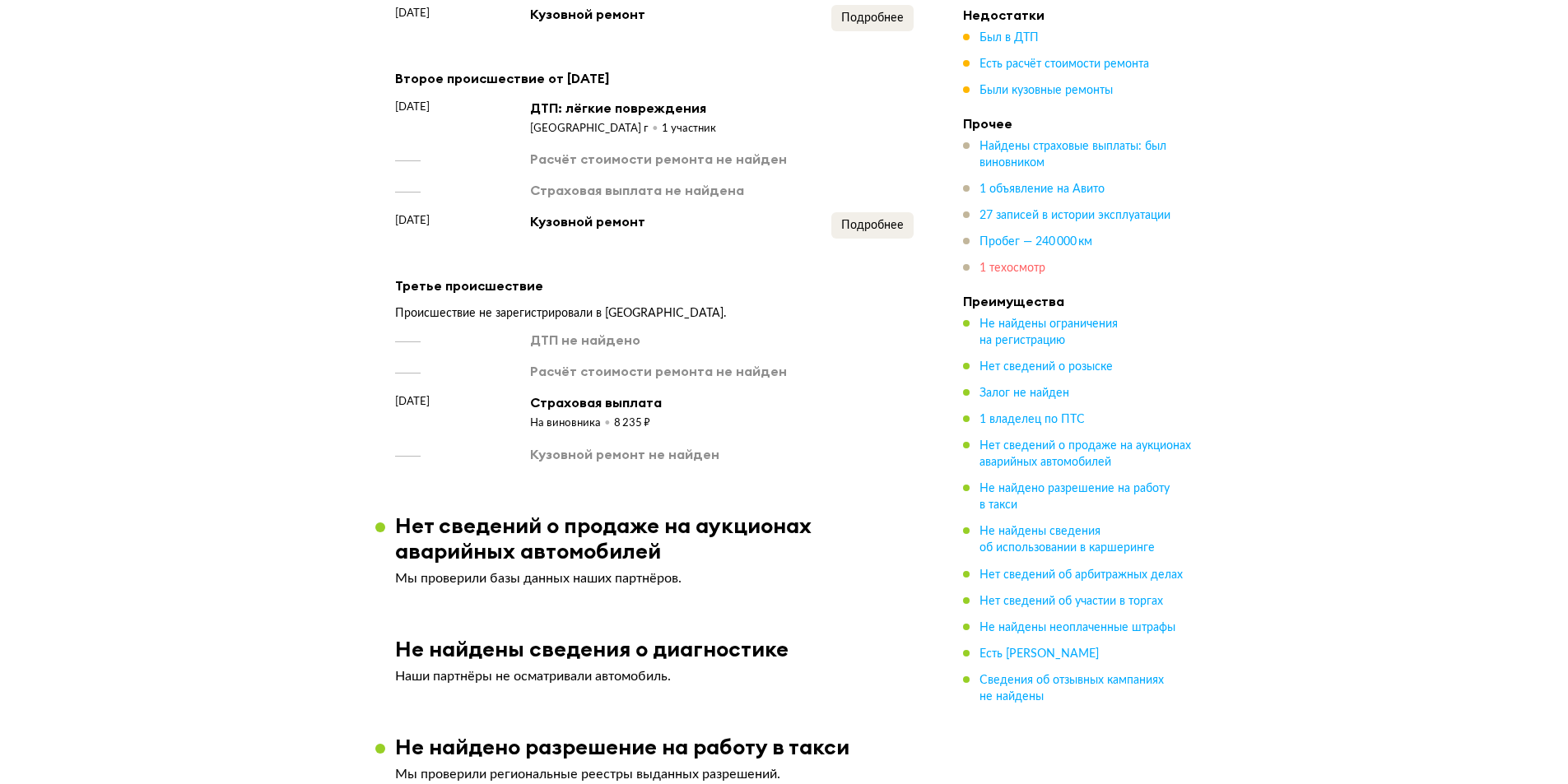
scroll to position [2038, 0]
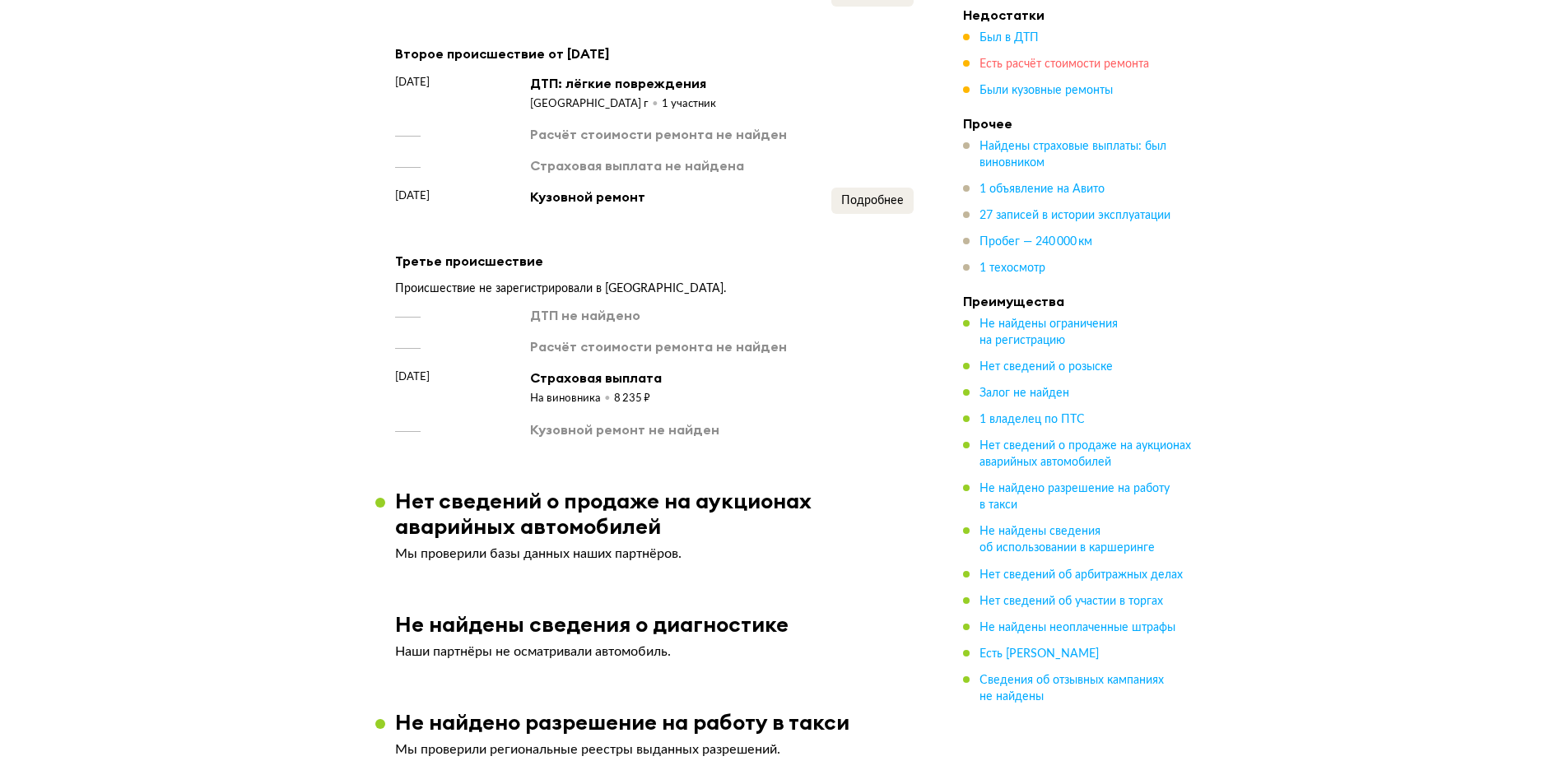
click at [1013, 65] on span "Есть расчёт стоимости ремонта" at bounding box center [1064, 63] width 170 height 12
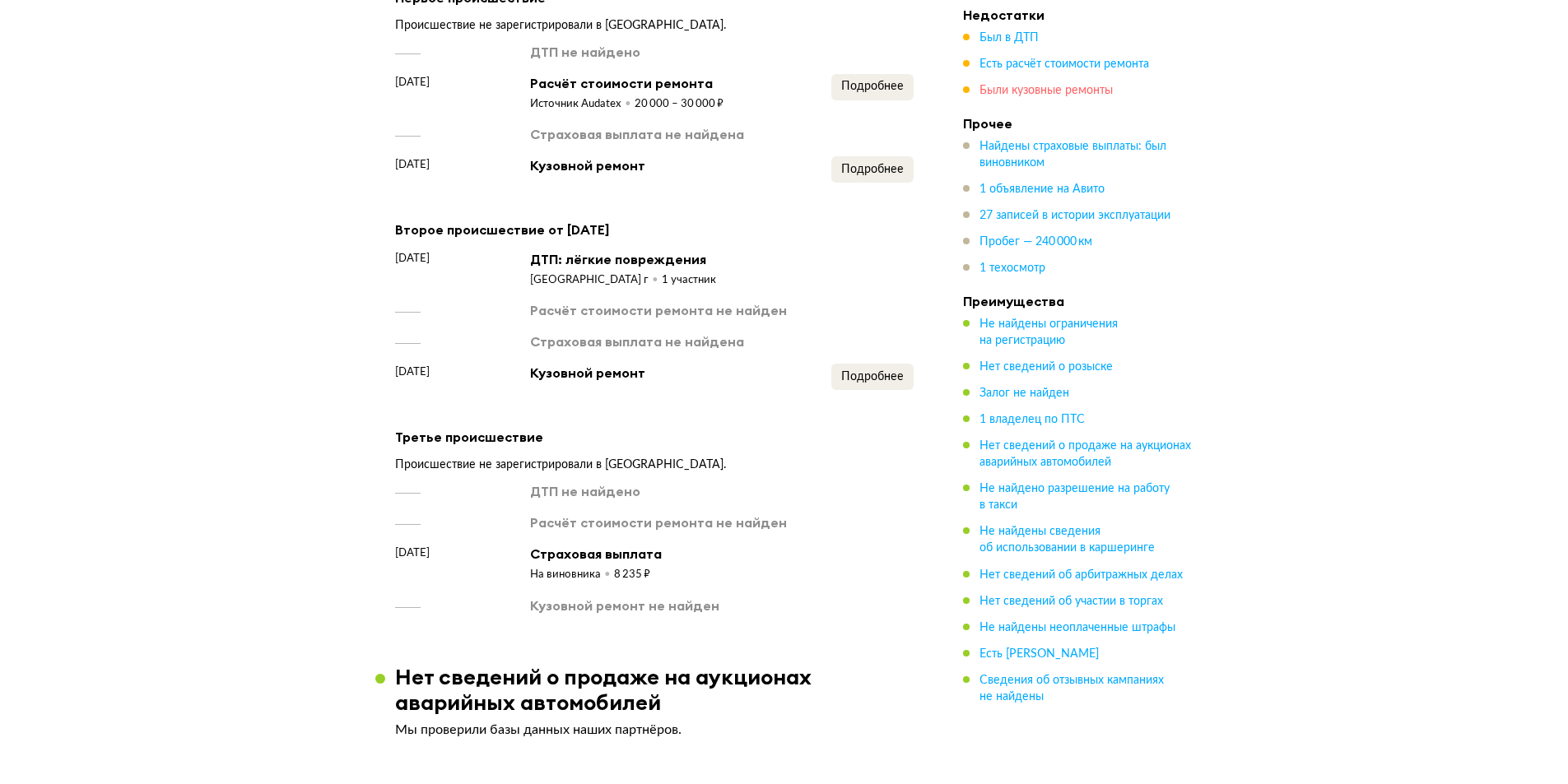
scroll to position [1860, 0]
click at [873, 177] on span "Подробнее" at bounding box center [873, 171] width 63 height 12
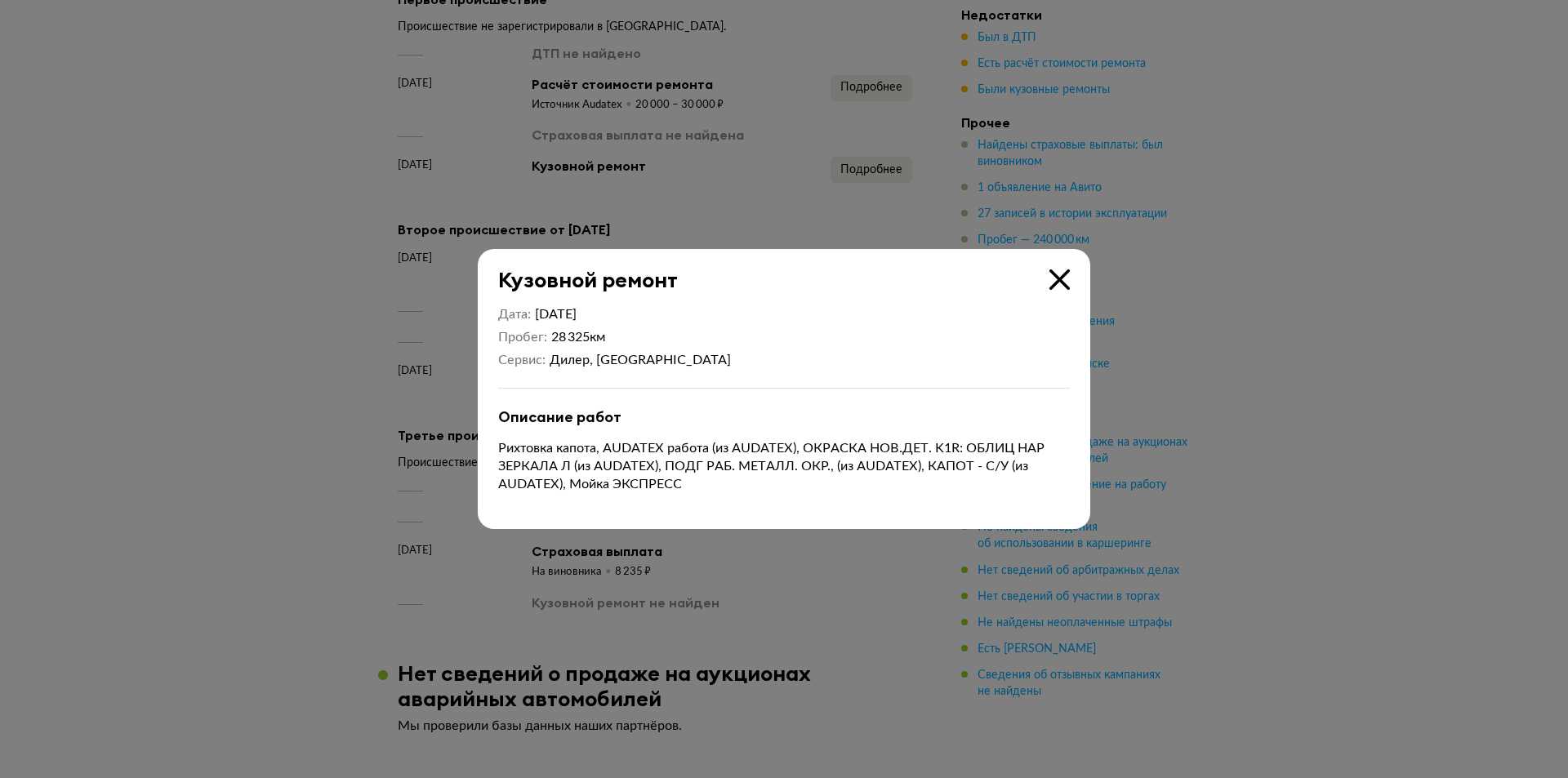
click at [1058, 277] on icon at bounding box center [1060, 279] width 20 height 20
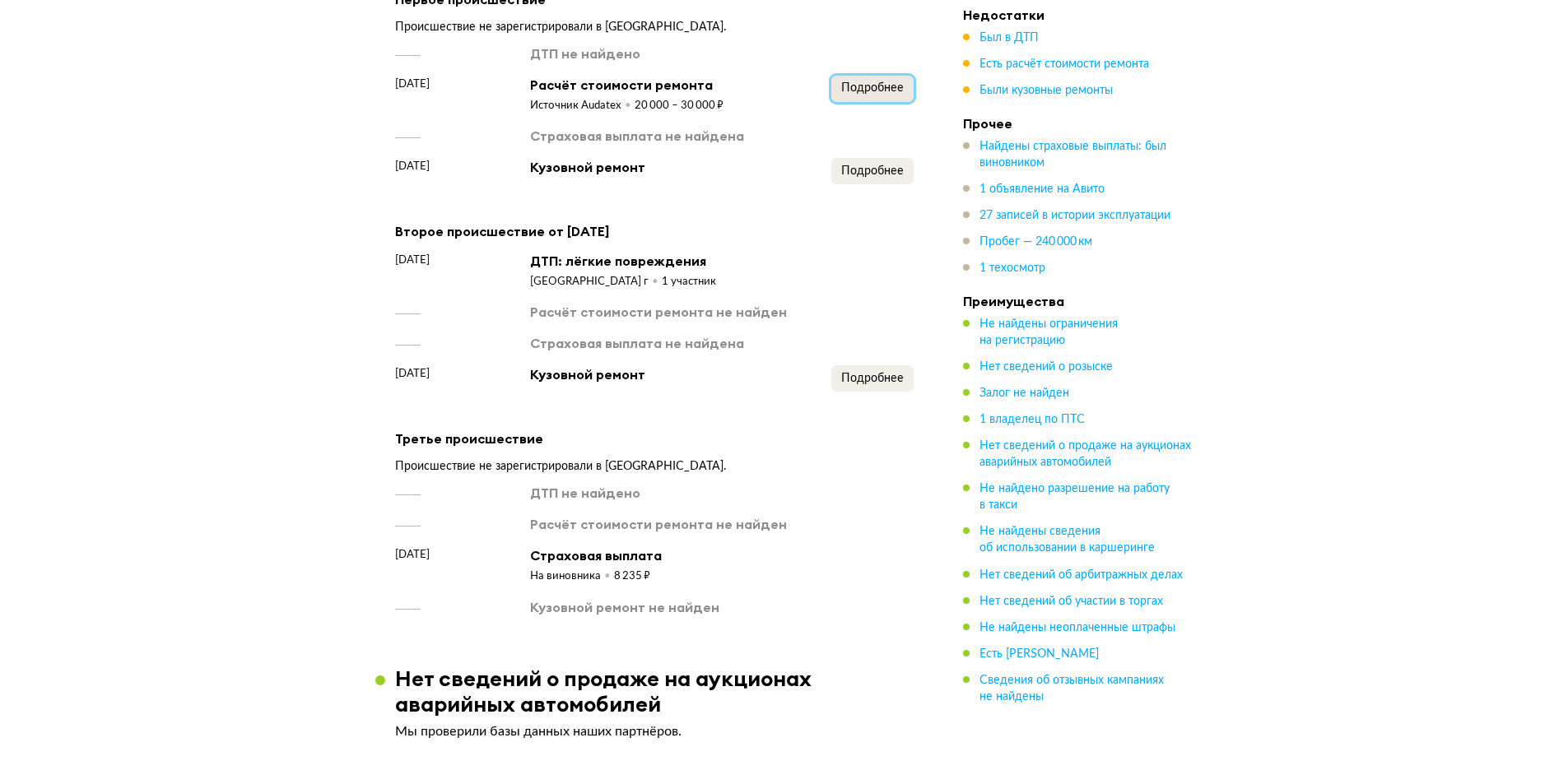
click at [851, 86] on button "Подробнее" at bounding box center [873, 89] width 82 height 26
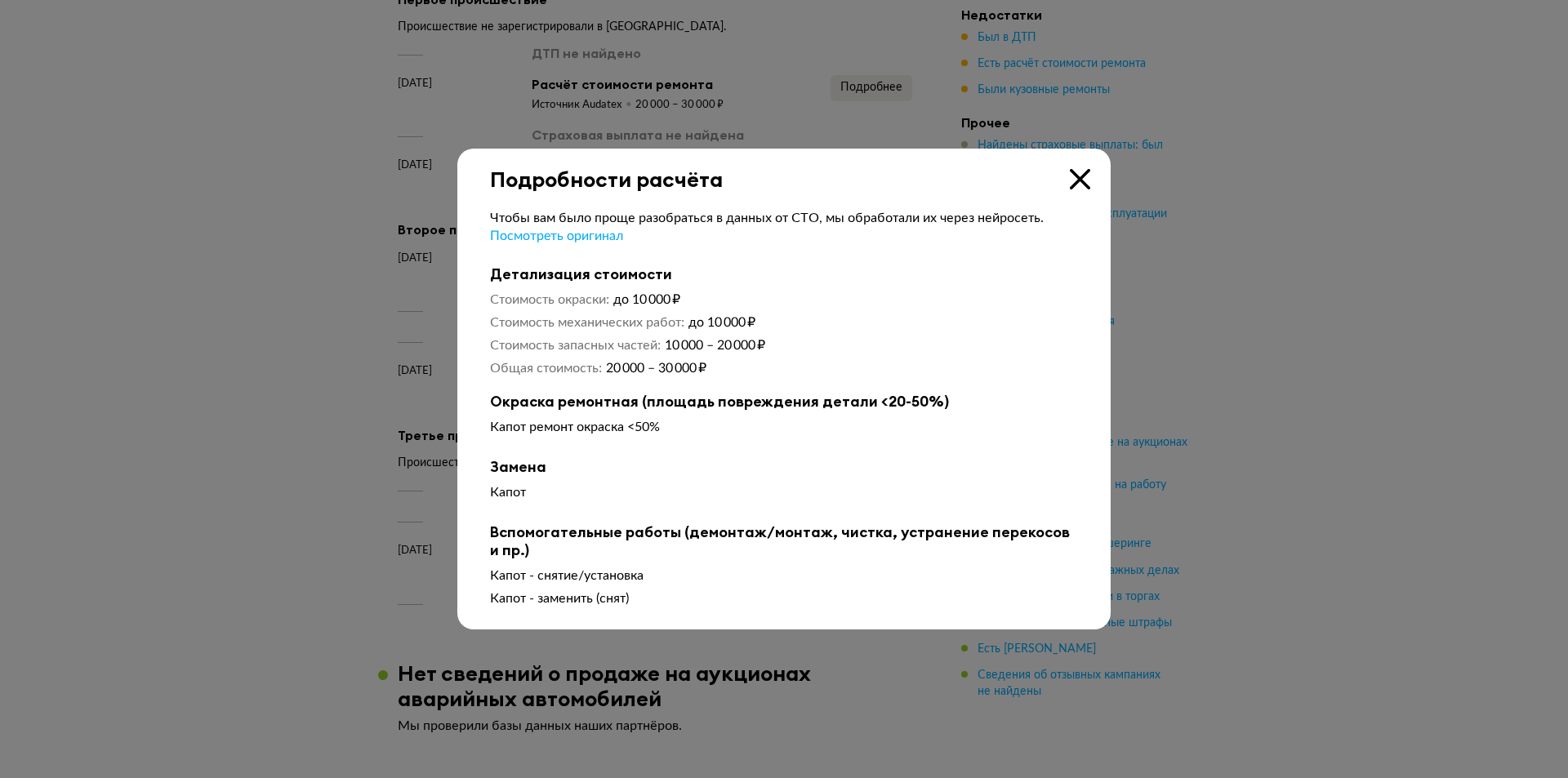
click at [1082, 178] on icon at bounding box center [1080, 179] width 20 height 20
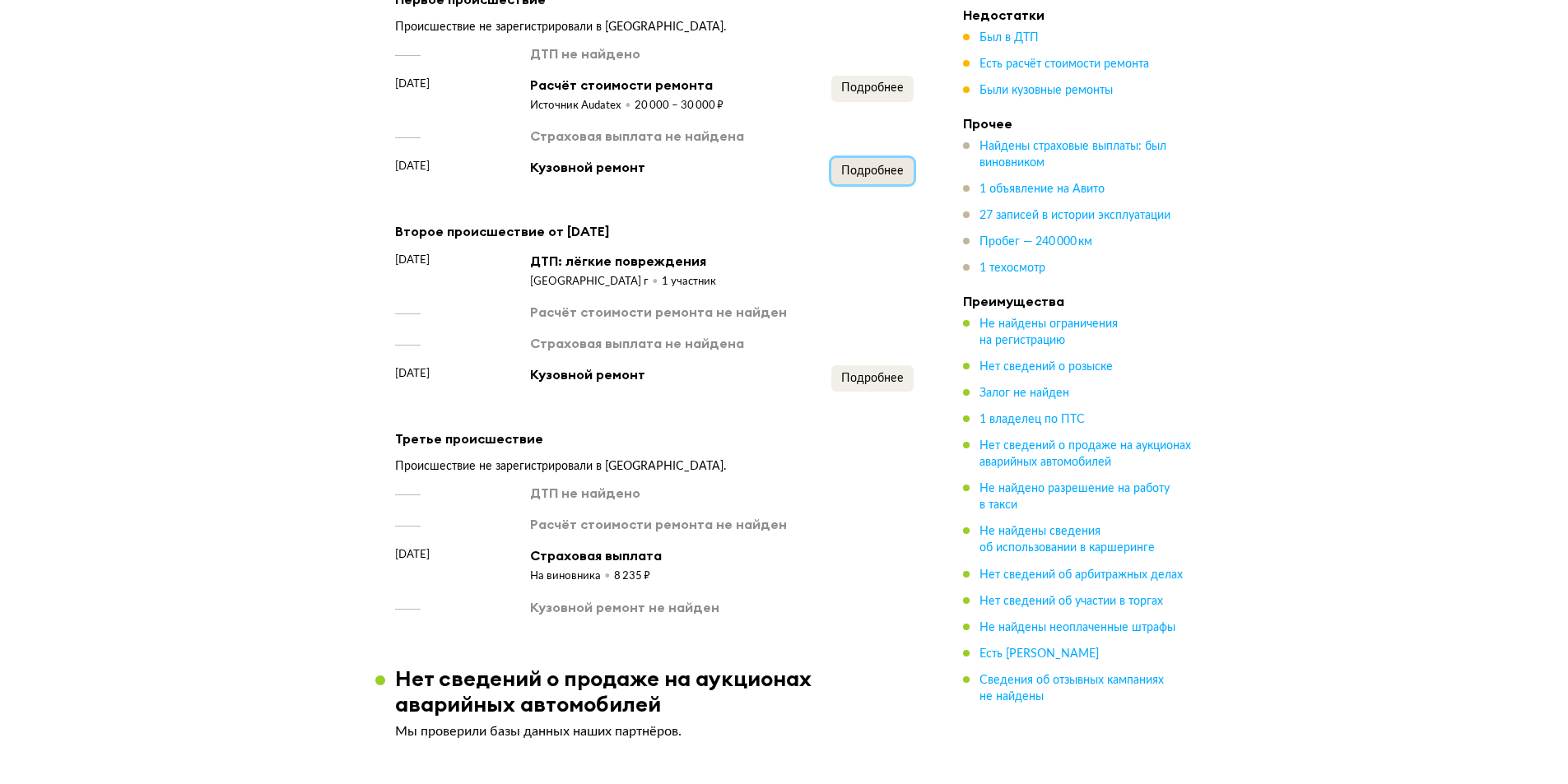
click at [884, 177] on span "Подробнее" at bounding box center [873, 171] width 63 height 12
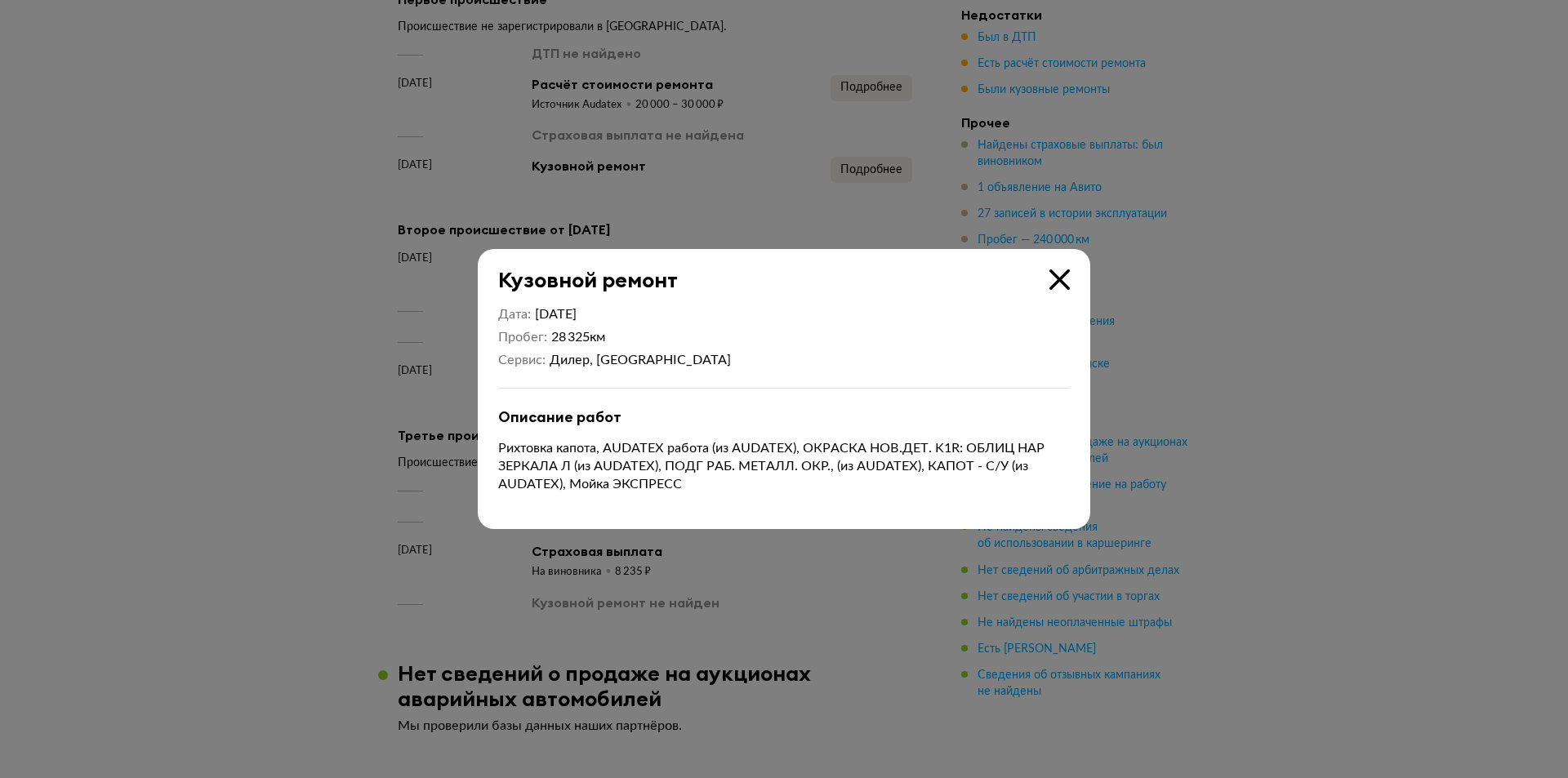
click at [1206, 290] on div at bounding box center [784, 389] width 1568 height 778
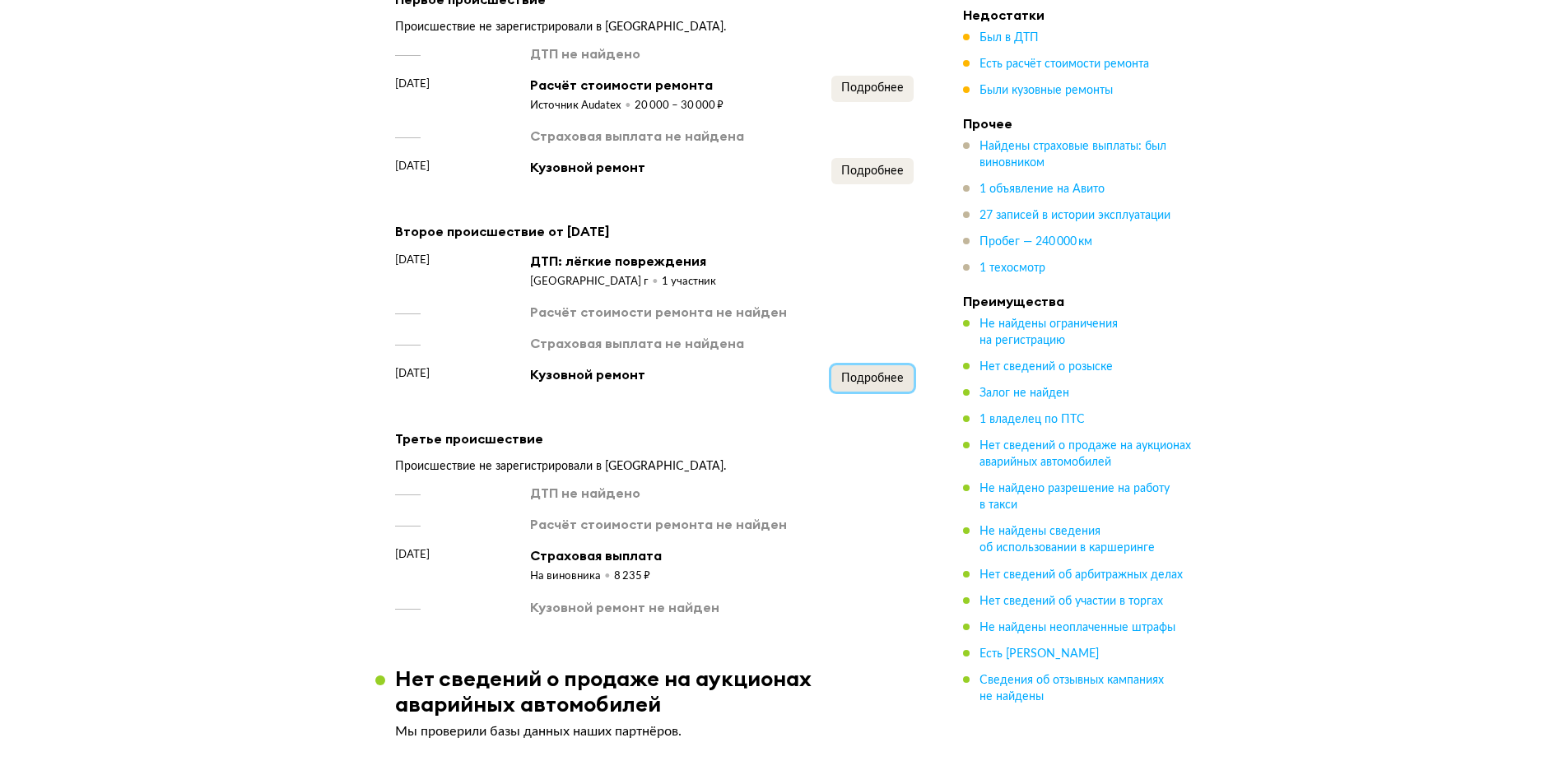
click at [872, 384] on span "Подробнее" at bounding box center [873, 378] width 63 height 12
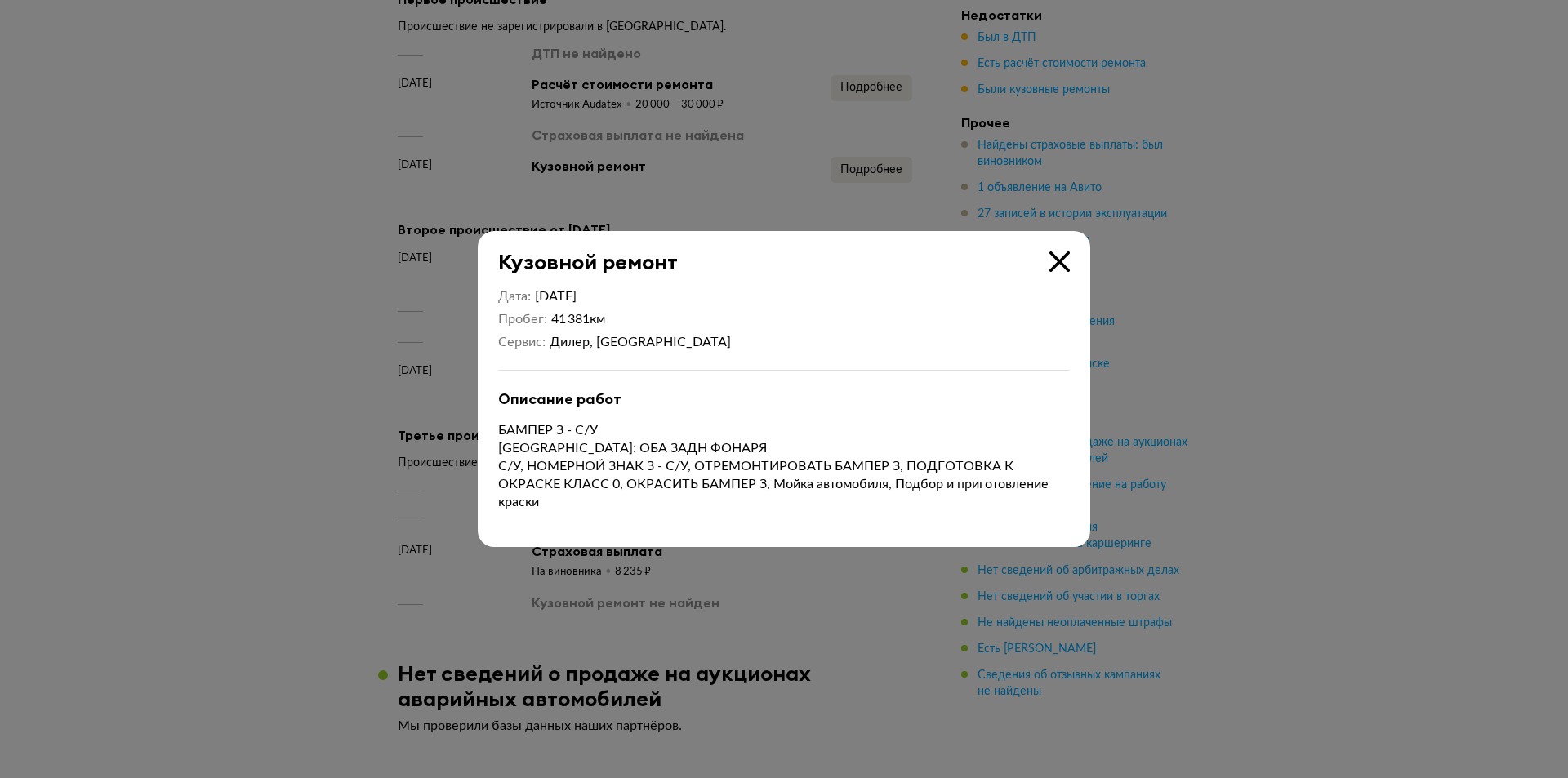
click at [1251, 427] on div at bounding box center [784, 389] width 1568 height 778
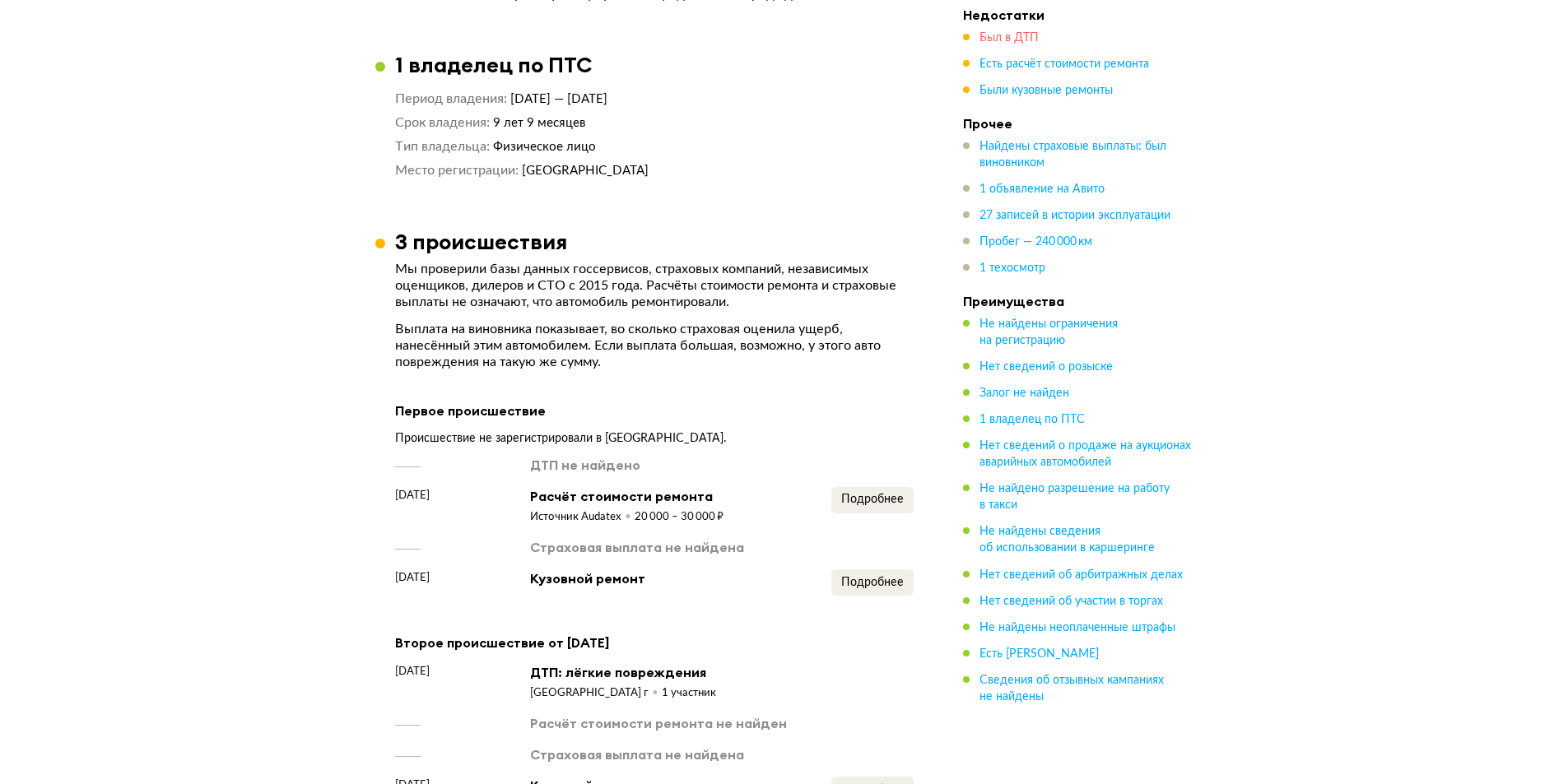
click at [989, 32] on span "Был в ДТП" at bounding box center [1008, 38] width 59 height 12
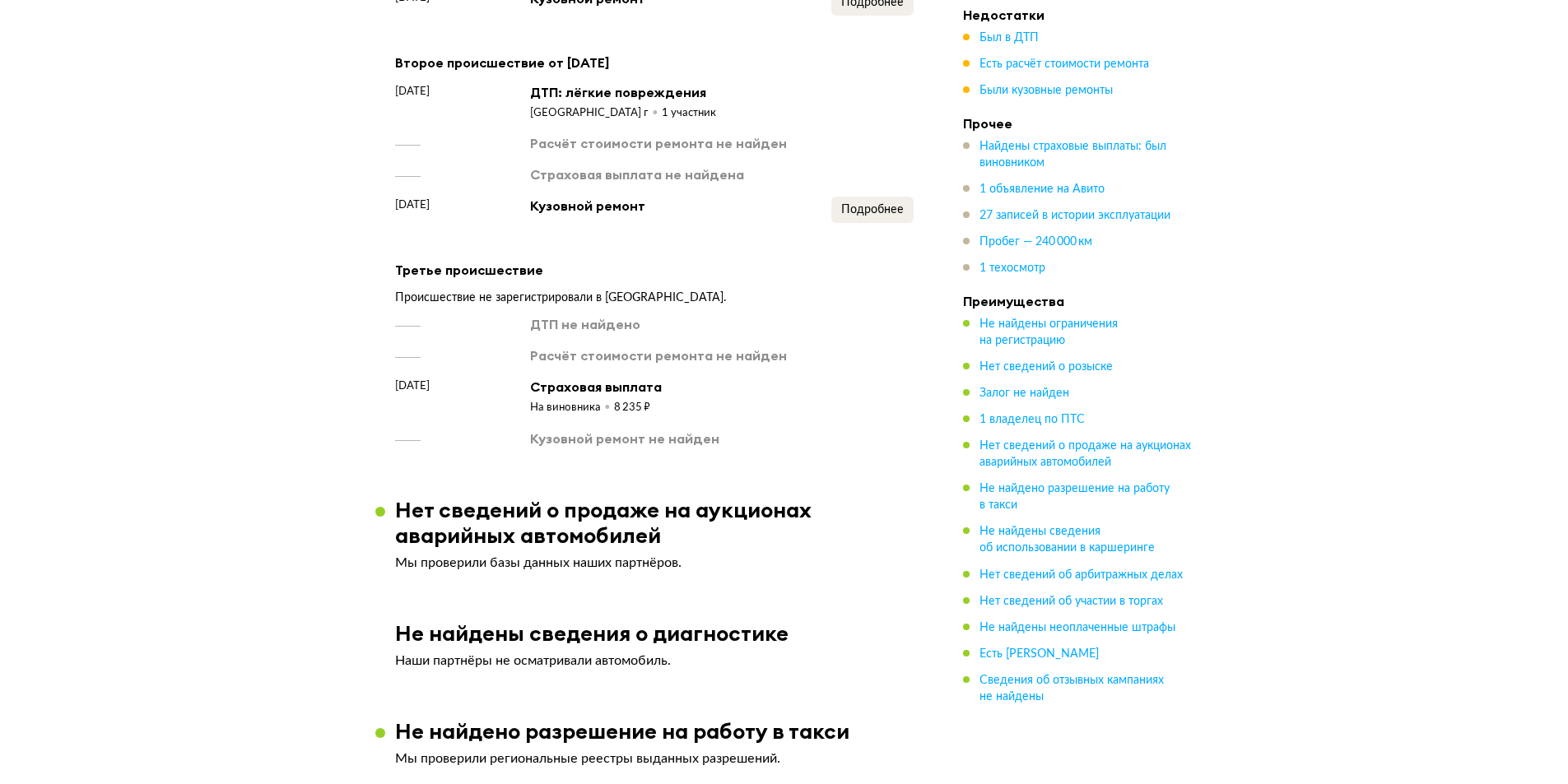
scroll to position [2038, 0]
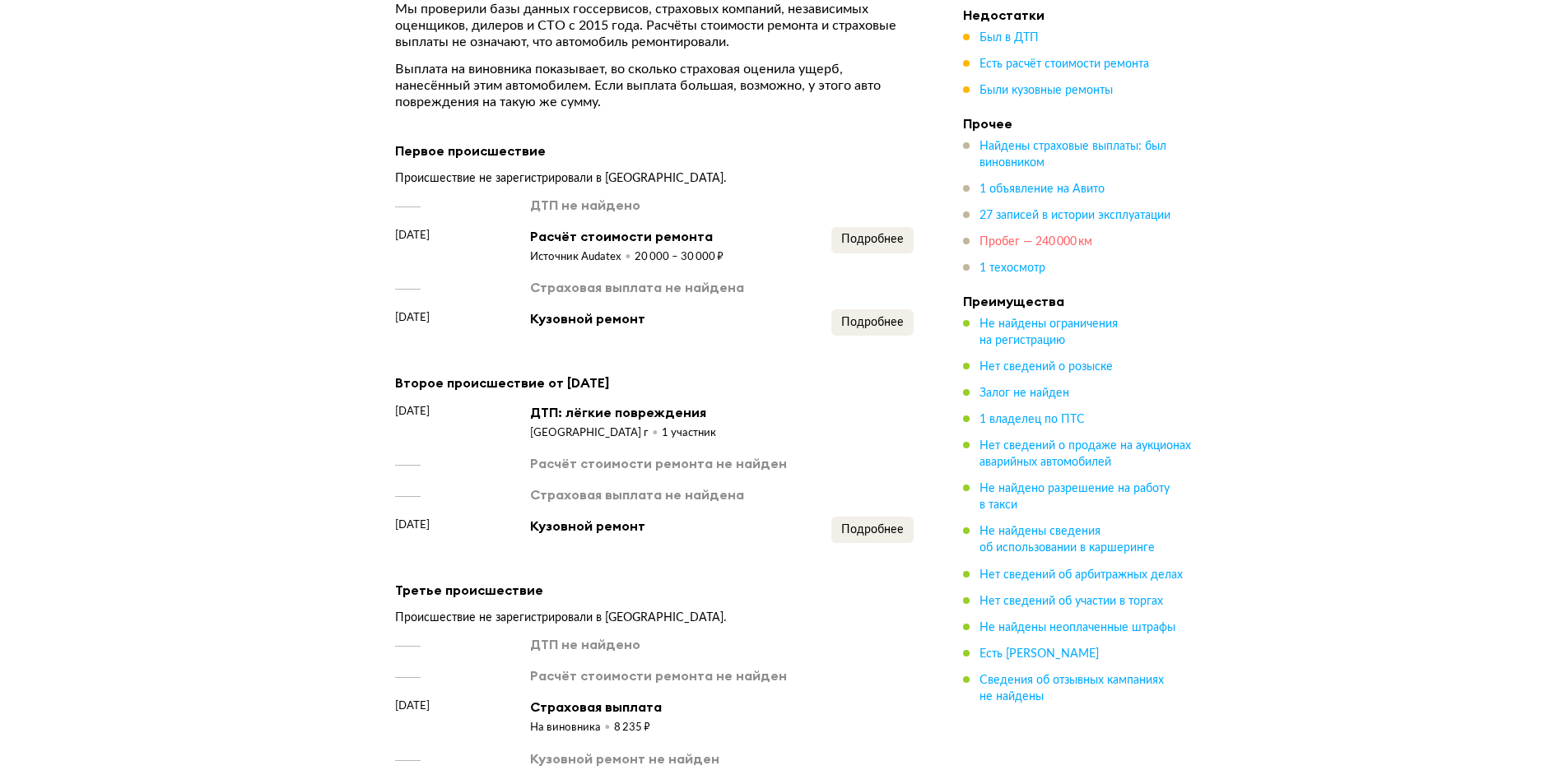
click at [1041, 242] on span "Пробег — 240 000 км" at bounding box center [1035, 241] width 113 height 12
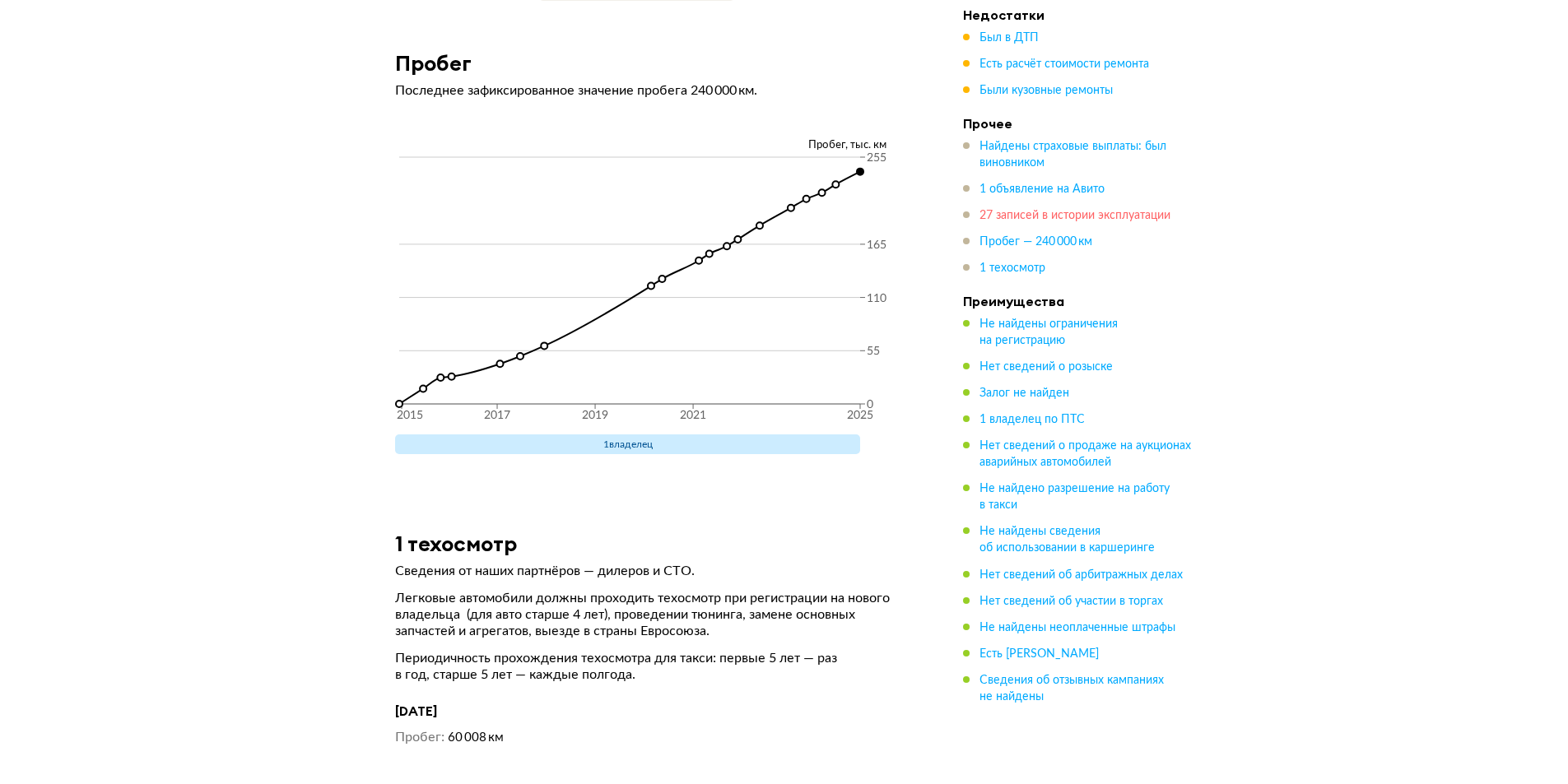
click at [1050, 216] on span "27 записей в истории эксплуатации" at bounding box center [1075, 215] width 191 height 12
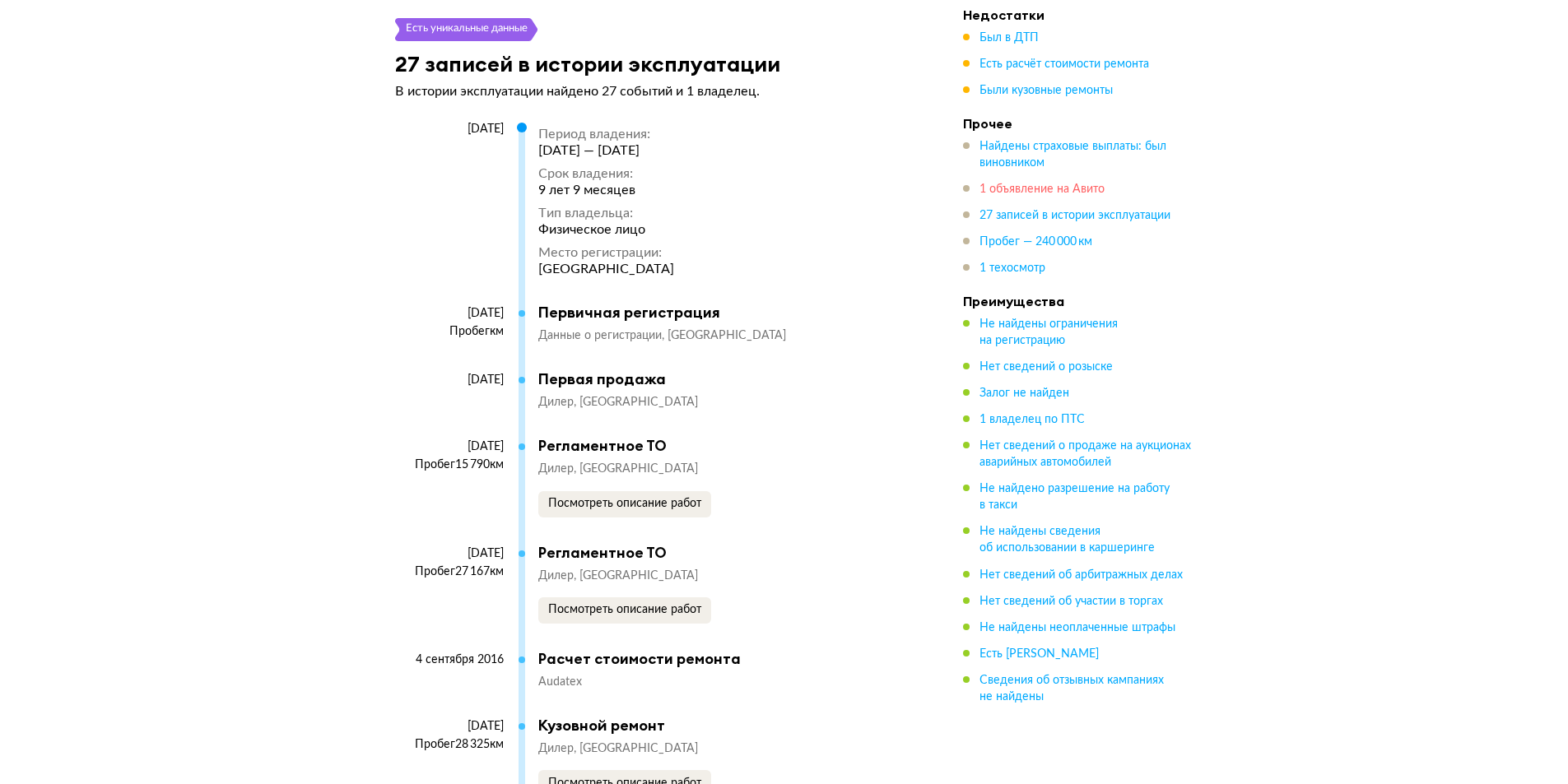
scroll to position [3966, 0]
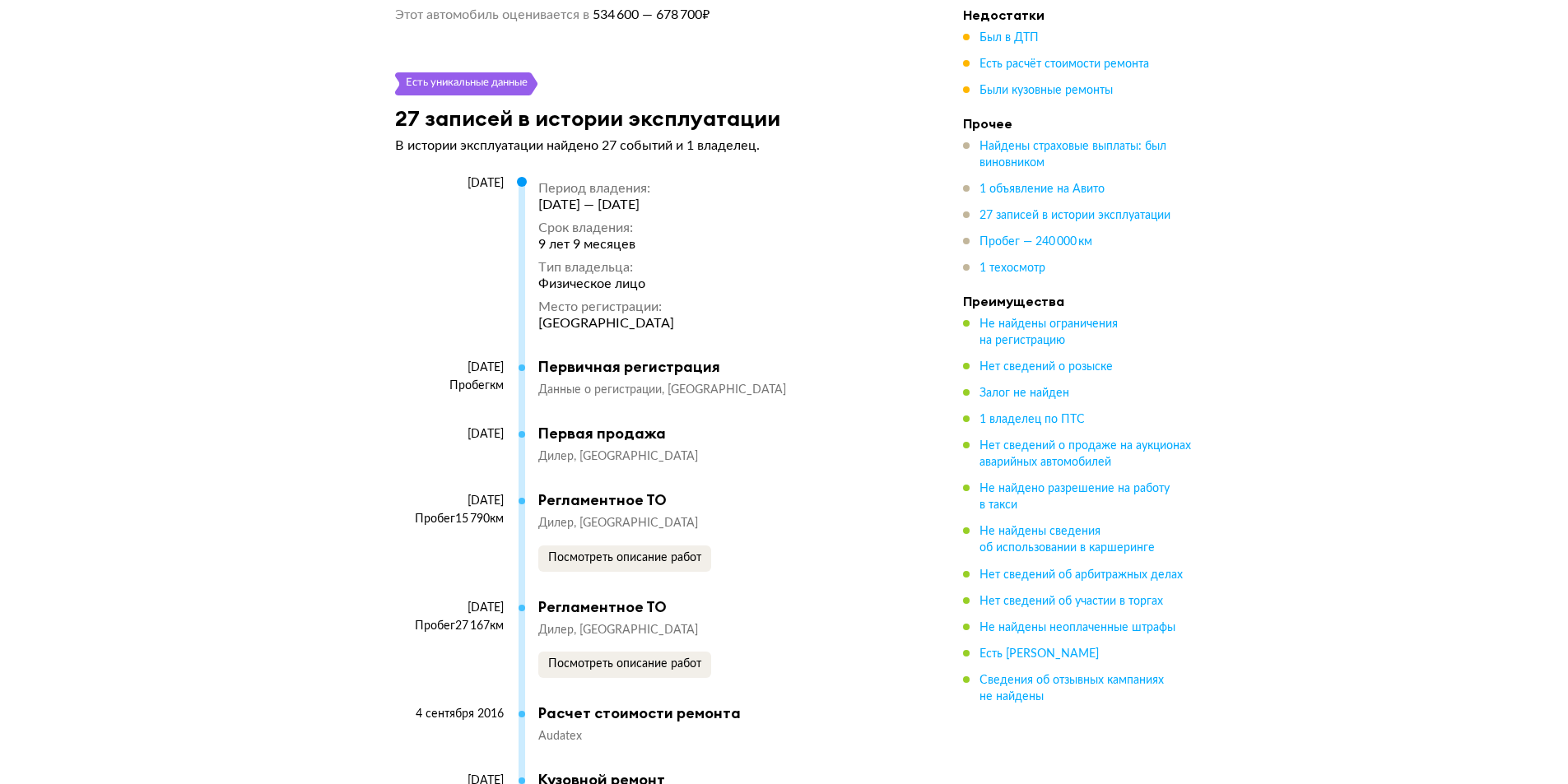
click at [1050, 155] on span "Найдены страховые выплаты: был виновником" at bounding box center [1085, 155] width 214 height 33
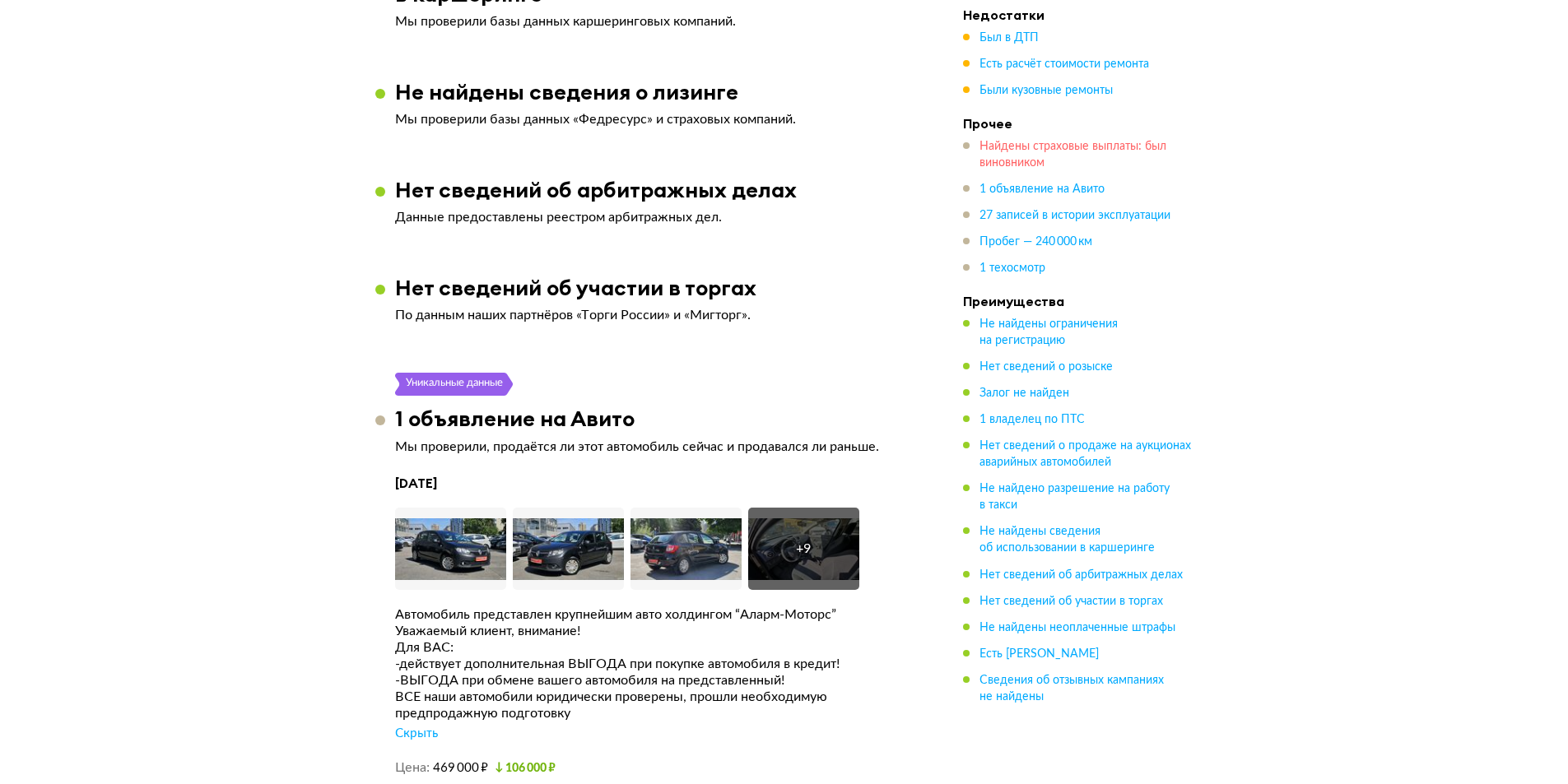
click at [1050, 150] on span "Найдены страховые выплаты: был виновником" at bounding box center [1072, 154] width 187 height 28
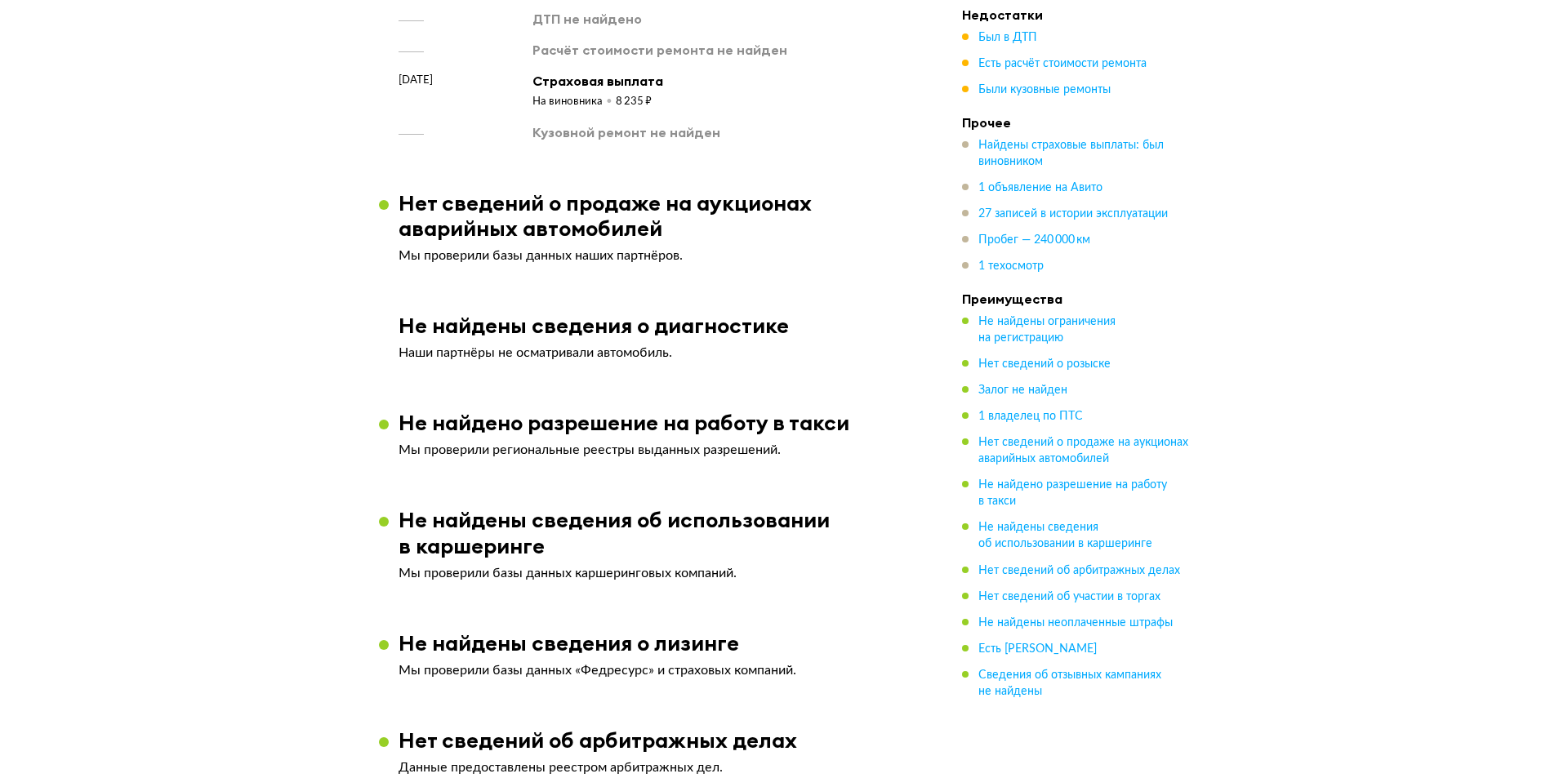
scroll to position [0, 0]
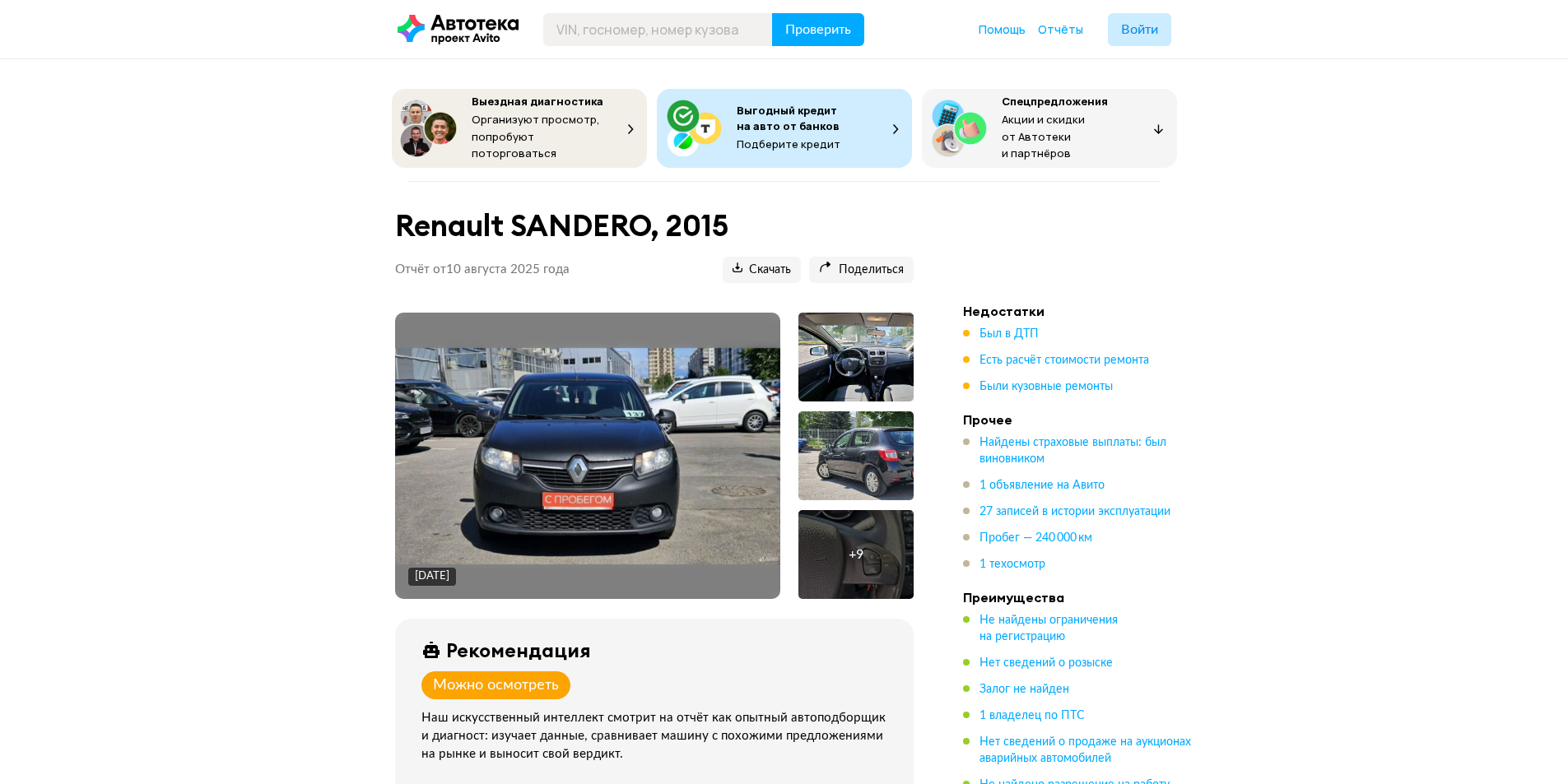
click at [647, 463] on img at bounding box center [587, 456] width 385 height 216
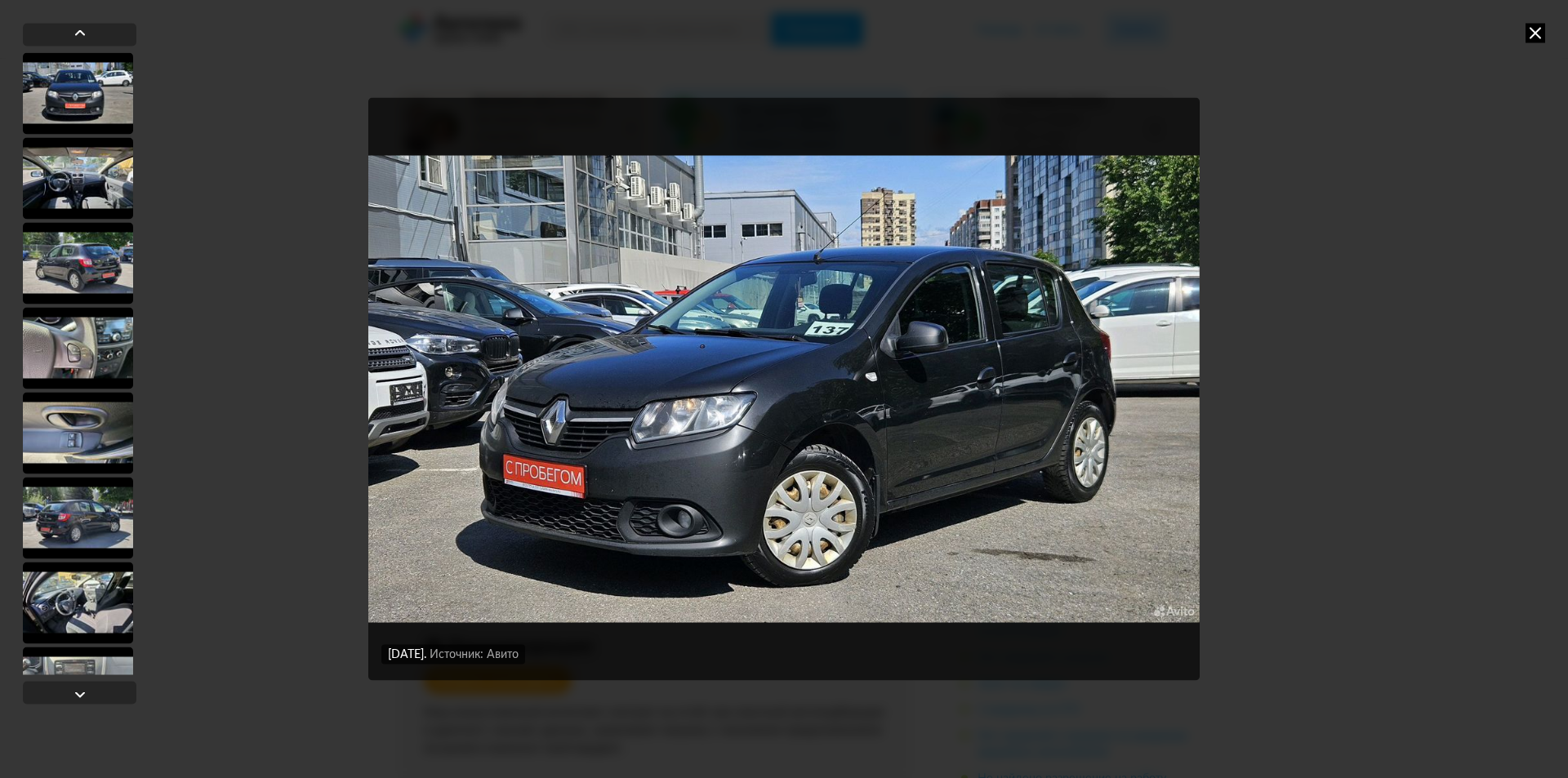
click at [106, 181] on div at bounding box center [78, 178] width 110 height 82
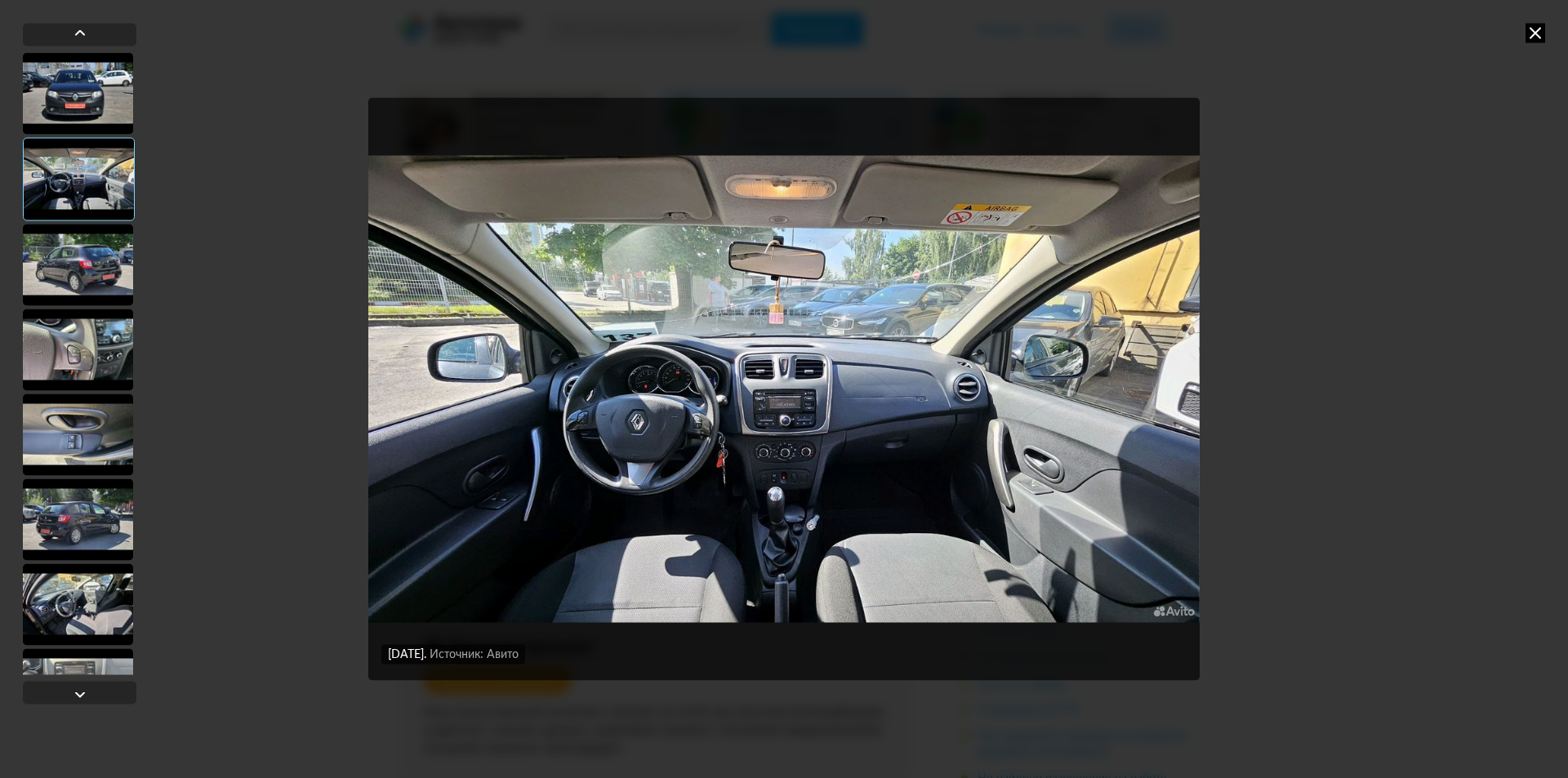
click at [103, 266] on div at bounding box center [78, 264] width 110 height 82
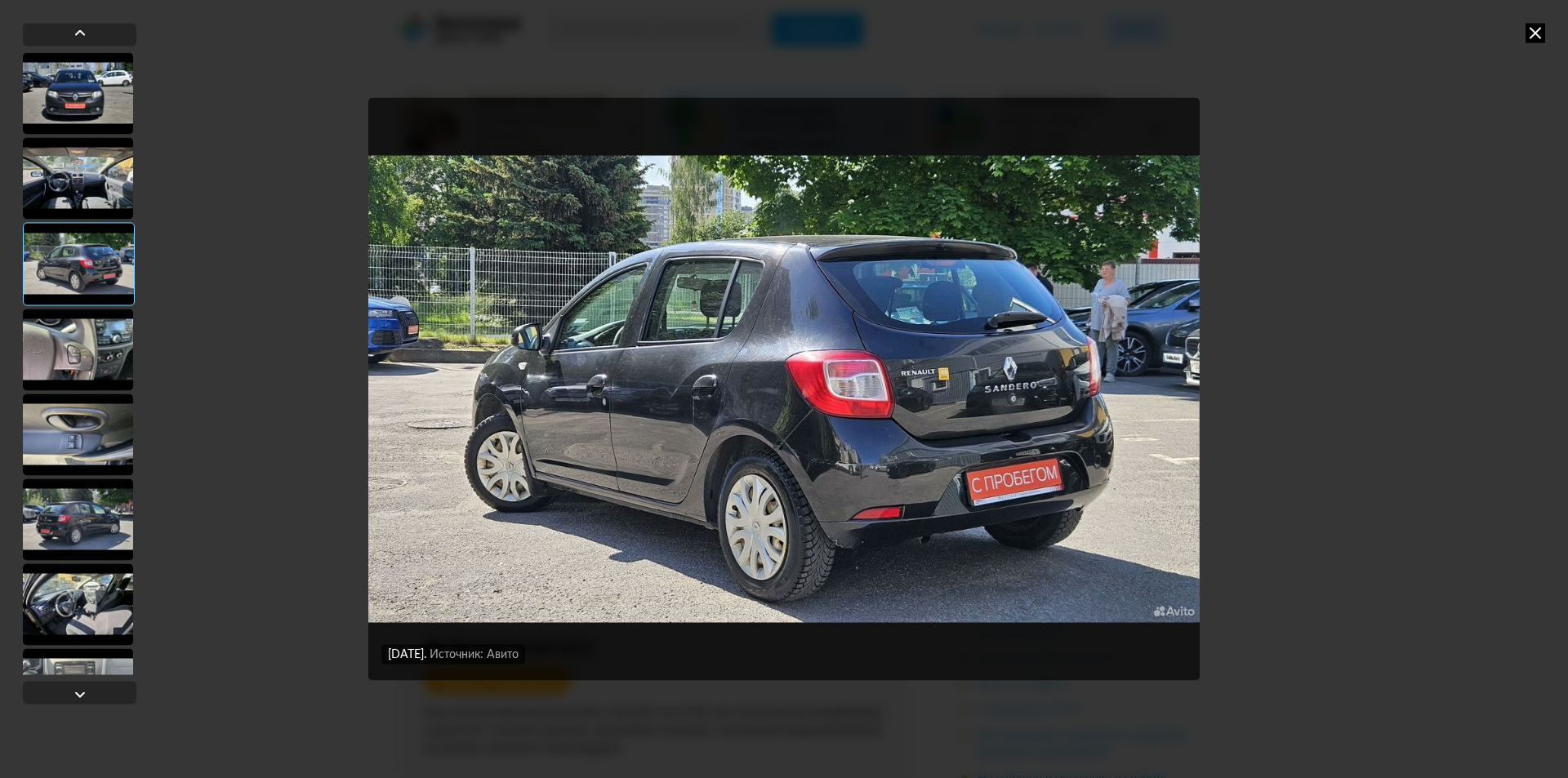
click at [98, 108] on div at bounding box center [78, 93] width 110 height 82
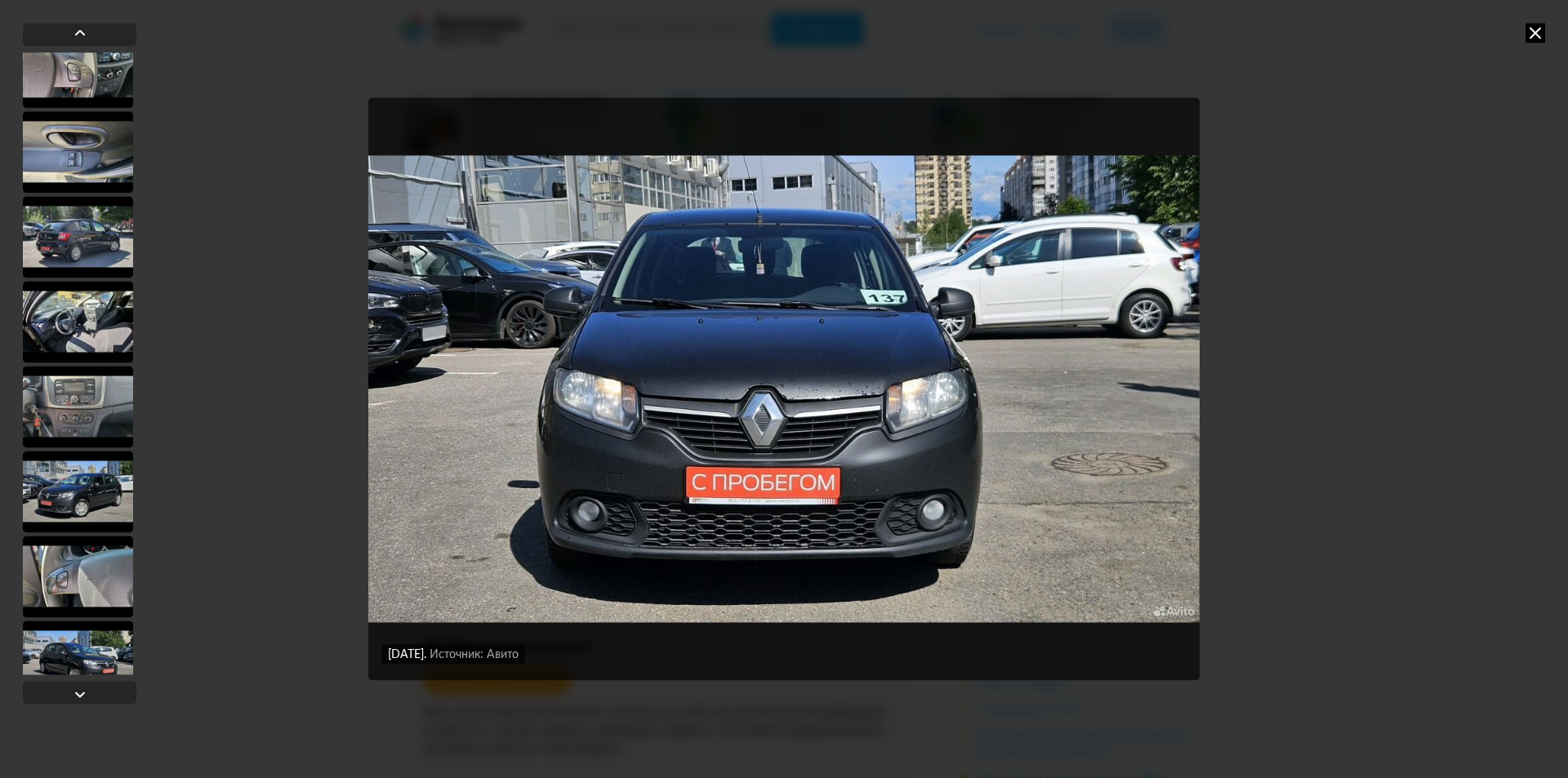
scroll to position [398, 0]
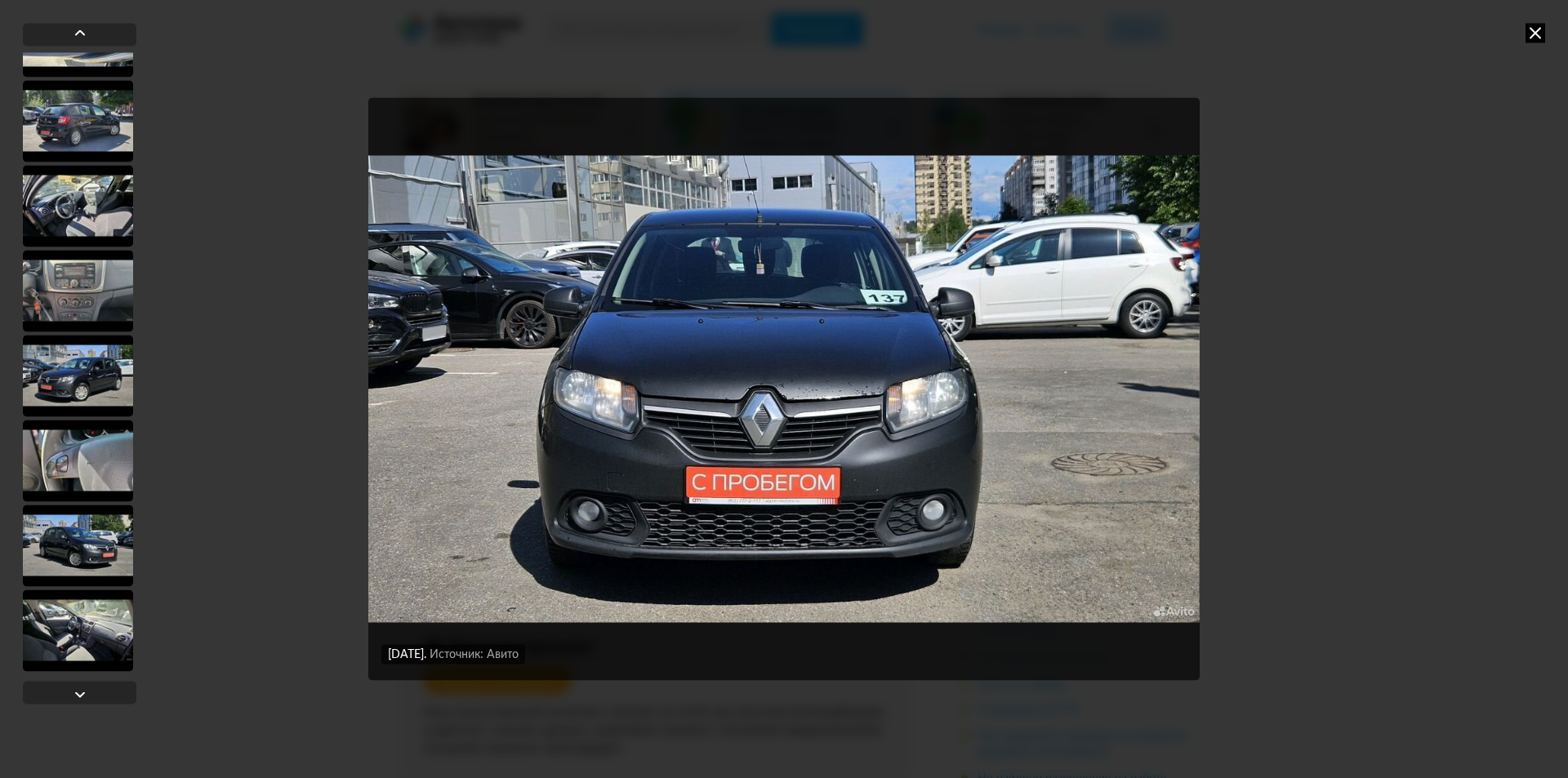
click at [97, 252] on div at bounding box center [78, 291] width 110 height 82
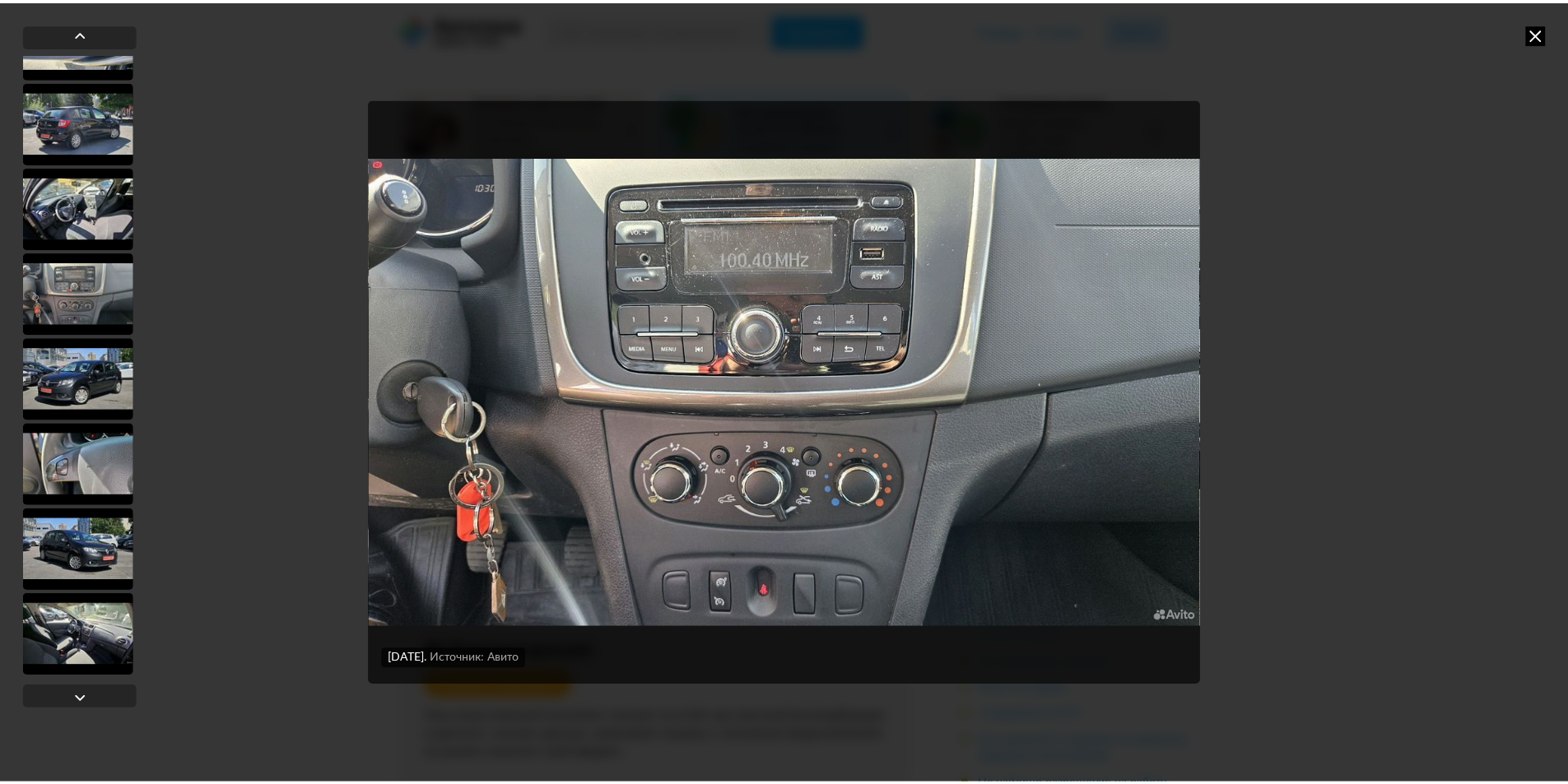
scroll to position [400, 0]
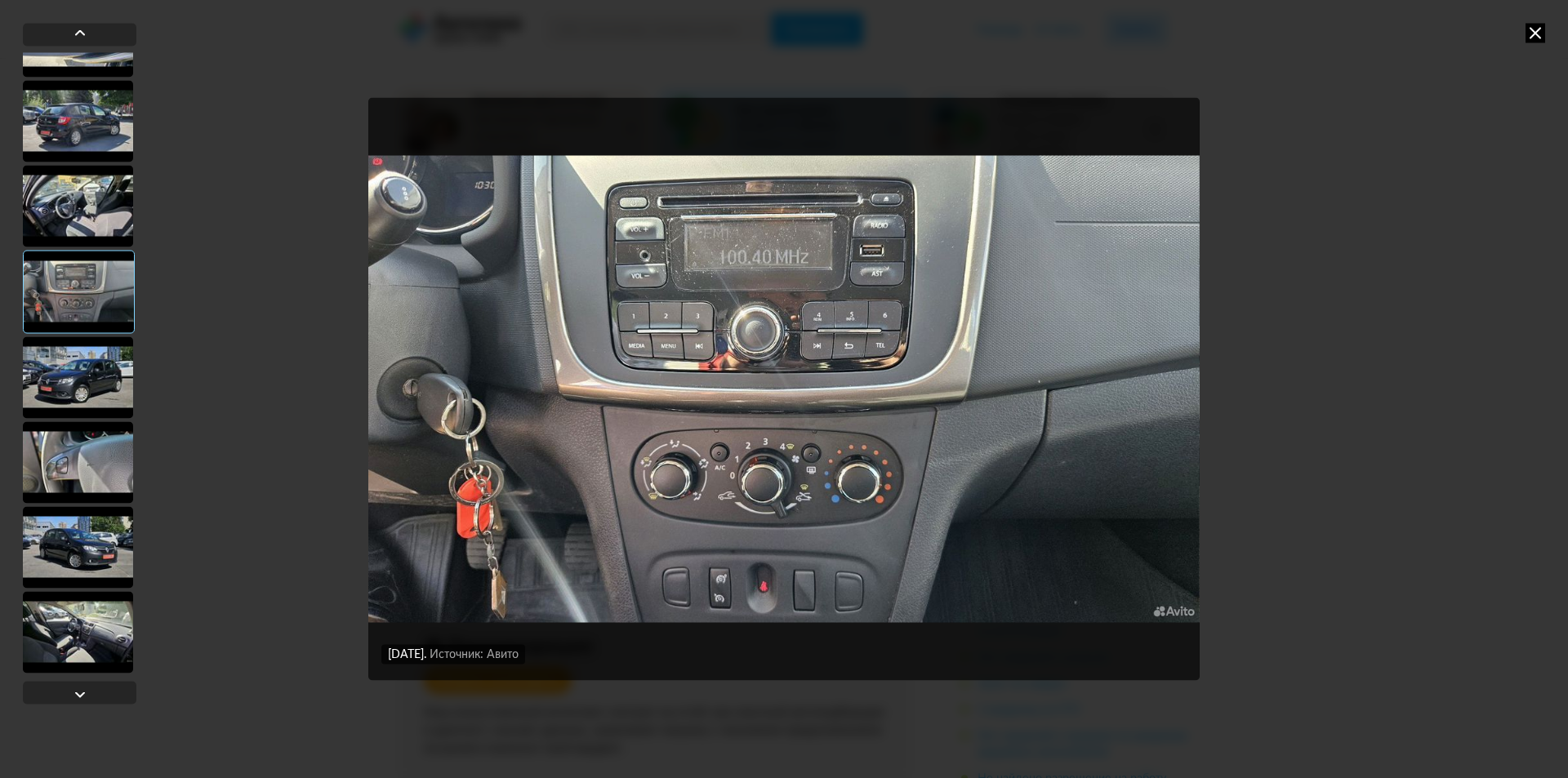
click at [1541, 31] on icon at bounding box center [1535, 33] width 20 height 20
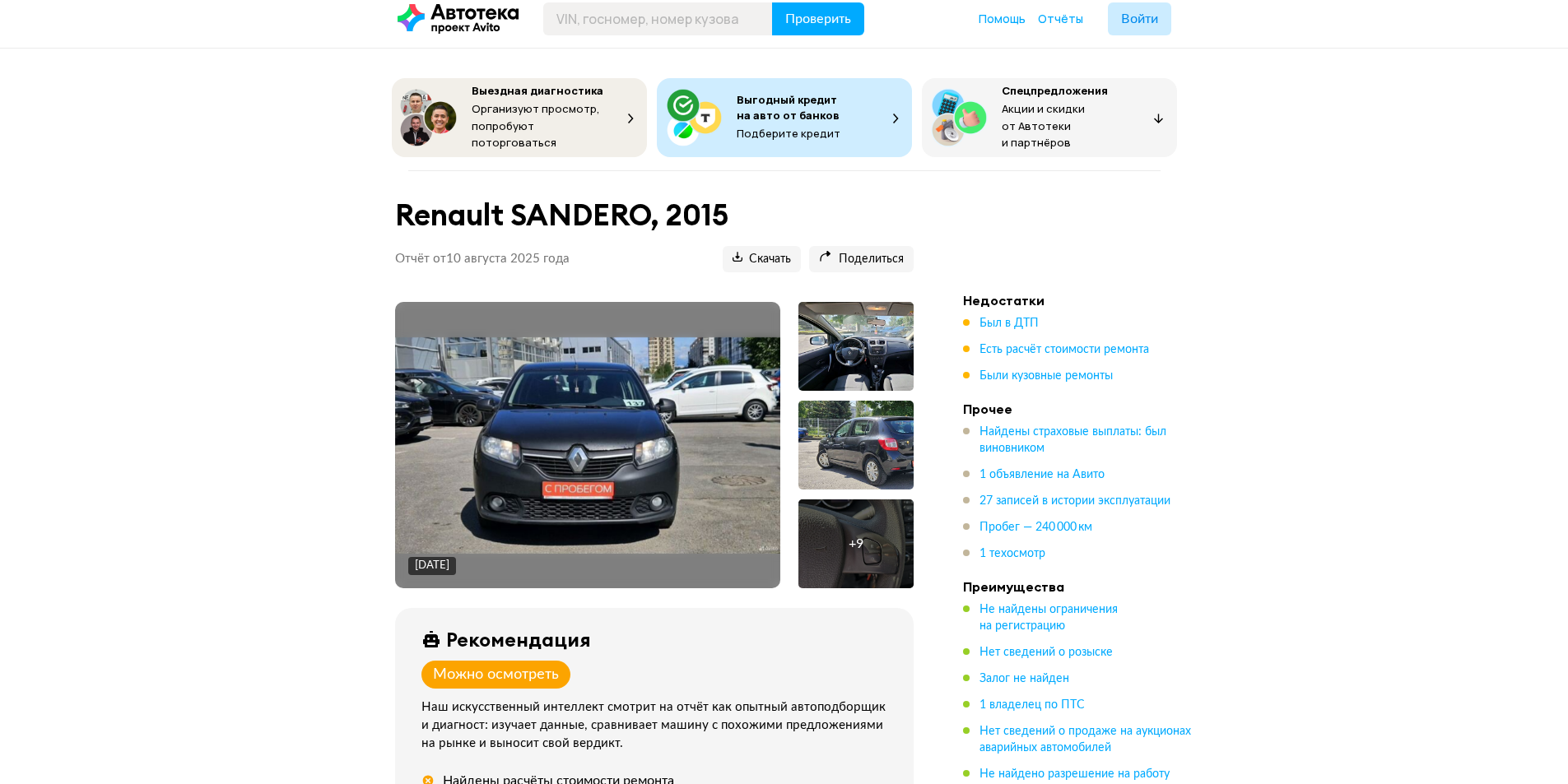
scroll to position [0, 0]
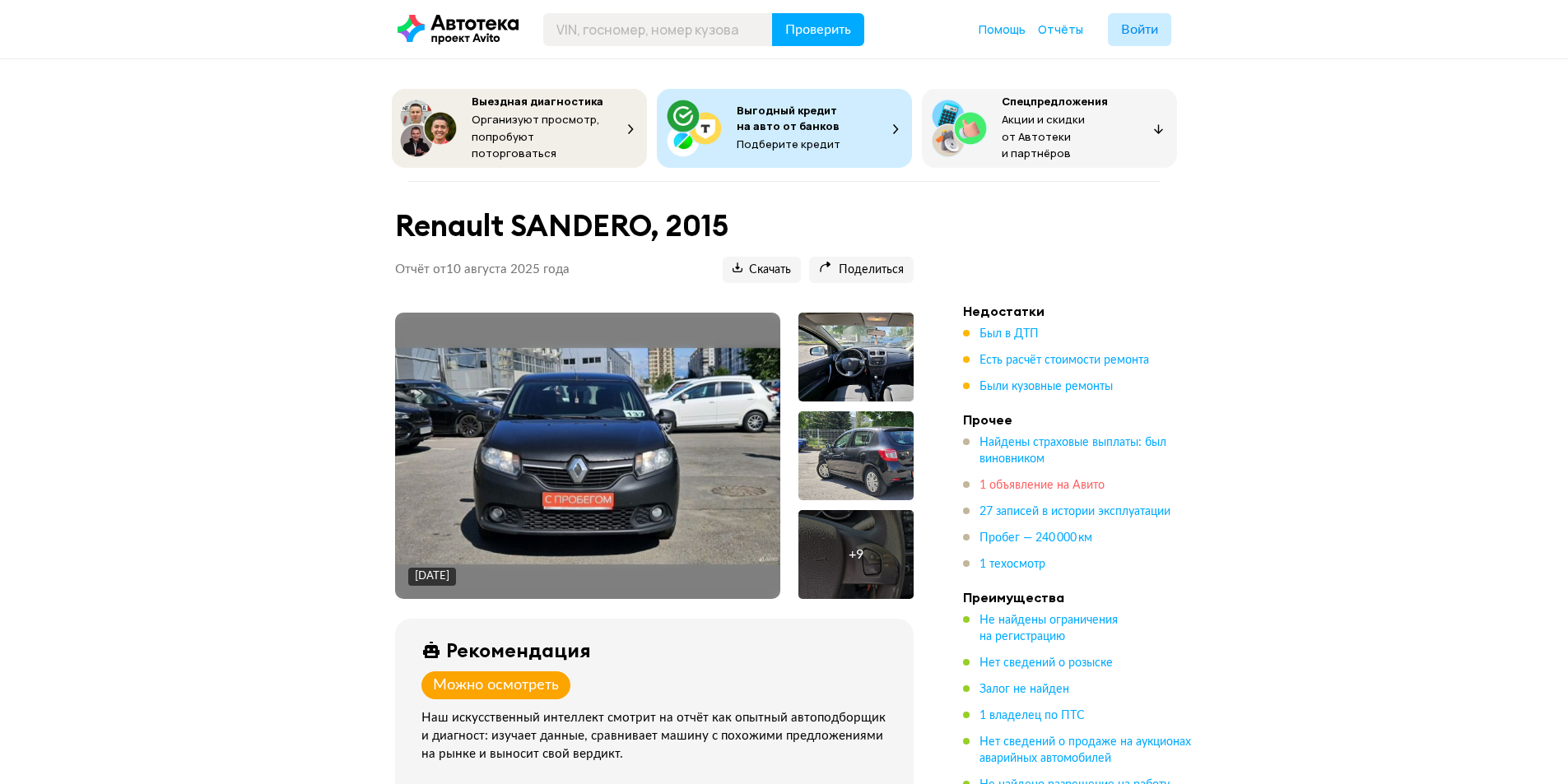
click at [1086, 480] on span "1 объявление на Авито" at bounding box center [1041, 485] width 125 height 12
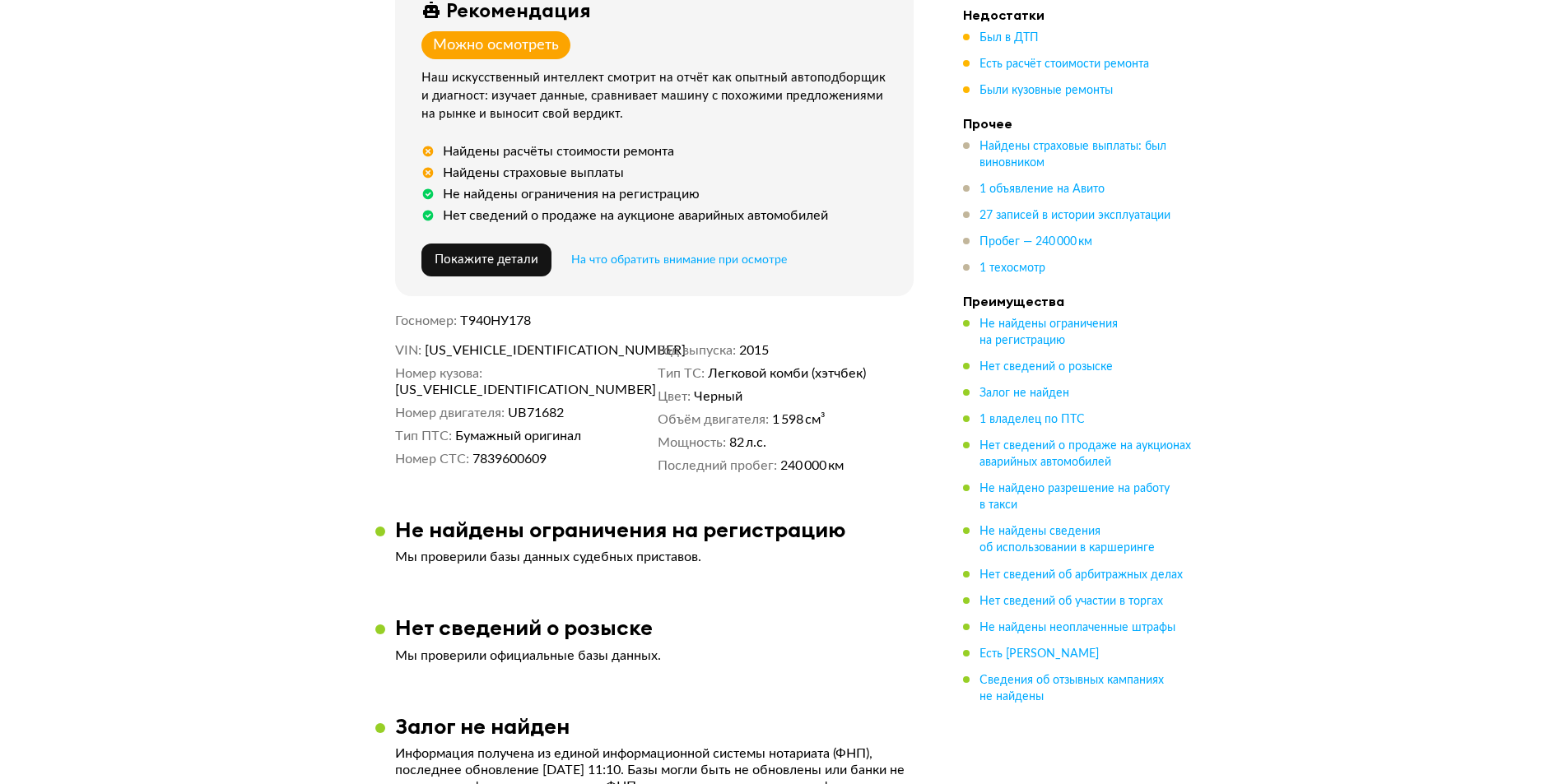
scroll to position [658, 0]
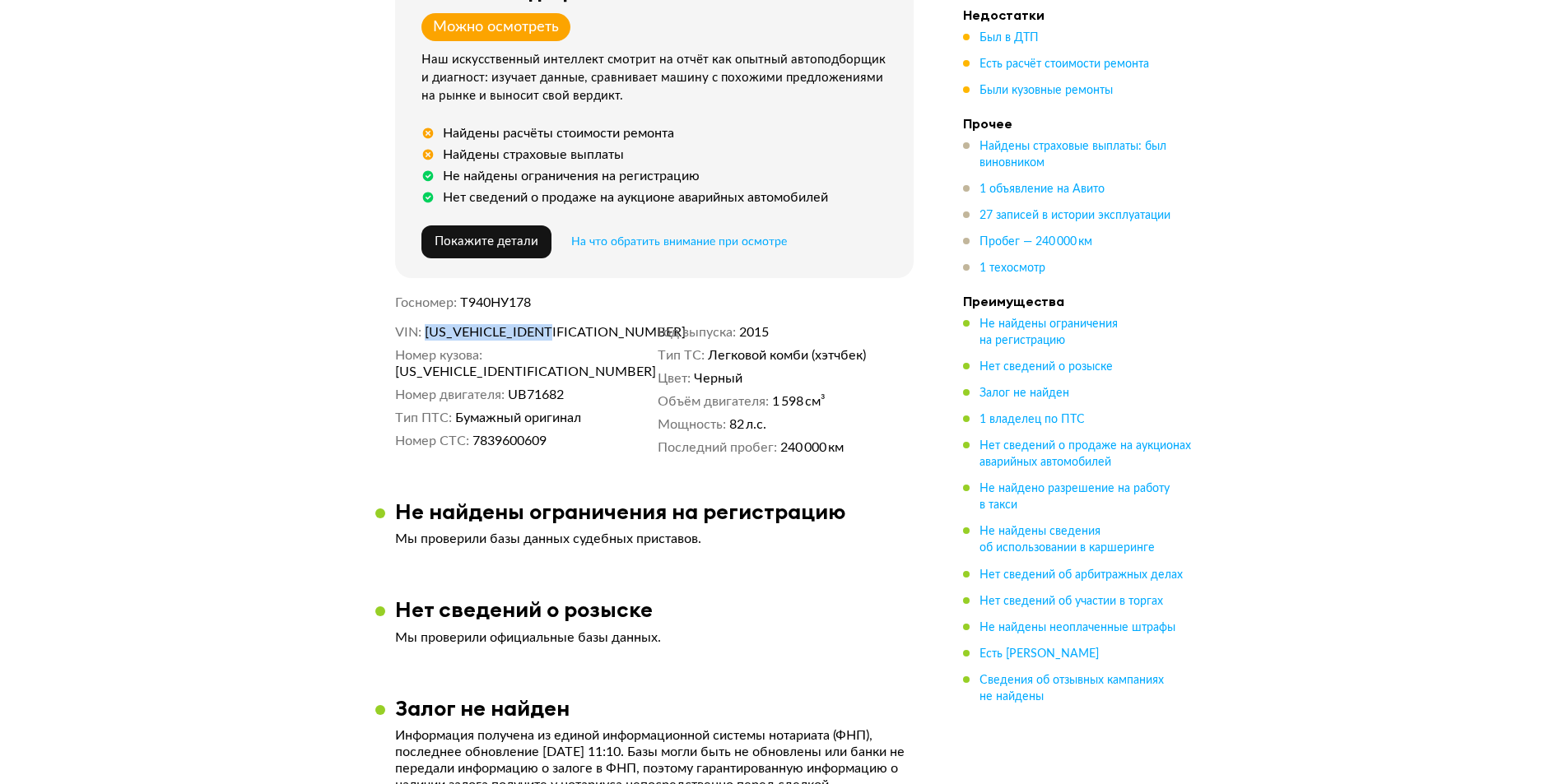
drag, startPoint x: 573, startPoint y: 322, endPoint x: 426, endPoint y: 315, distance: 147.2
click at [426, 315] on div "[DATE] + 9 Рекомендация Можно осмотреть Наш искусственный интеллект смотрит на …" at bounding box center [654, 63] width 558 height 818
copy span "[US_VEHICLE_IDENTIFICATION_NUMBER]"
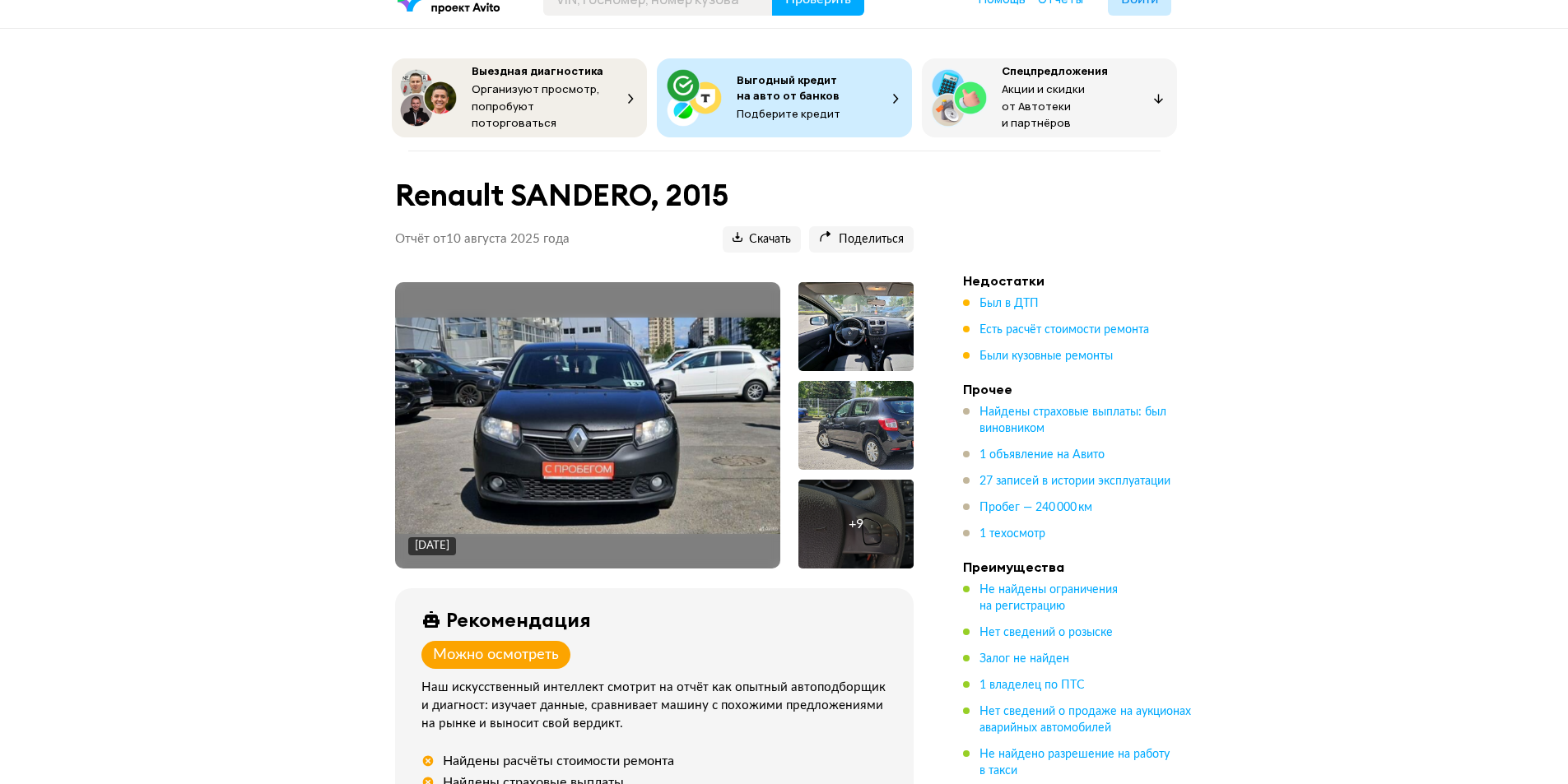
scroll to position [0, 0]
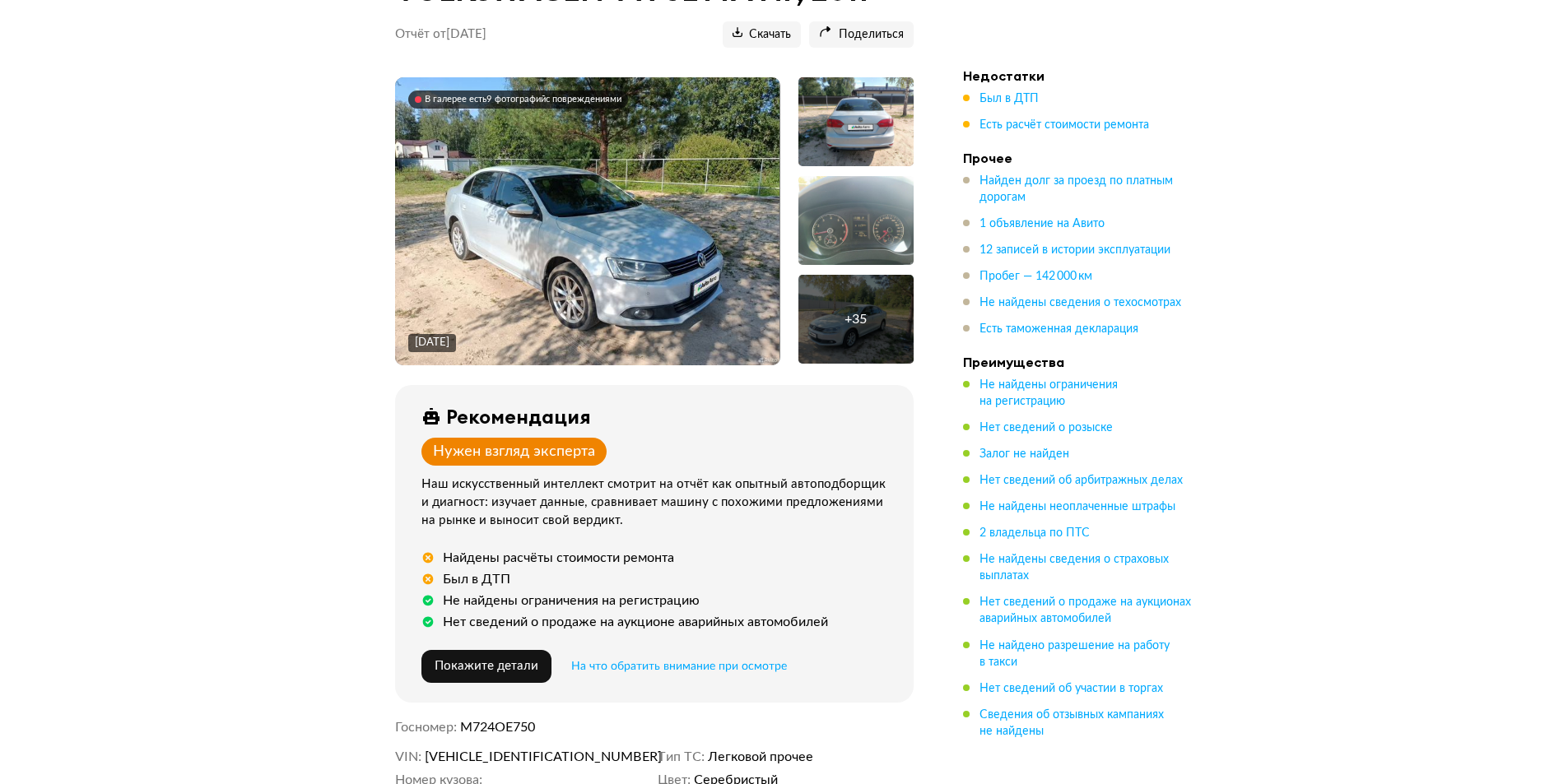
scroll to position [247, 0]
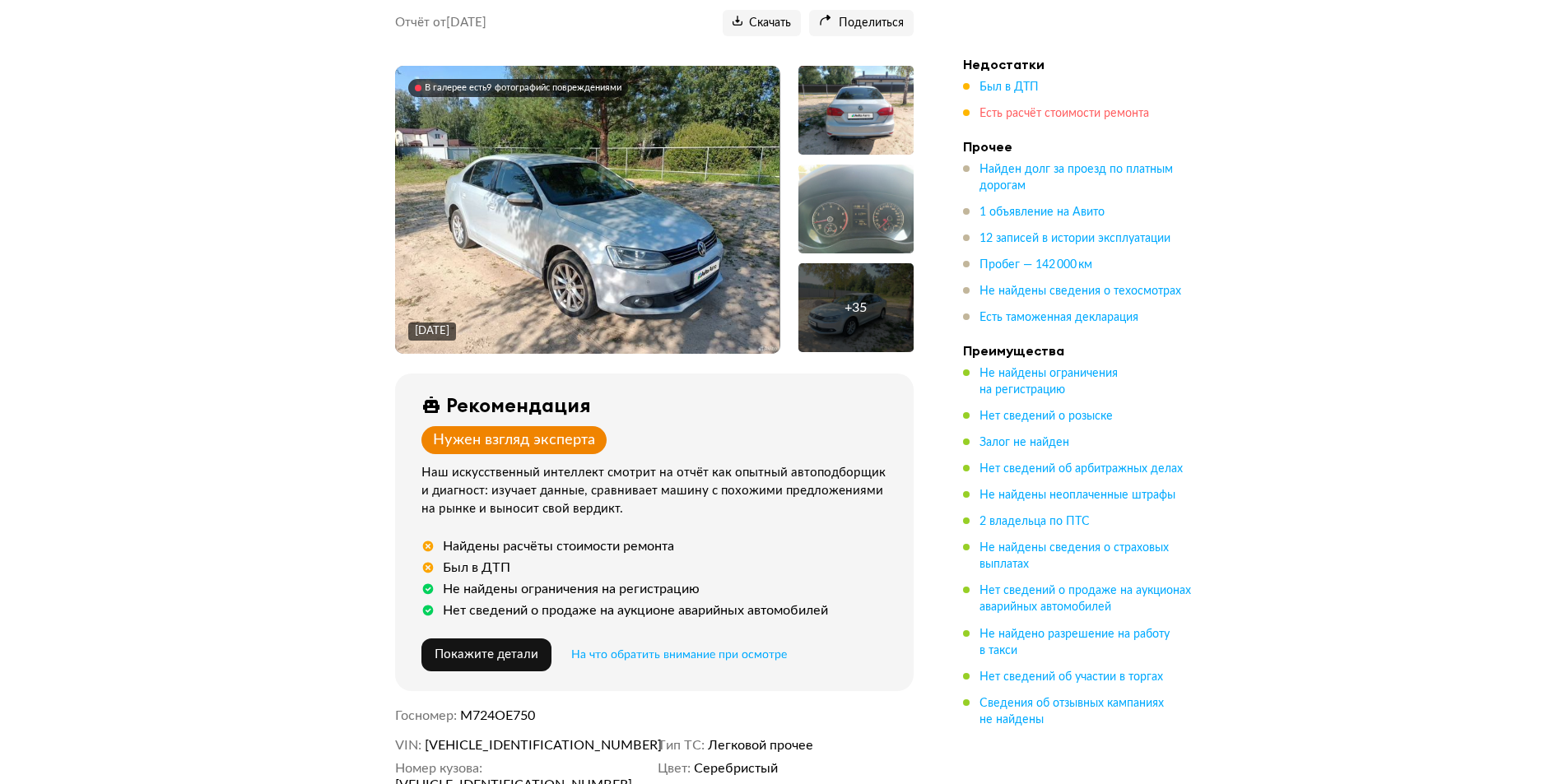
click at [1027, 109] on span "Есть расчёт стоимости ремонта" at bounding box center [1064, 114] width 170 height 12
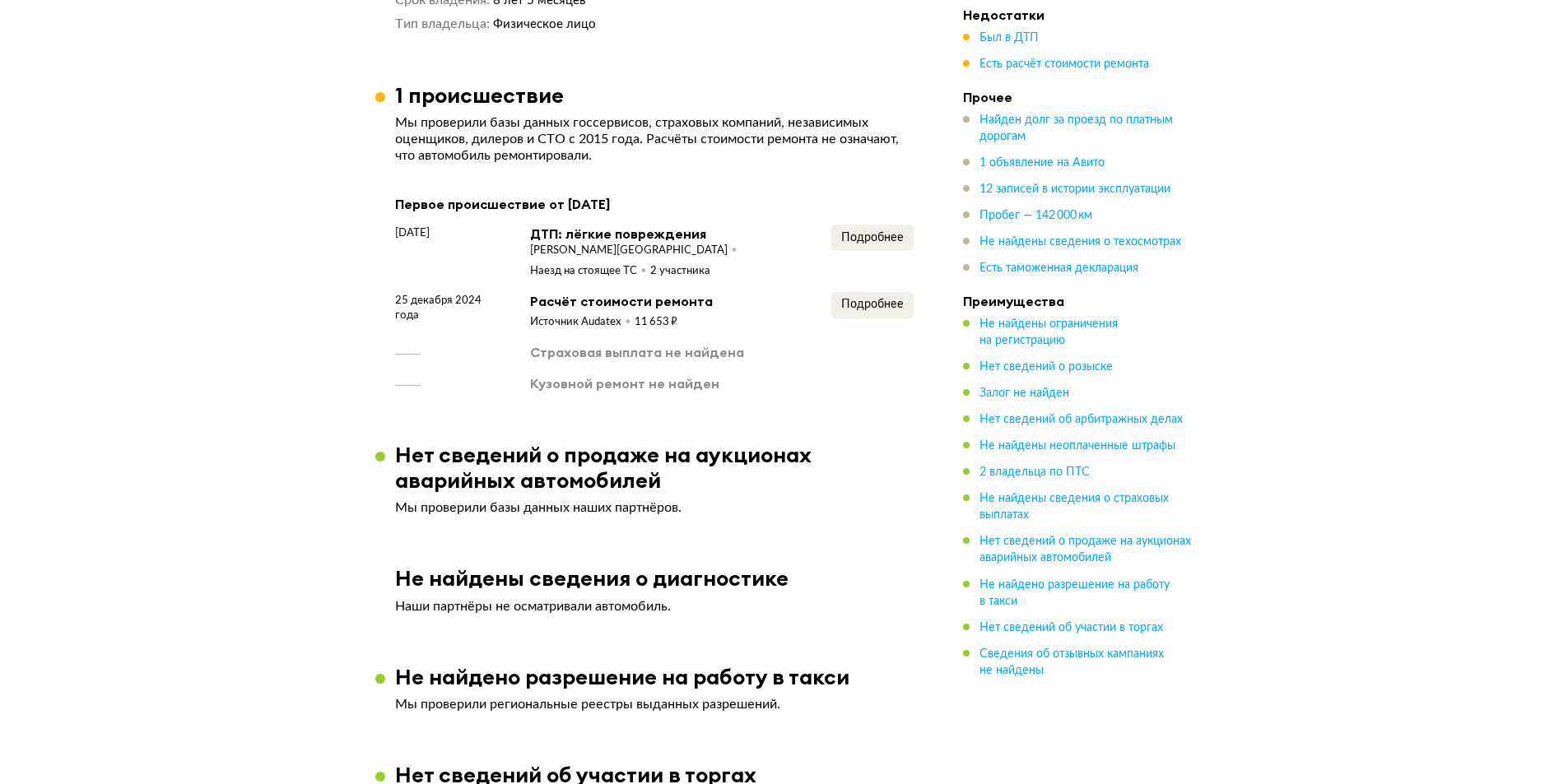
scroll to position [2323, 0]
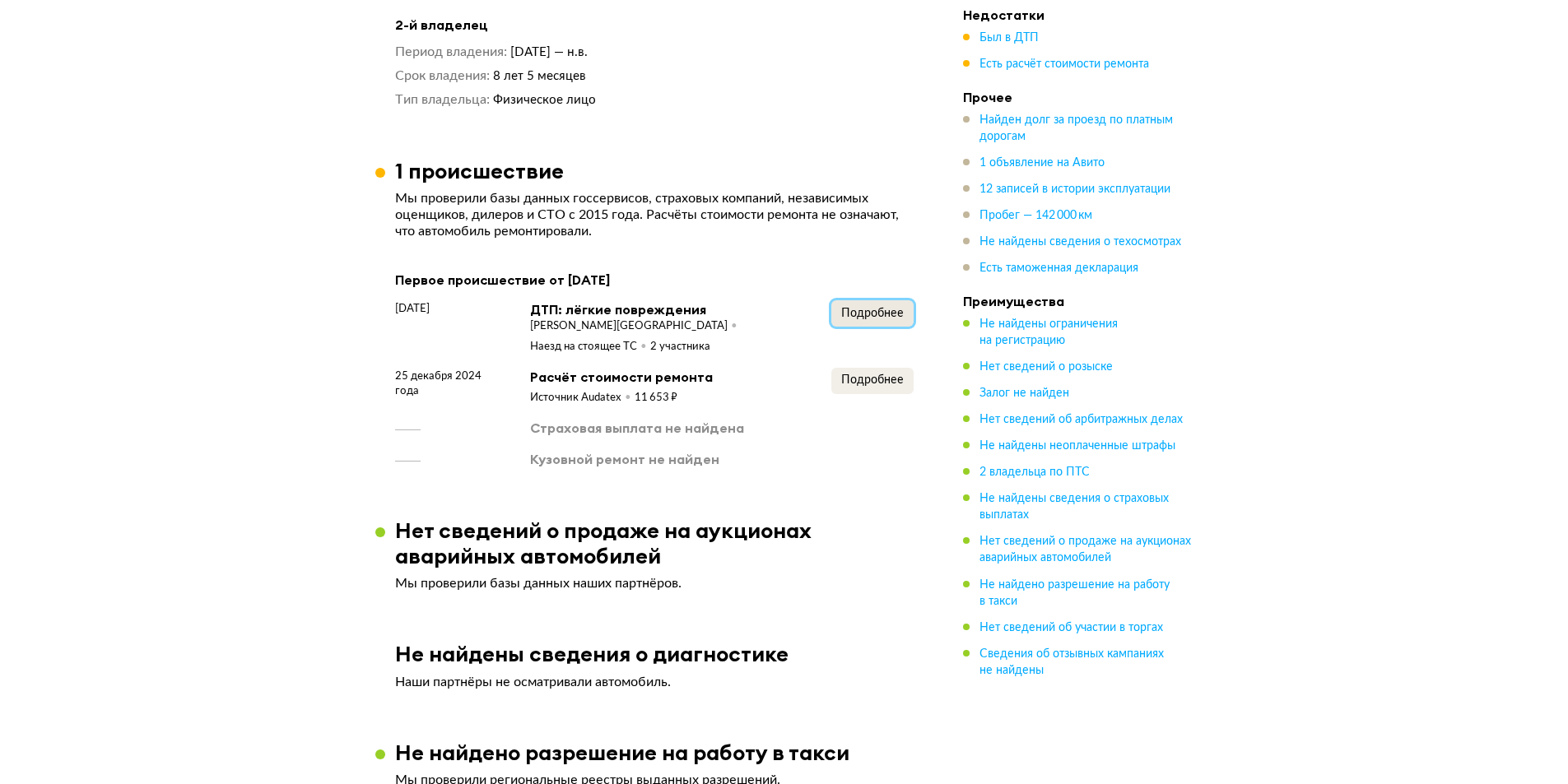
click at [867, 308] on span "Подробнее" at bounding box center [873, 313] width 63 height 12
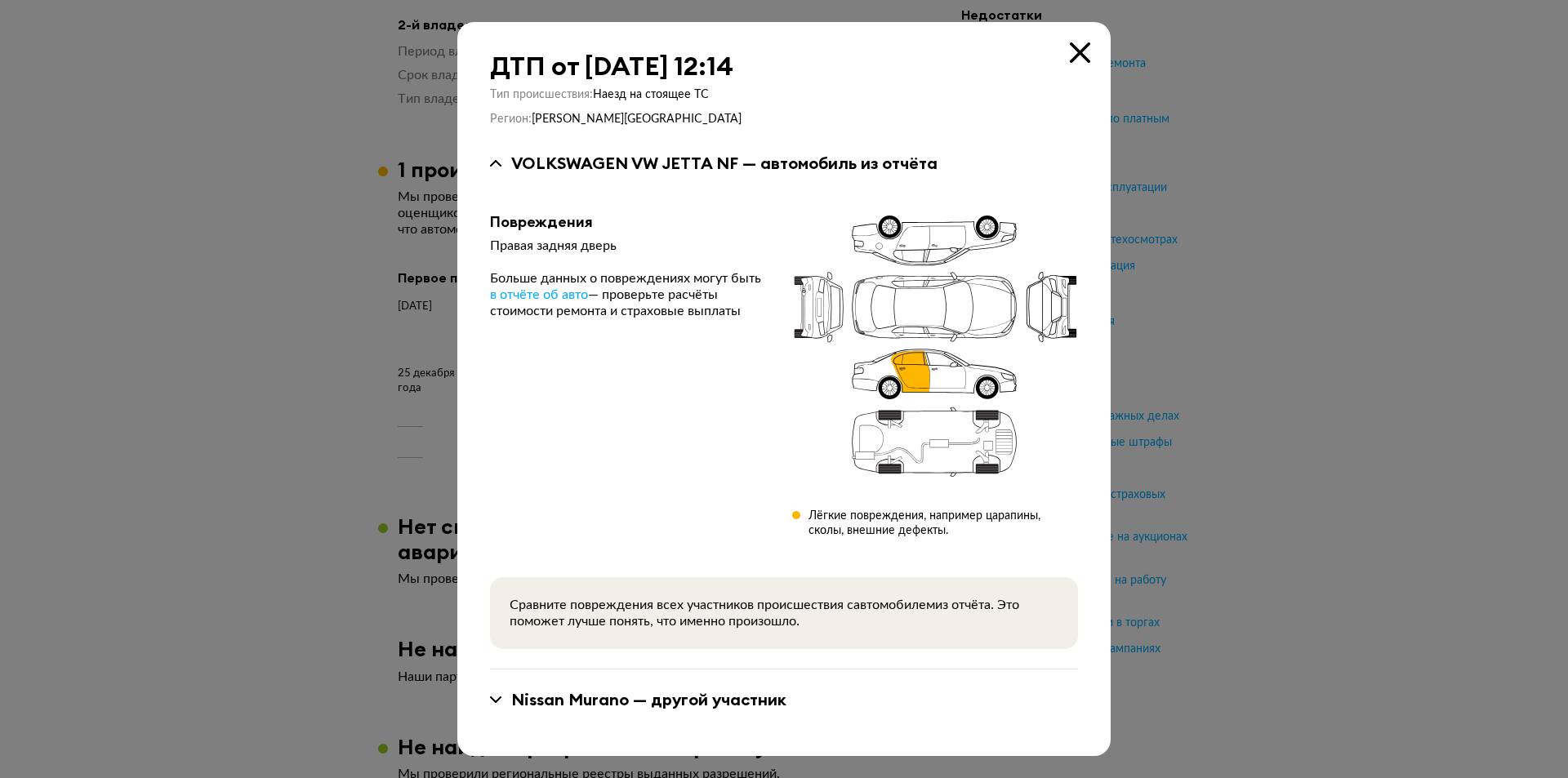
click at [1173, 234] on div at bounding box center [784, 389] width 1568 height 778
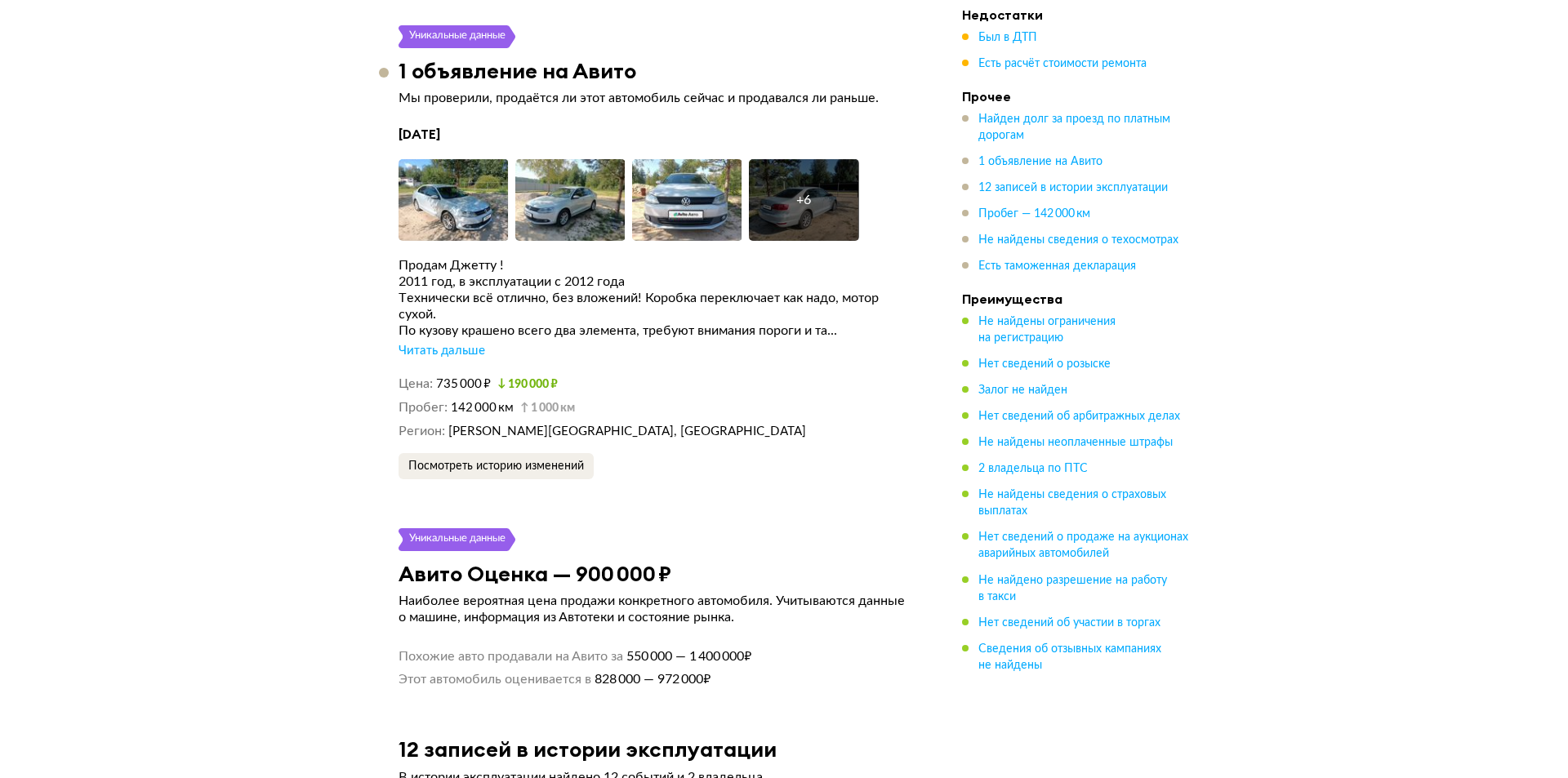
scroll to position [3203, 0]
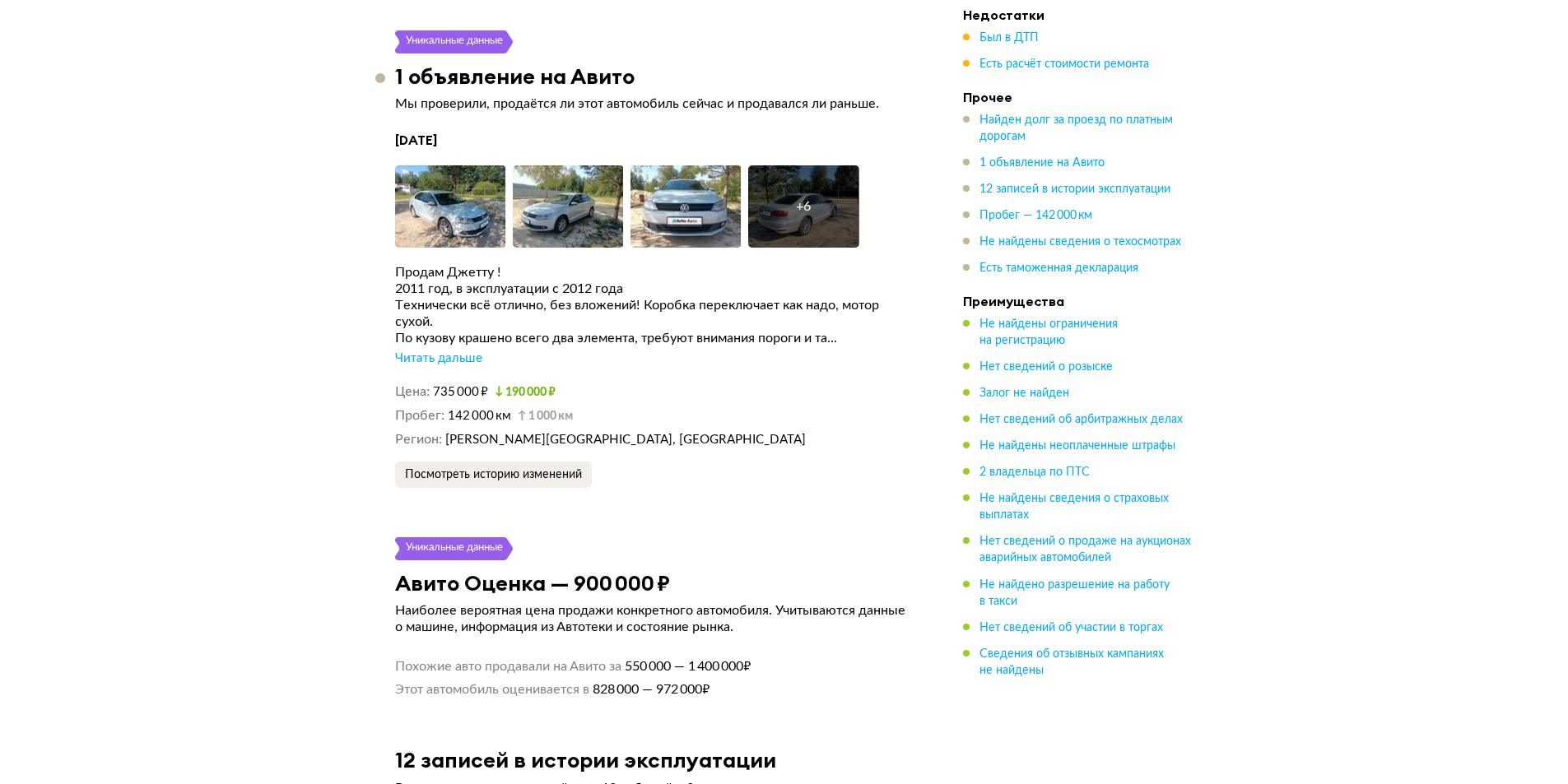
click at [461, 350] on div "Читать дальше" at bounding box center [439, 358] width 88 height 16
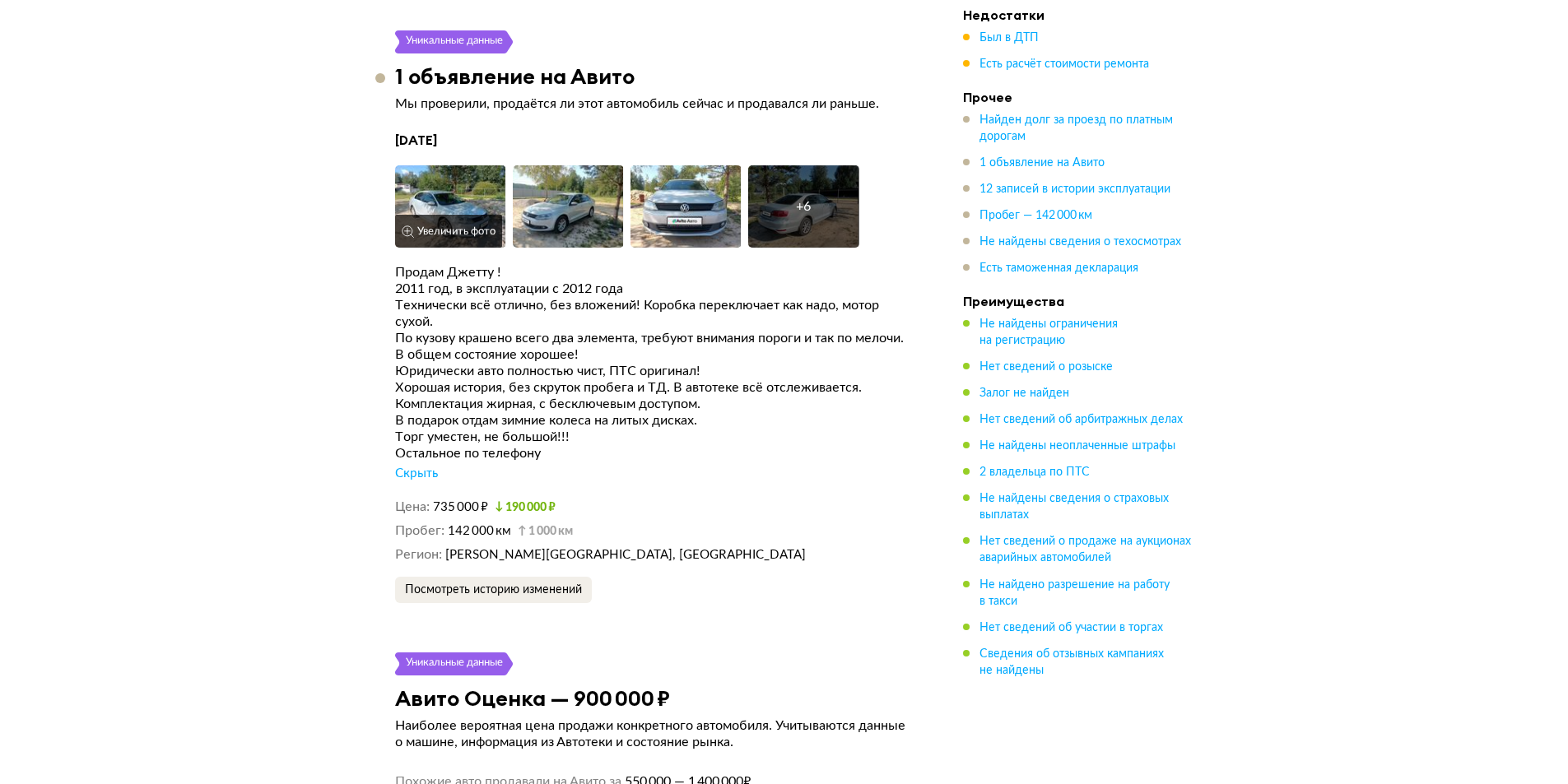
click at [458, 215] on button "Увеличить фото" at bounding box center [449, 231] width 107 height 33
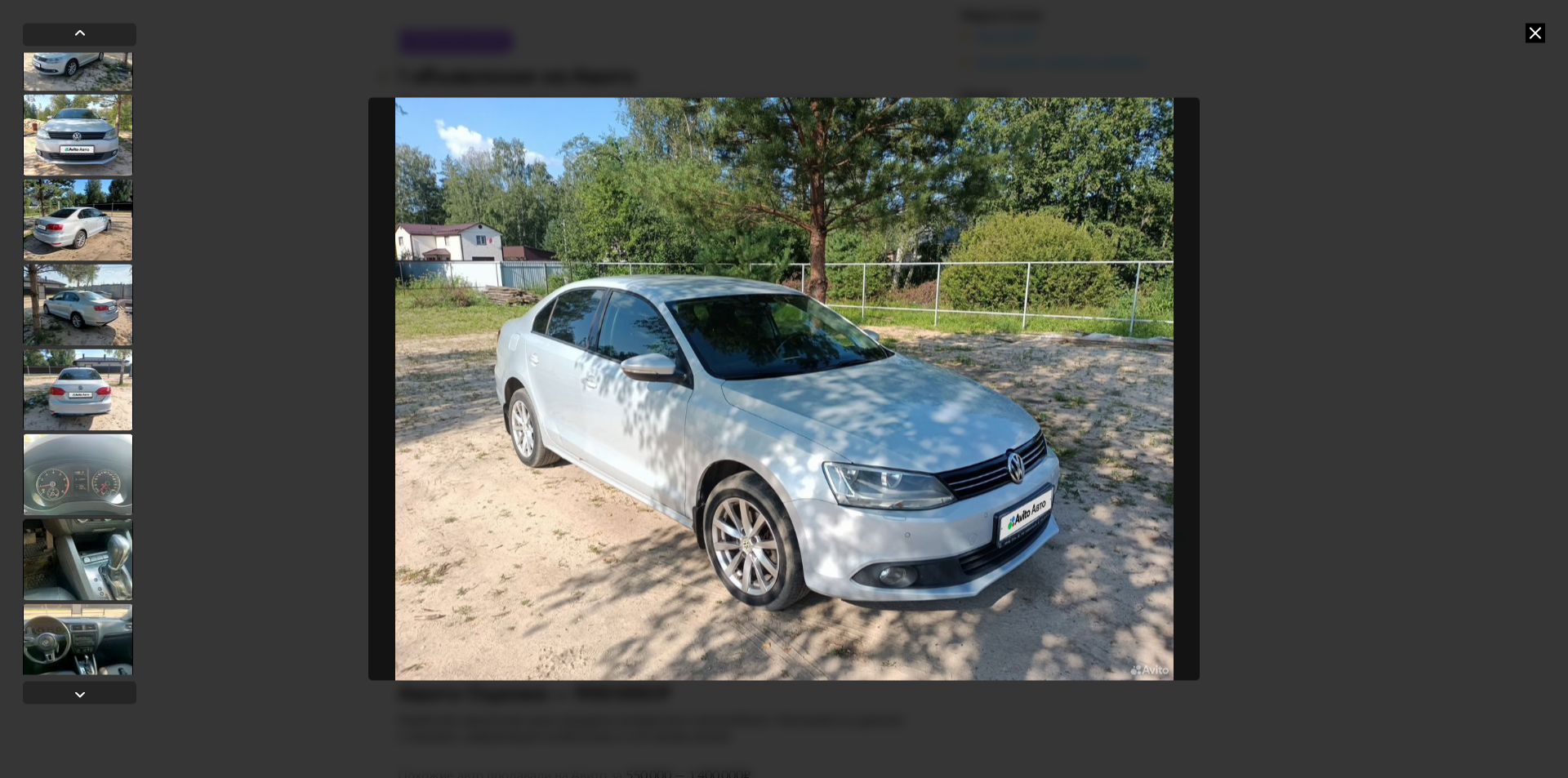
scroll to position [144, 0]
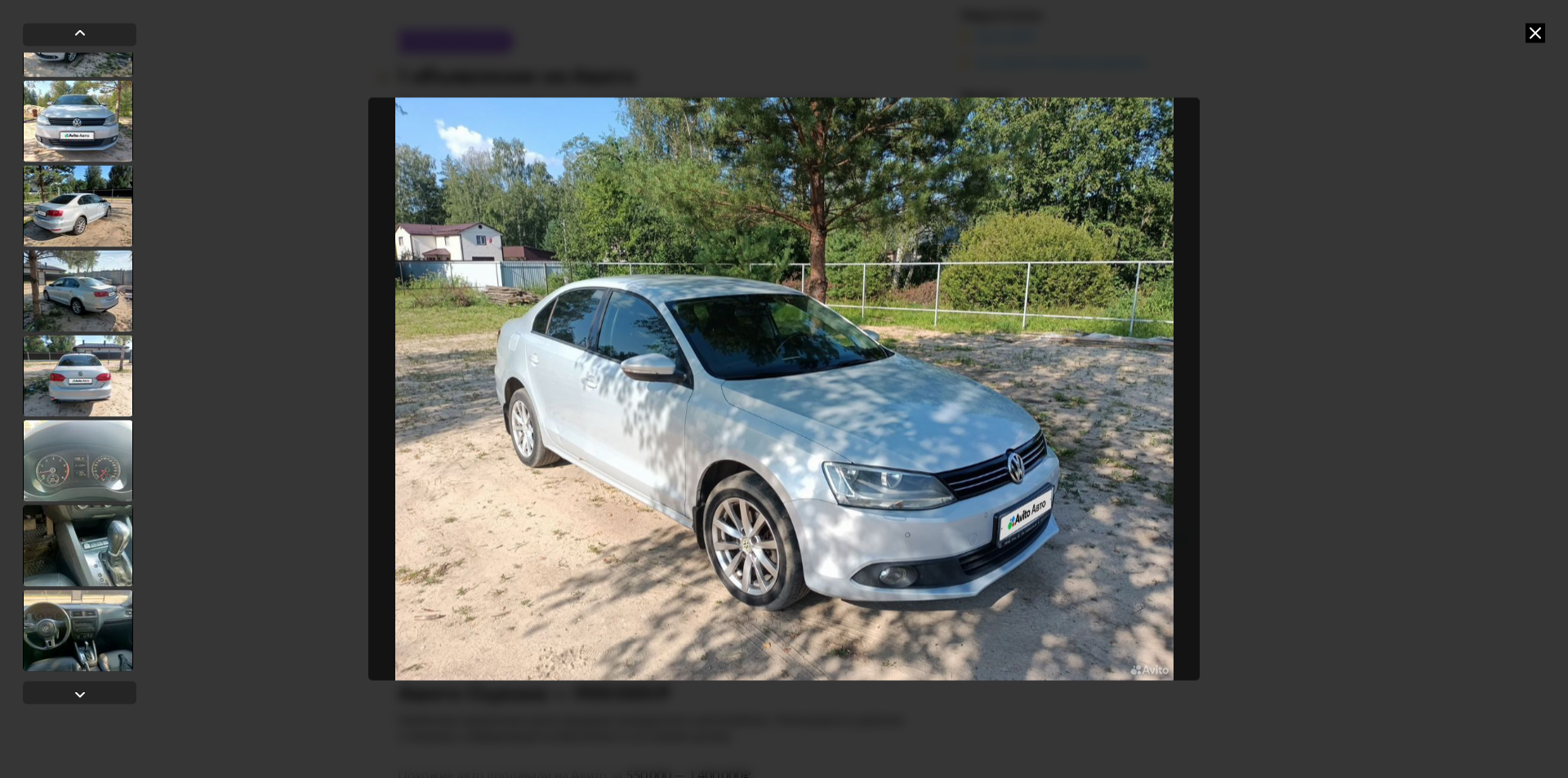
click at [83, 298] on div at bounding box center [78, 291] width 110 height 82
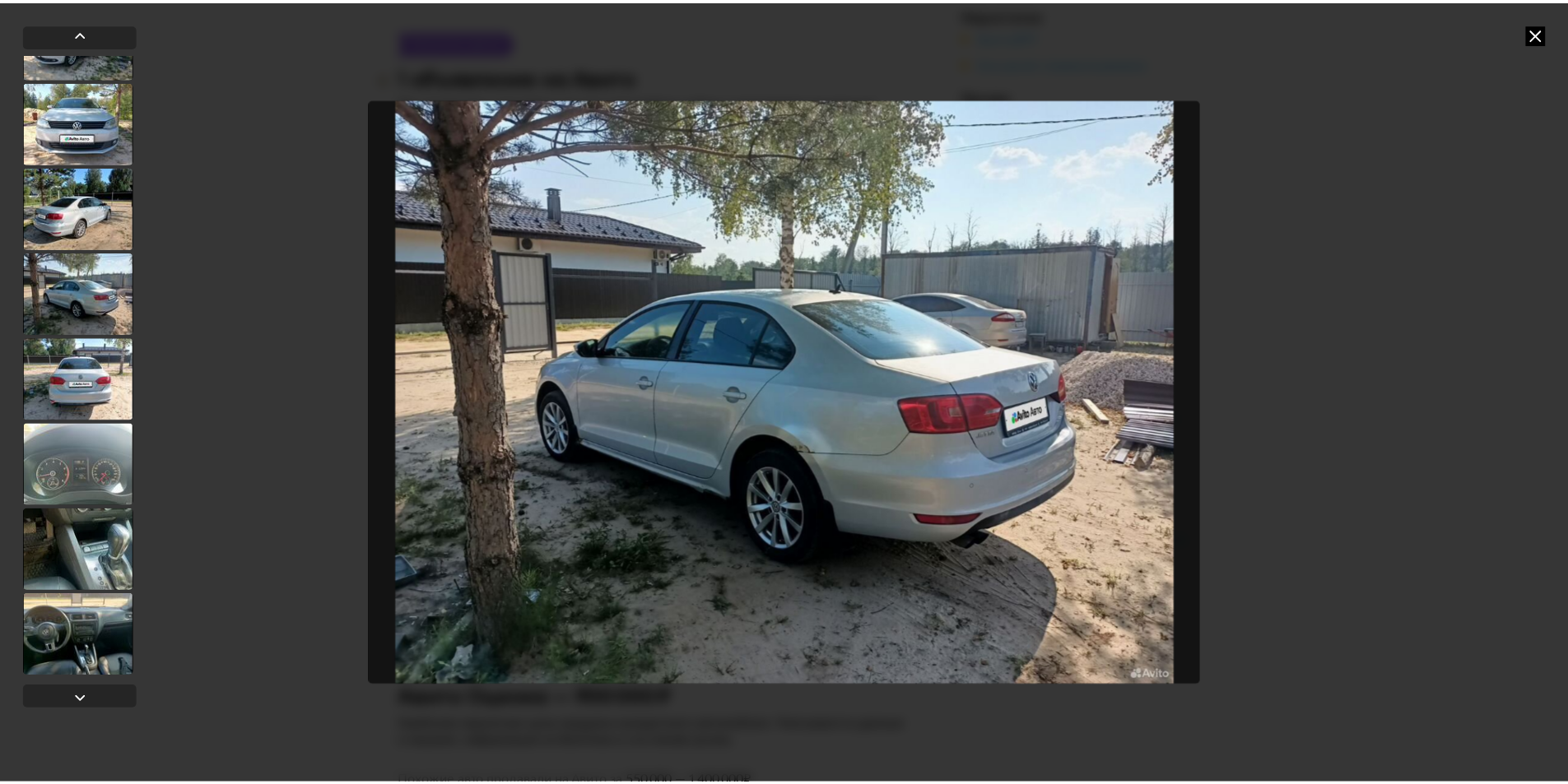
scroll to position [143, 0]
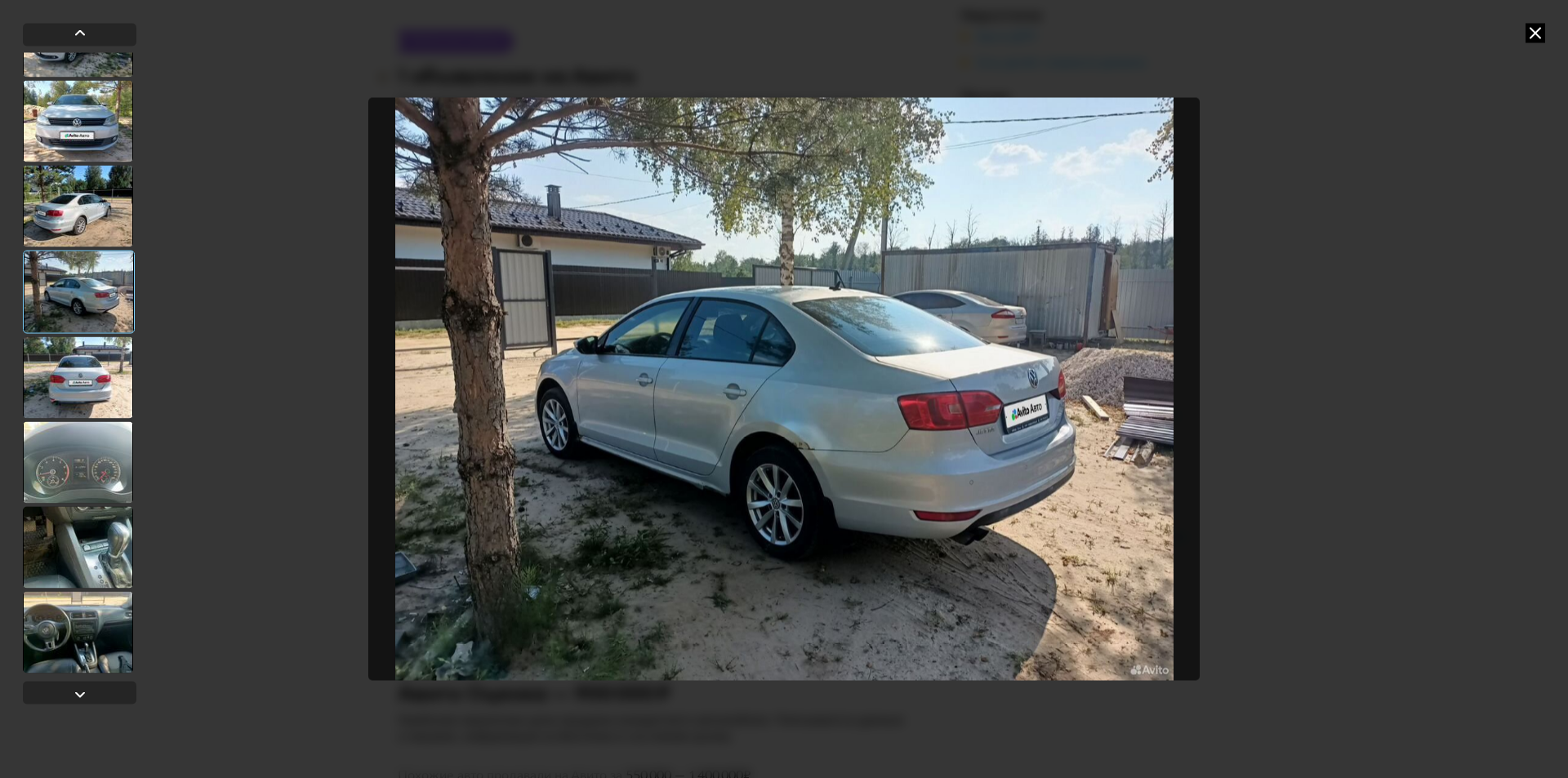
click at [88, 365] on div at bounding box center [78, 377] width 110 height 82
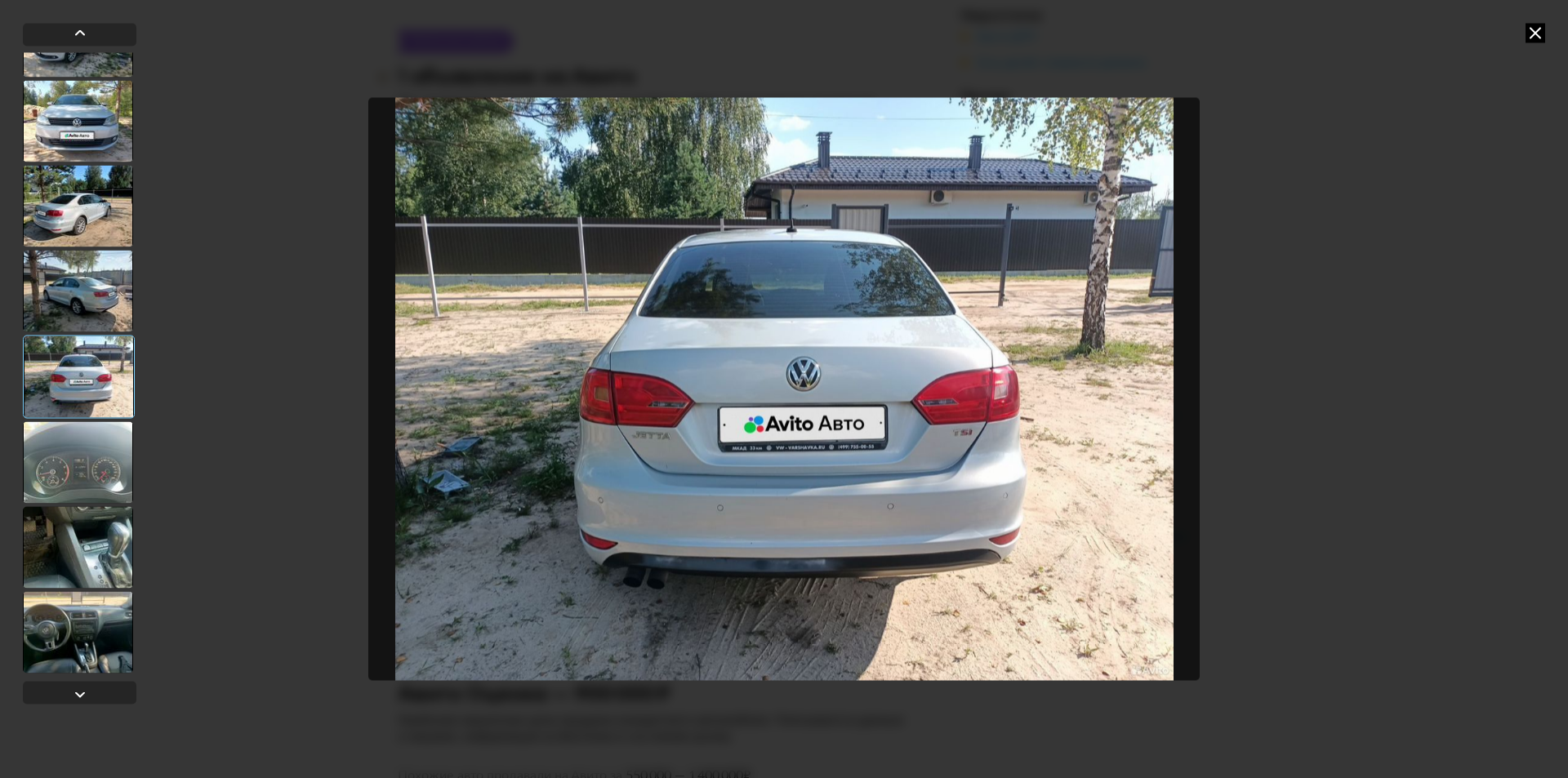
click at [89, 326] on div at bounding box center [78, 291] width 110 height 82
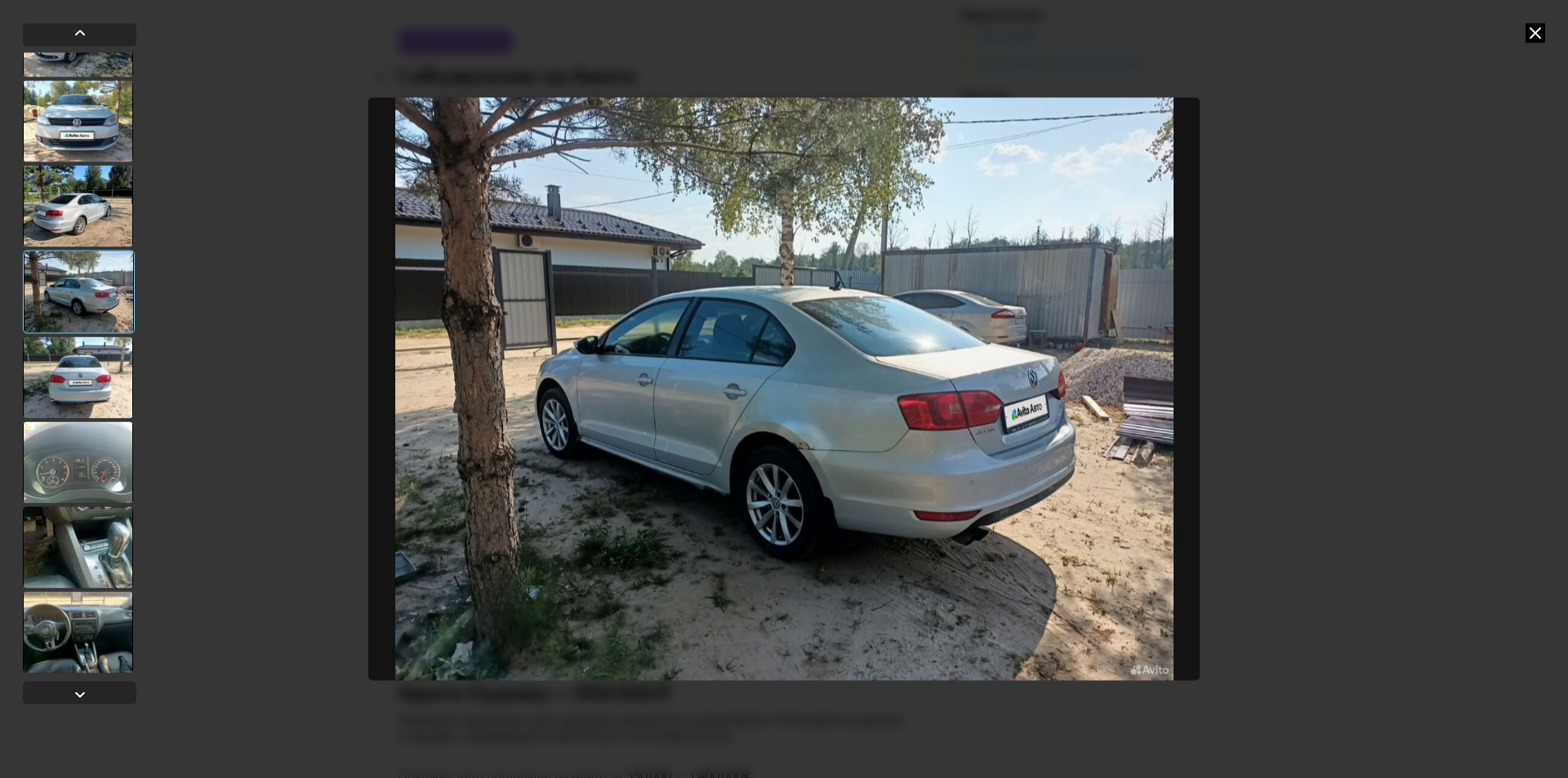
click at [1540, 33] on icon at bounding box center [1535, 33] width 20 height 20
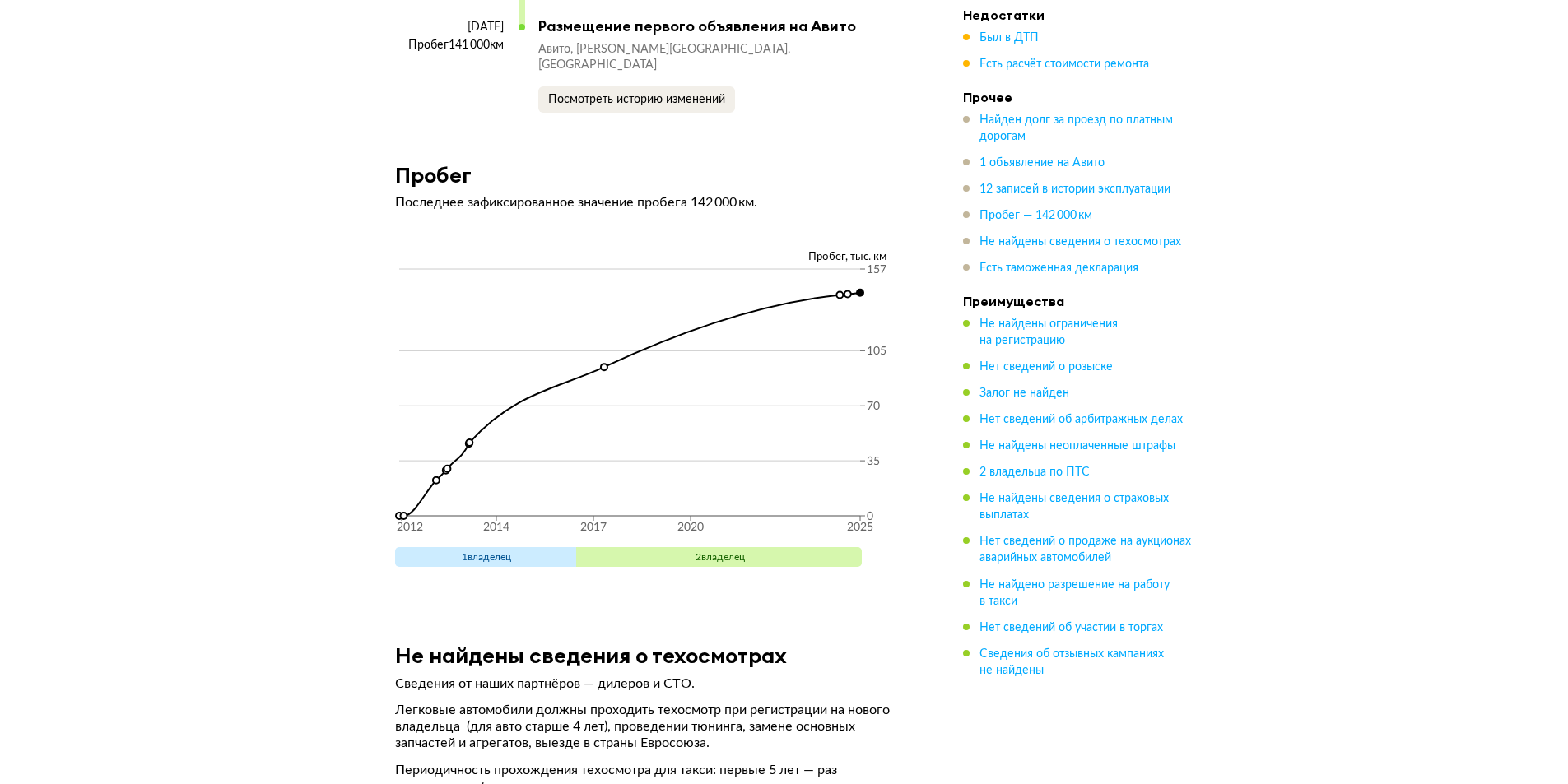
scroll to position [5285, 0]
